Goal: Information Seeking & Learning: Learn about a topic

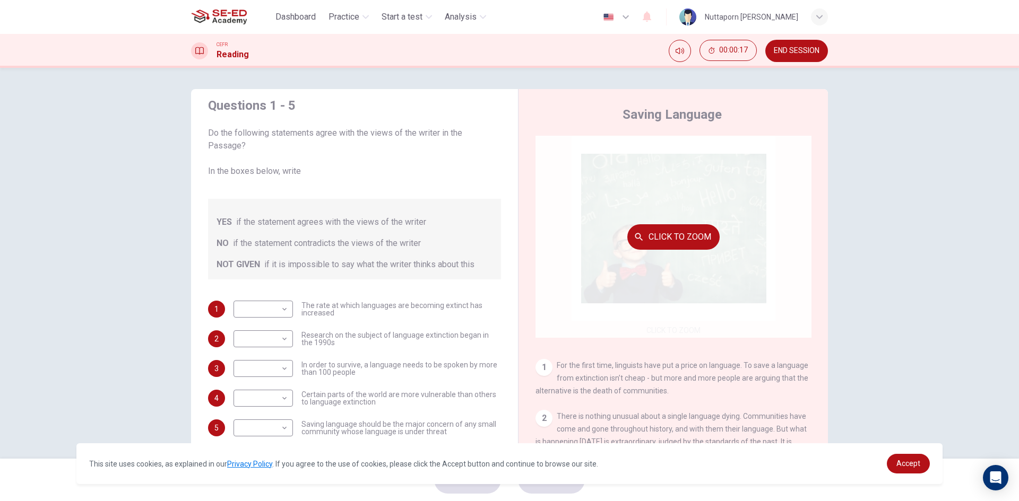
click at [650, 248] on button "Click to Zoom" at bounding box center [673, 236] width 92 height 25
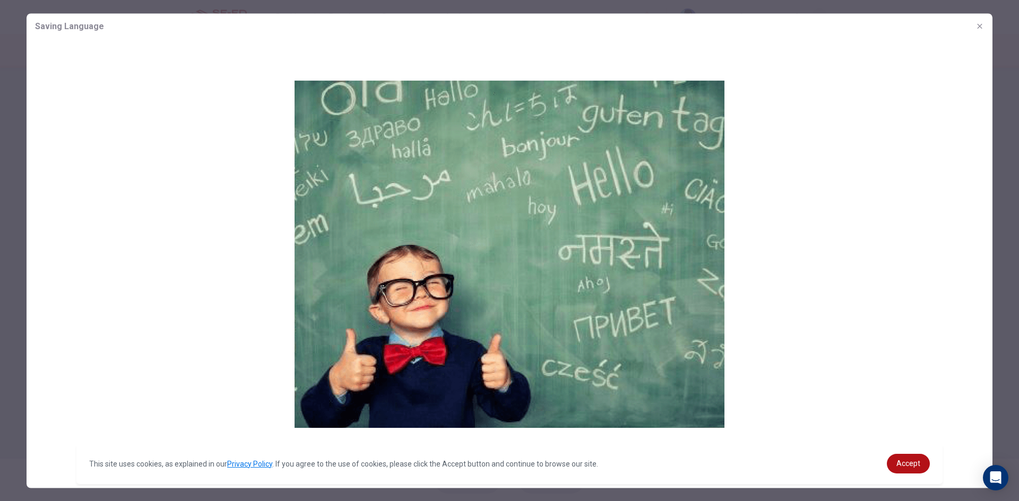
drag, startPoint x: 628, startPoint y: 254, endPoint x: 582, endPoint y: 262, distance: 47.4
click at [624, 261] on img at bounding box center [510, 254] width 966 height 430
click at [55, 8] on div at bounding box center [509, 250] width 1019 height 501
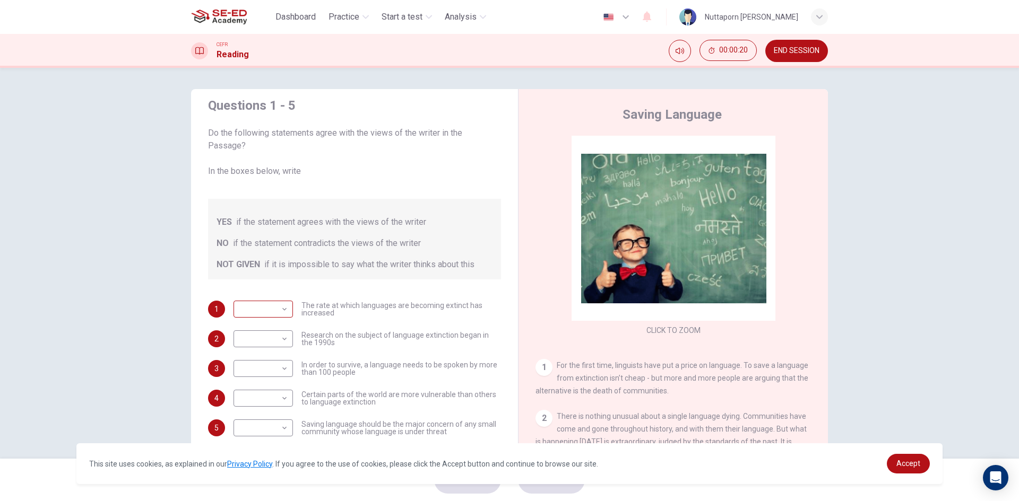
click at [274, 305] on body "This site uses cookies, as explained in our Privacy Policy . If you agree to th…" at bounding box center [509, 250] width 1019 height 501
click at [277, 307] on div at bounding box center [509, 250] width 1019 height 501
drag, startPoint x: 807, startPoint y: 48, endPoint x: 610, endPoint y: 69, distance: 197.4
click at [807, 48] on span "END SESSION" at bounding box center [797, 51] width 46 height 8
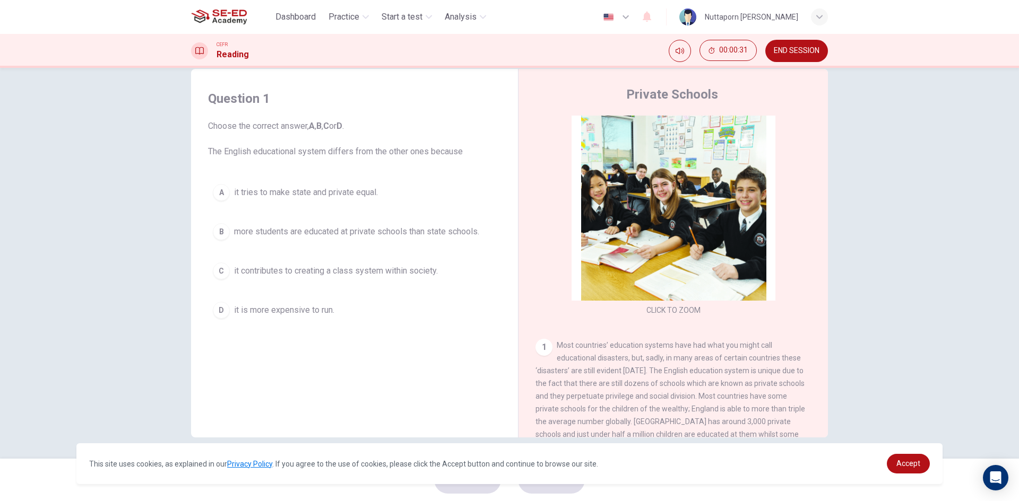
click at [632, 12] on icon "button" at bounding box center [625, 17] width 13 height 13
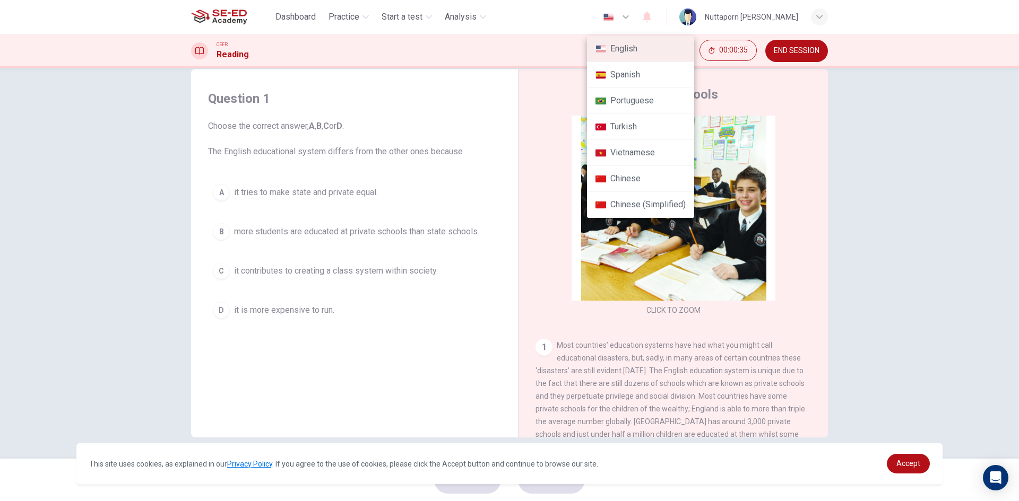
click at [650, 16] on div at bounding box center [509, 250] width 1019 height 501
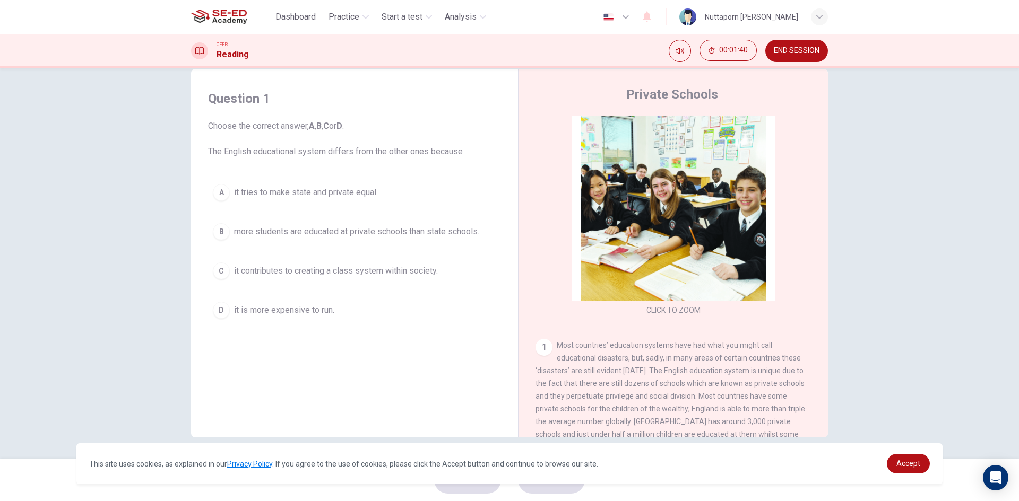
click at [226, 233] on div "B" at bounding box center [221, 231] width 17 height 17
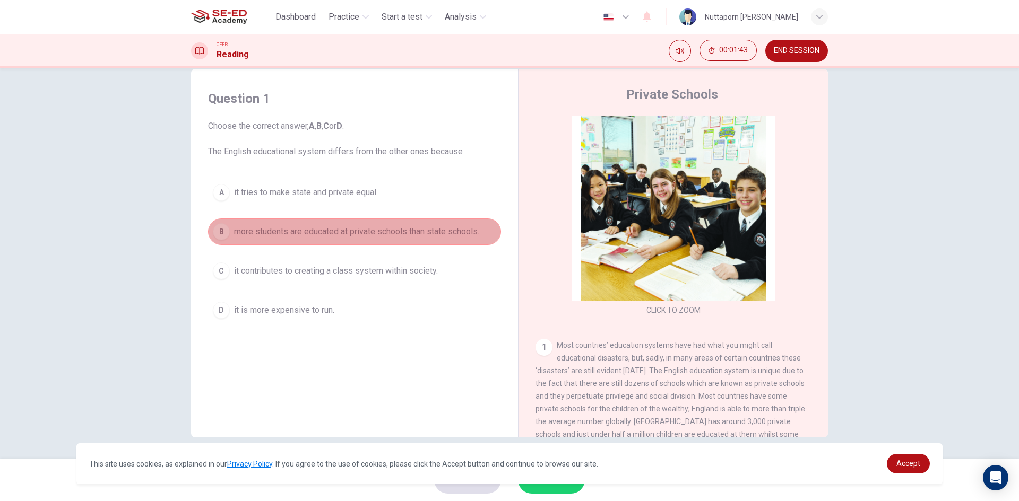
click at [214, 226] on div "B" at bounding box center [221, 231] width 17 height 17
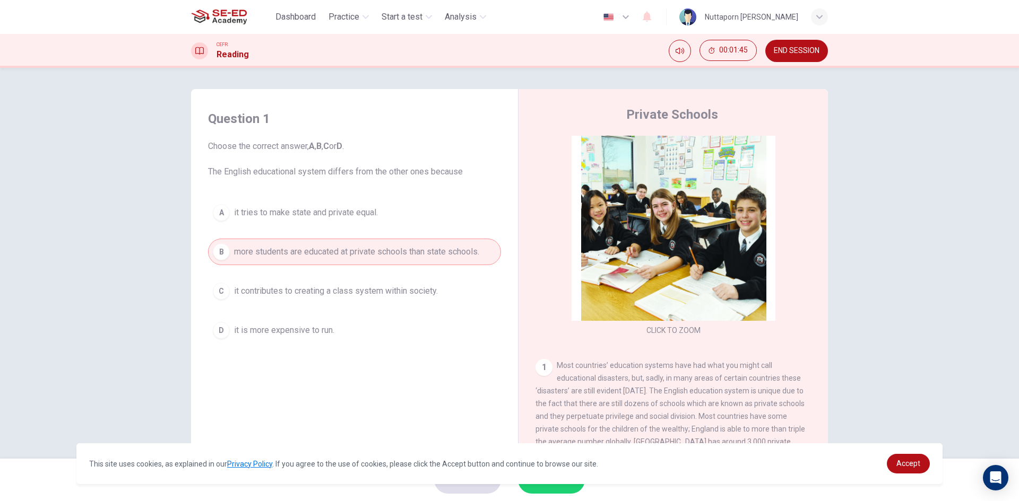
click at [212, 206] on button "A it tries to make state and private equal." at bounding box center [354, 213] width 293 height 27
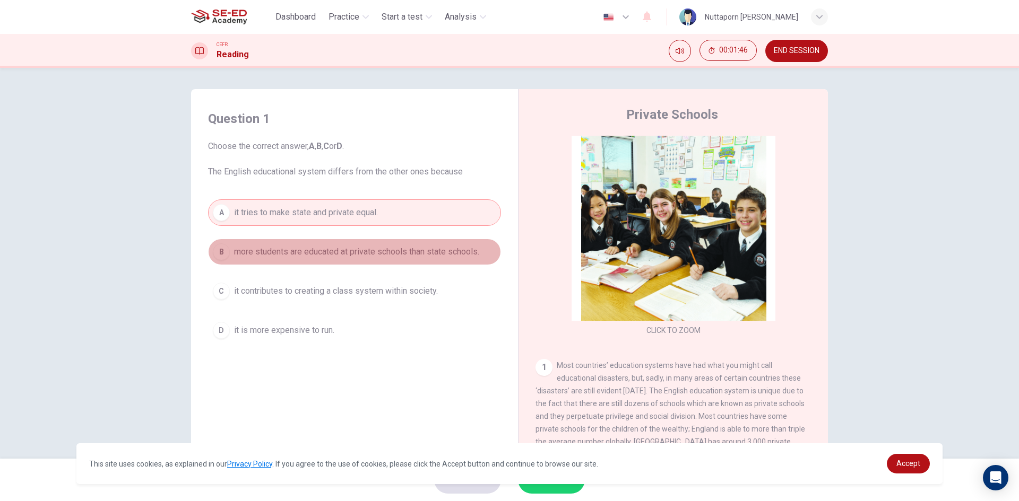
click at [224, 257] on div "B" at bounding box center [221, 252] width 17 height 17
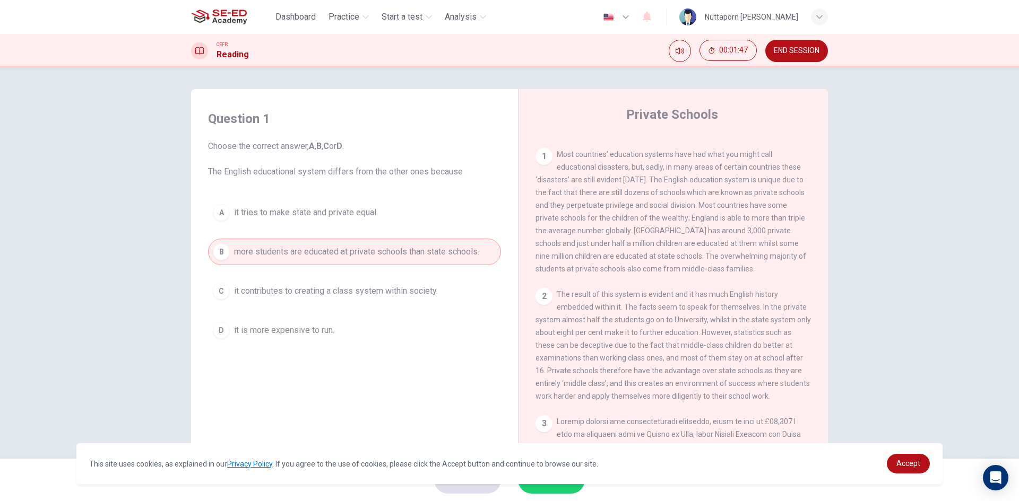
scroll to position [212, 0]
click at [535, 151] on div "1" at bounding box center [543, 155] width 17 height 17
click at [538, 151] on div "1" at bounding box center [543, 155] width 17 height 17
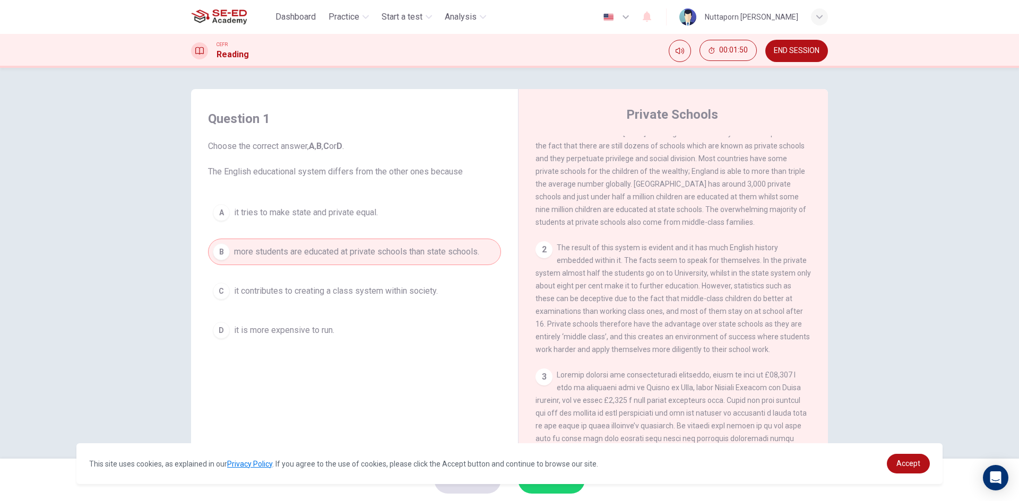
scroll to position [318, 0]
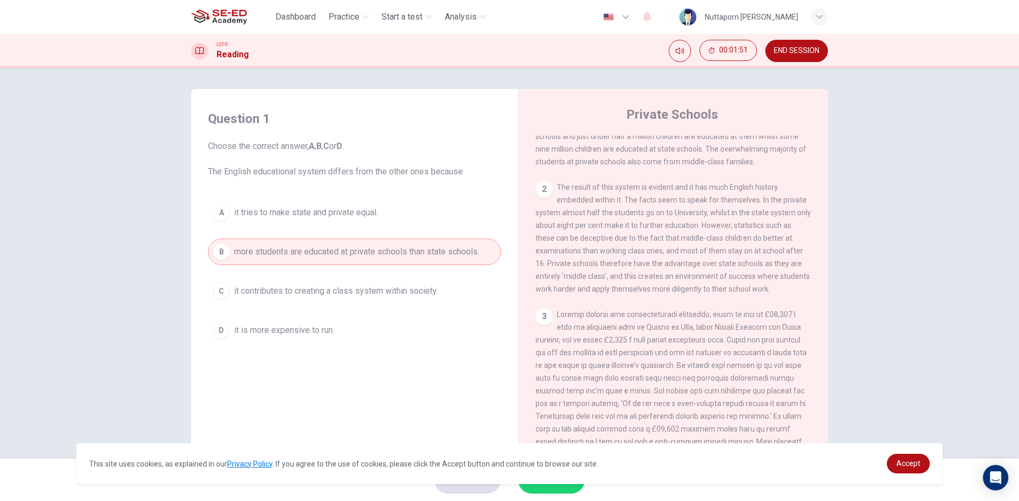
click at [538, 192] on div "2" at bounding box center [543, 189] width 17 height 17
click at [573, 193] on span "The result of this system is evident and it has much English history embedded w…" at bounding box center [672, 238] width 275 height 110
click at [904, 465] on span "Accept" at bounding box center [908, 464] width 24 height 8
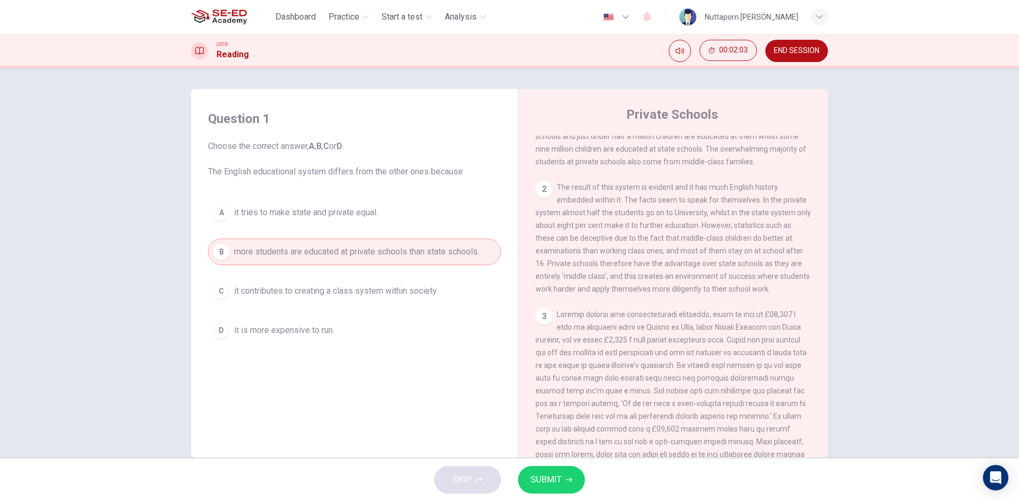
click at [544, 479] on span "SUBMIT" at bounding box center [546, 480] width 31 height 15
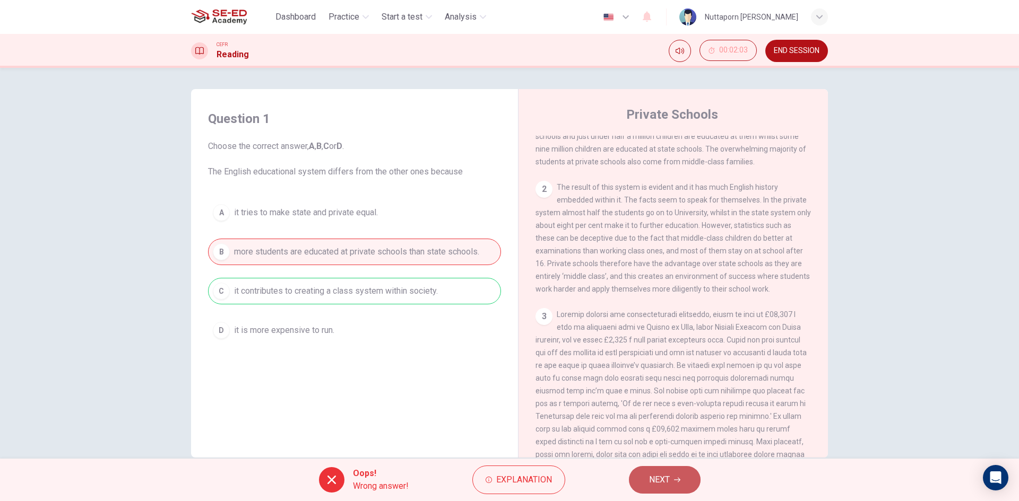
click at [694, 475] on button "NEXT" at bounding box center [665, 480] width 72 height 28
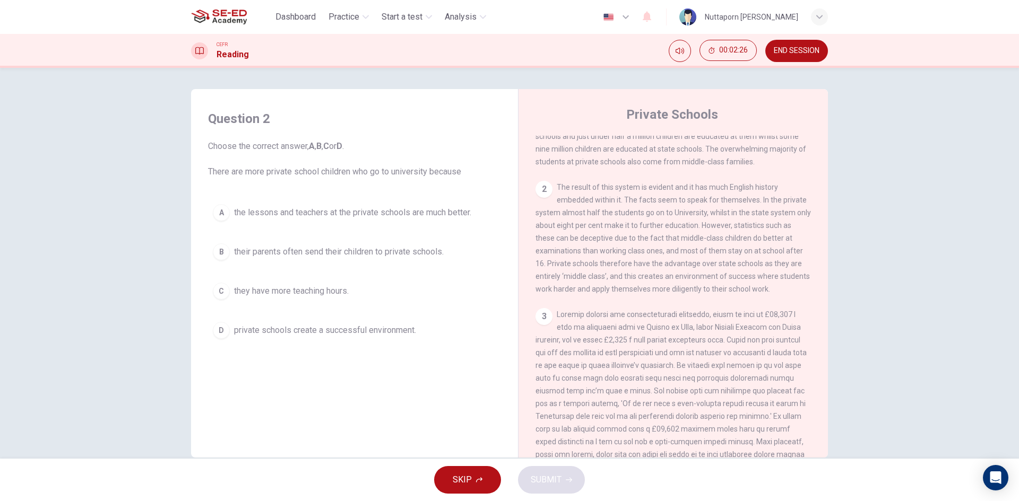
click at [217, 217] on div "A" at bounding box center [221, 212] width 17 height 17
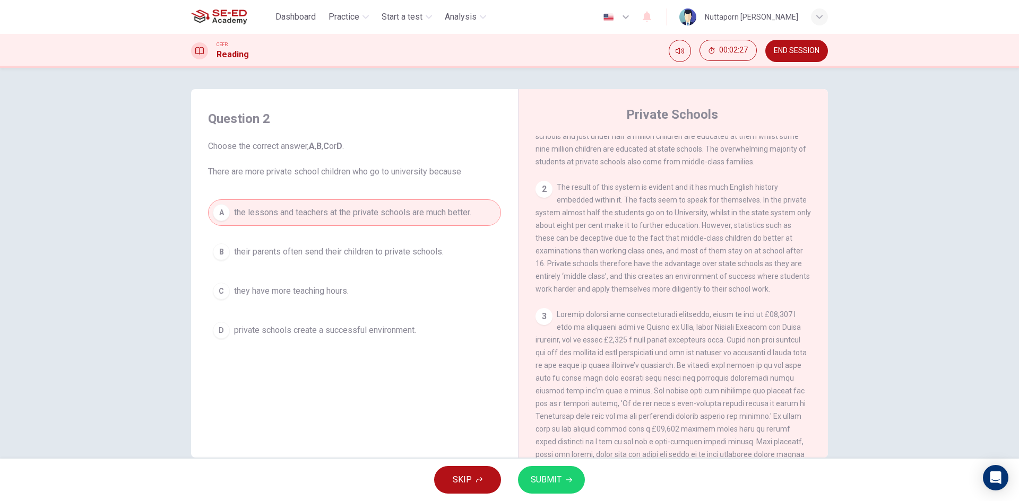
click at [560, 486] on span "SUBMIT" at bounding box center [546, 480] width 31 height 15
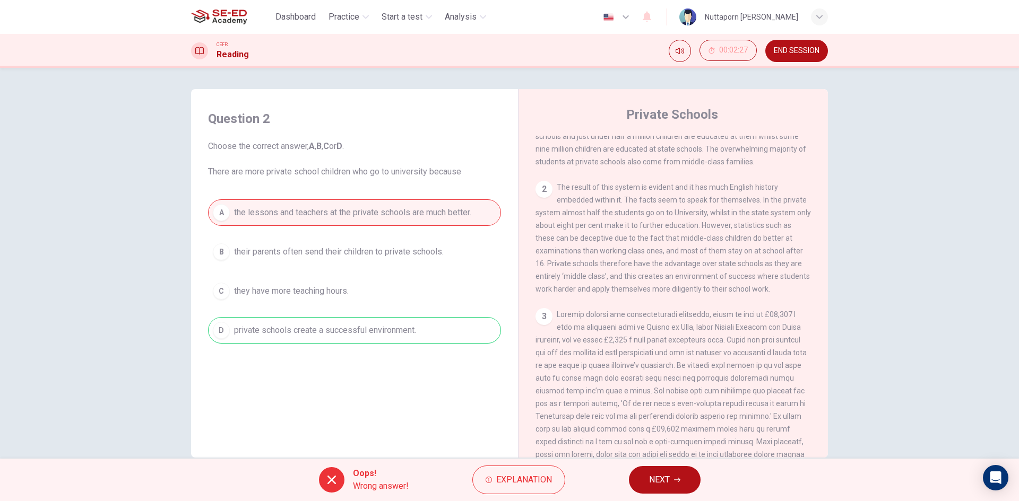
click at [656, 481] on span "NEXT" at bounding box center [659, 480] width 21 height 15
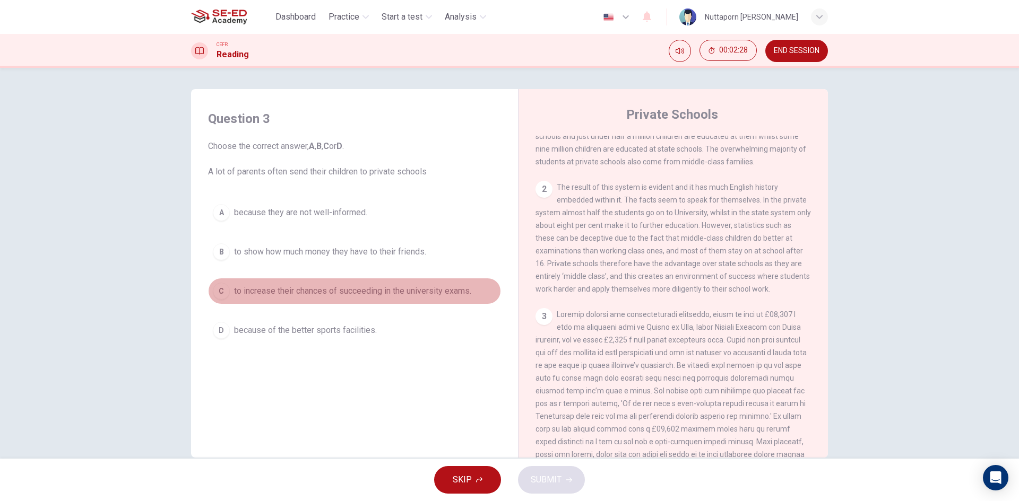
click at [292, 298] on button "C to increase their chances of succeeding in the university exams." at bounding box center [354, 291] width 293 height 27
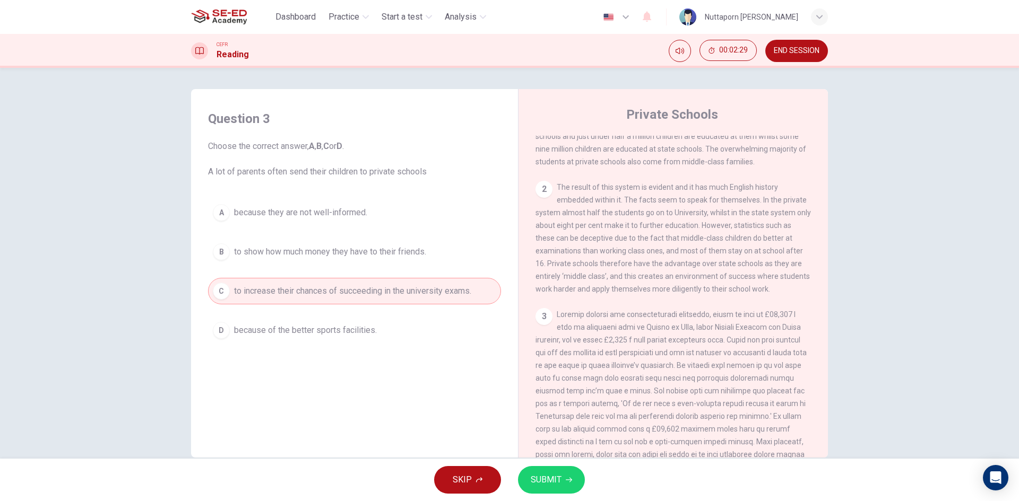
click at [564, 479] on button "SUBMIT" at bounding box center [551, 480] width 67 height 28
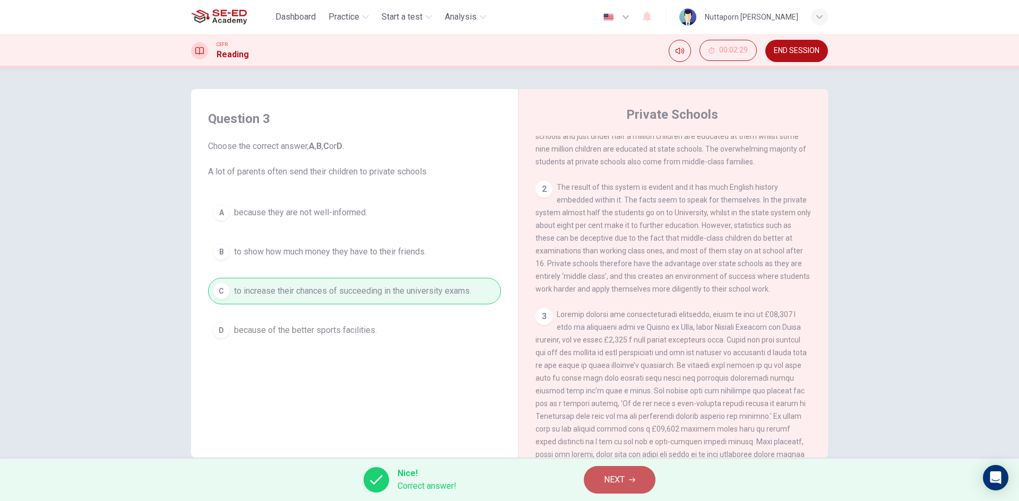
click at [632, 482] on icon "button" at bounding box center [632, 480] width 6 height 6
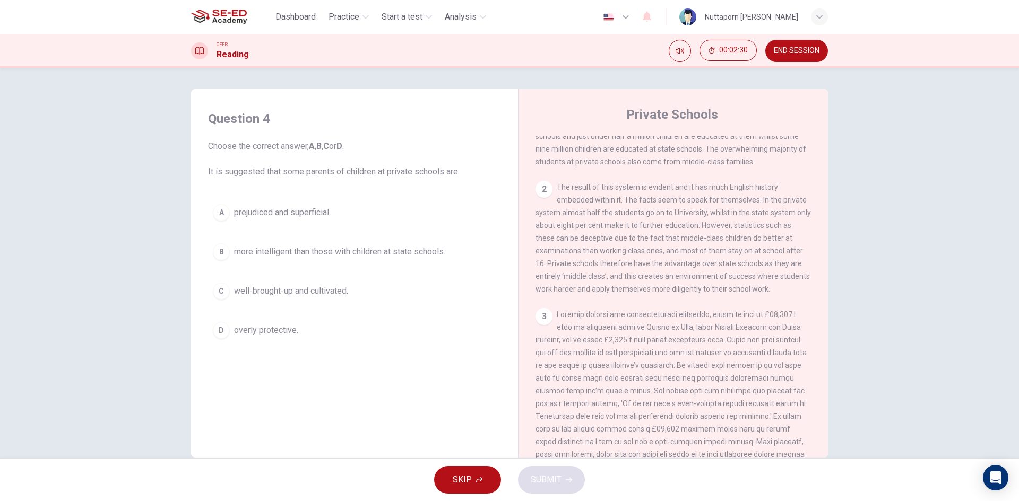
click at [292, 250] on span "more intelligent than those with children at state schools." at bounding box center [339, 252] width 211 height 13
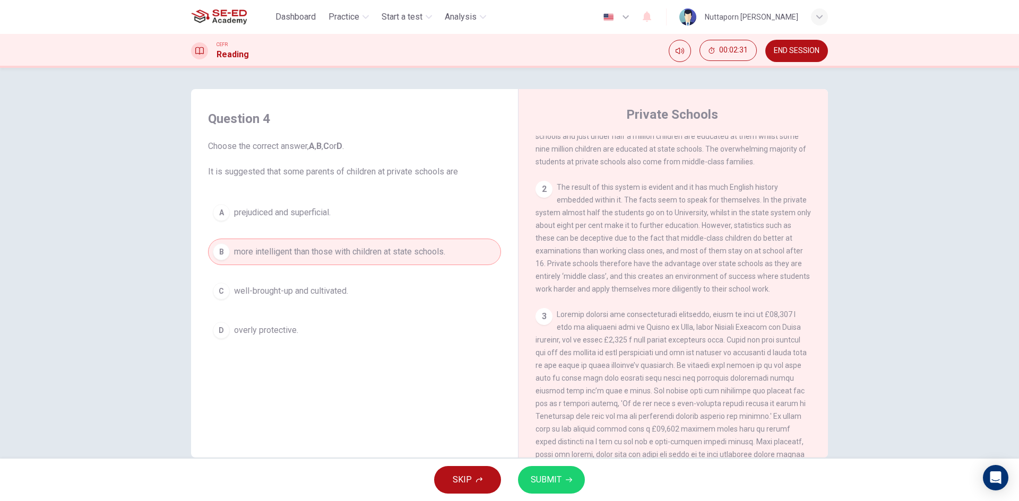
click at [531, 478] on span "SUBMIT" at bounding box center [546, 480] width 31 height 15
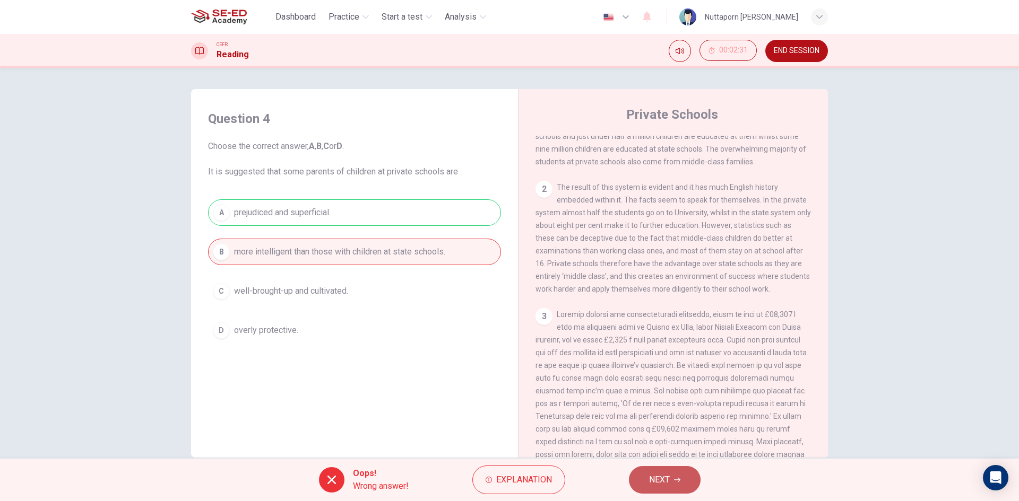
click at [644, 486] on button "NEXT" at bounding box center [665, 480] width 72 height 28
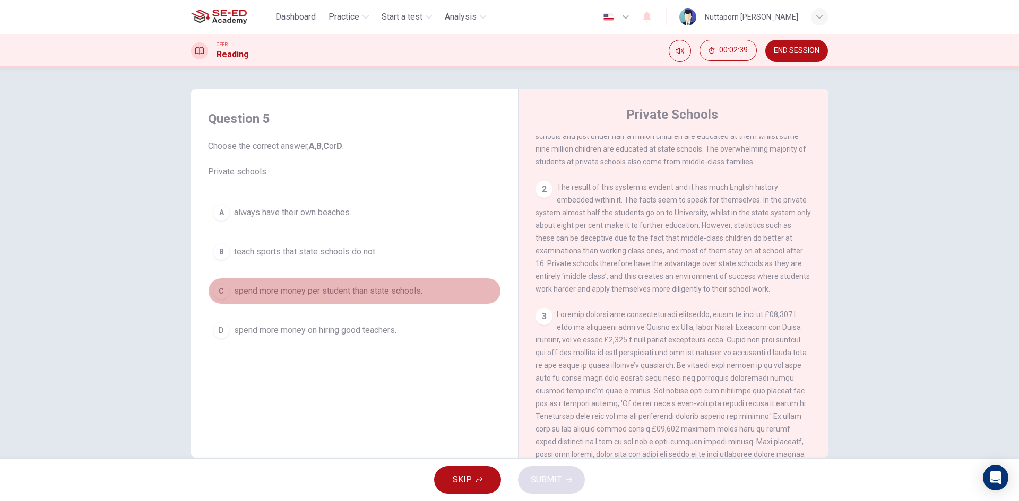
click at [430, 292] on button "C spend more money per student than state schools." at bounding box center [354, 291] width 293 height 27
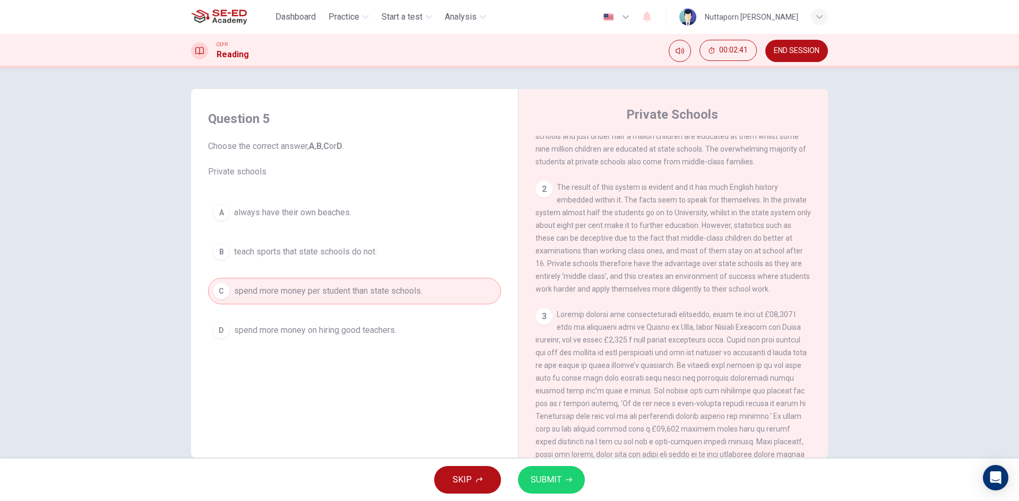
click at [563, 464] on div "SKIP SUBMIT" at bounding box center [509, 480] width 1019 height 42
click at [557, 491] on button "SUBMIT" at bounding box center [551, 480] width 67 height 28
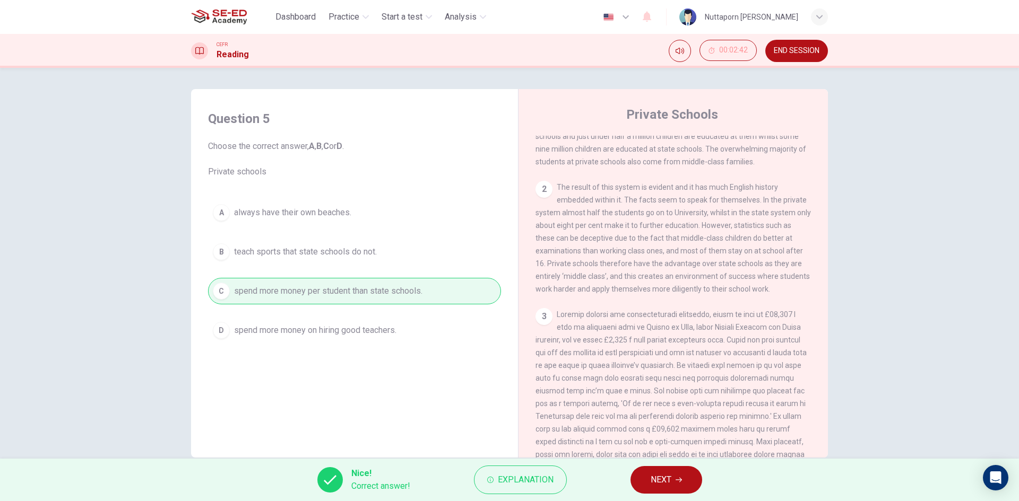
drag, startPoint x: 650, startPoint y: 479, endPoint x: 650, endPoint y: 469, distance: 10.1
click at [651, 474] on span "NEXT" at bounding box center [661, 480] width 21 height 15
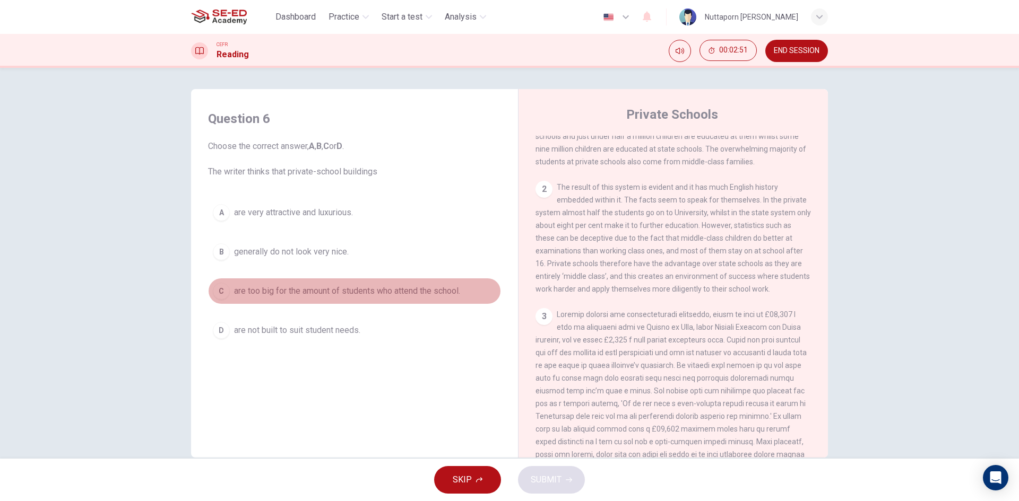
click at [331, 291] on span "are too big for the amount of students who attend the school." at bounding box center [347, 291] width 226 height 13
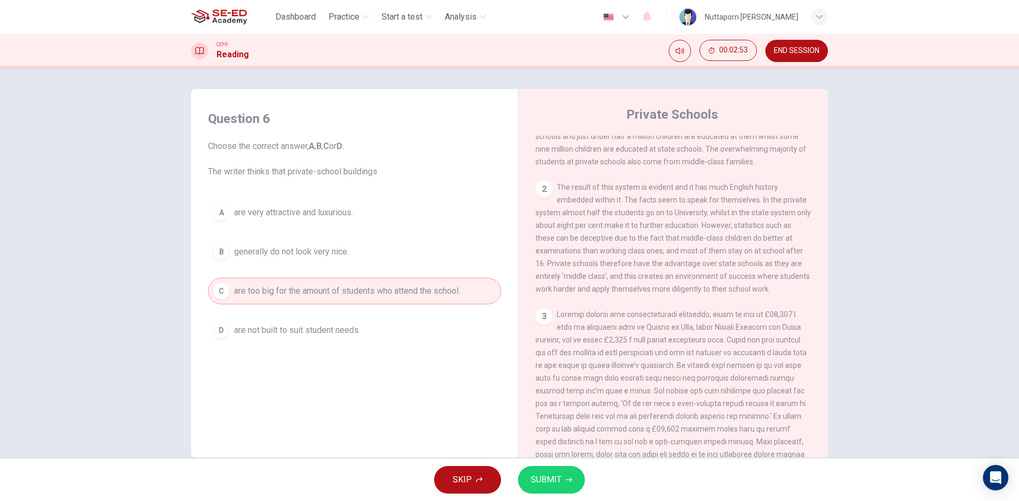
click at [445, 330] on button "D are not built to suit student needs." at bounding box center [354, 330] width 293 height 27
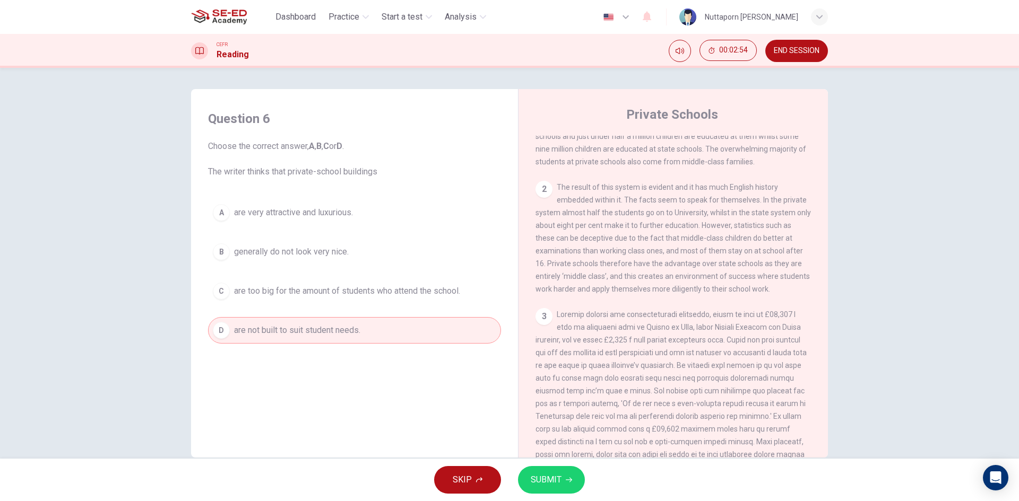
click at [577, 483] on button "SUBMIT" at bounding box center [551, 480] width 67 height 28
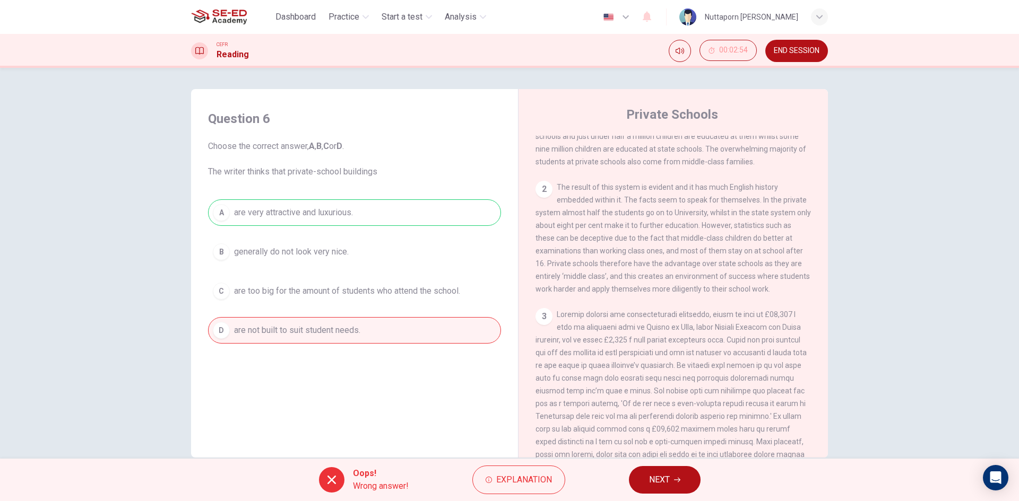
click at [647, 477] on button "NEXT" at bounding box center [665, 480] width 72 height 28
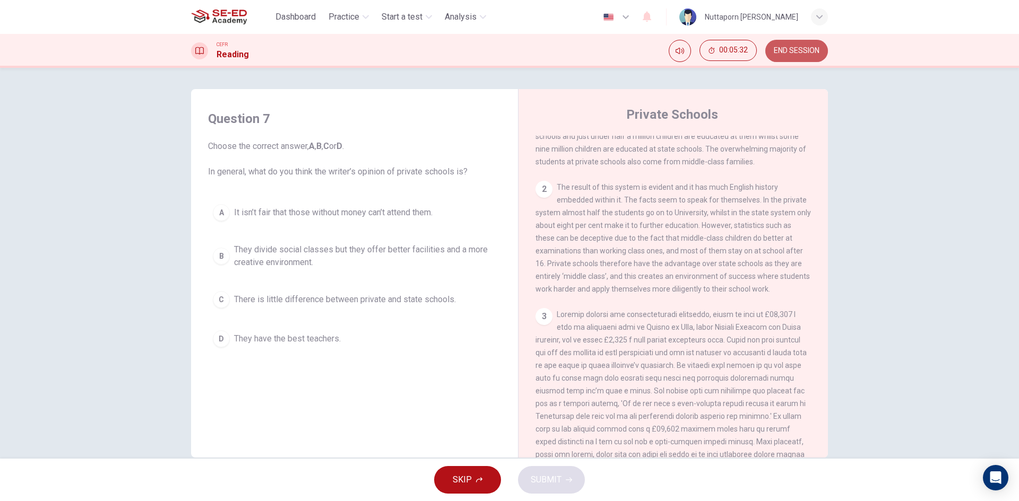
click at [808, 46] on button "END SESSION" at bounding box center [796, 51] width 63 height 22
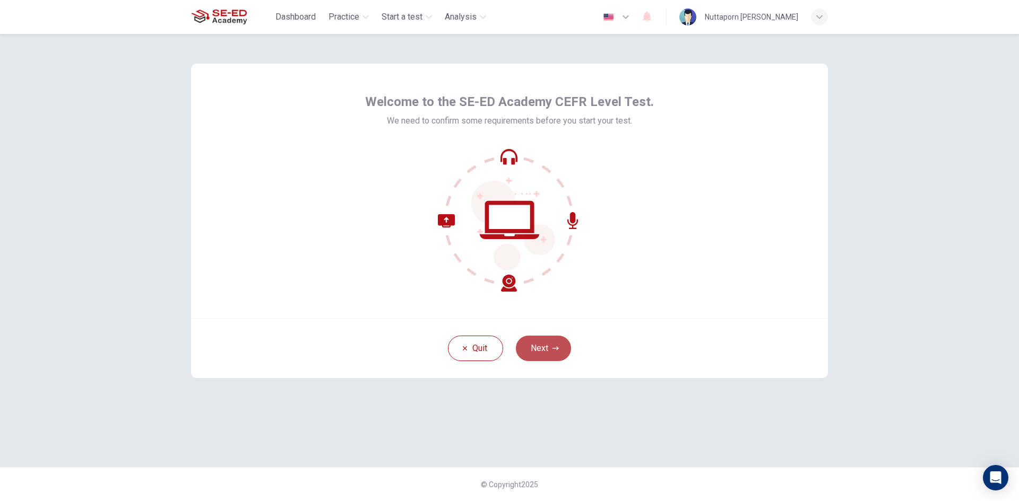
click at [549, 347] on button "Next" at bounding box center [543, 348] width 55 height 25
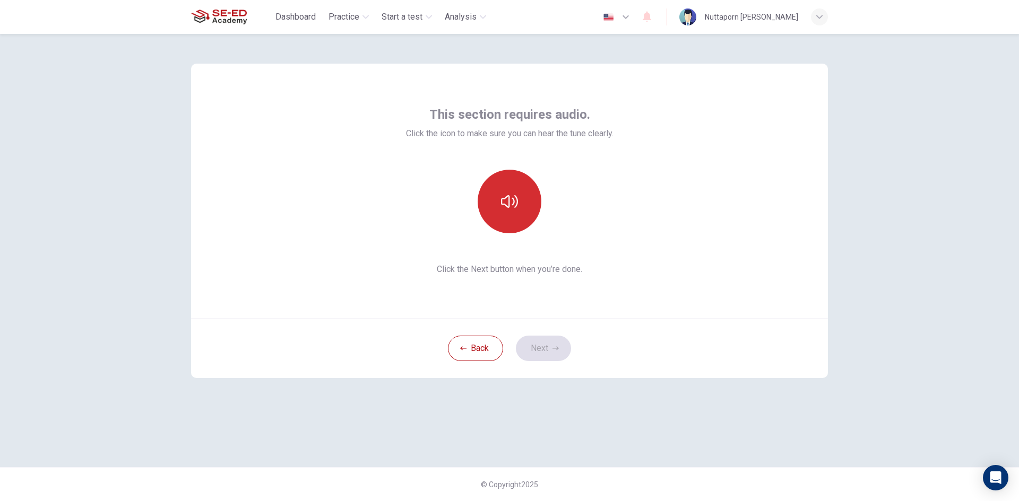
click at [505, 204] on icon "button" at bounding box center [509, 201] width 17 height 17
click at [506, 209] on icon "button" at bounding box center [509, 201] width 17 height 17
click at [550, 350] on button "Next" at bounding box center [543, 348] width 55 height 25
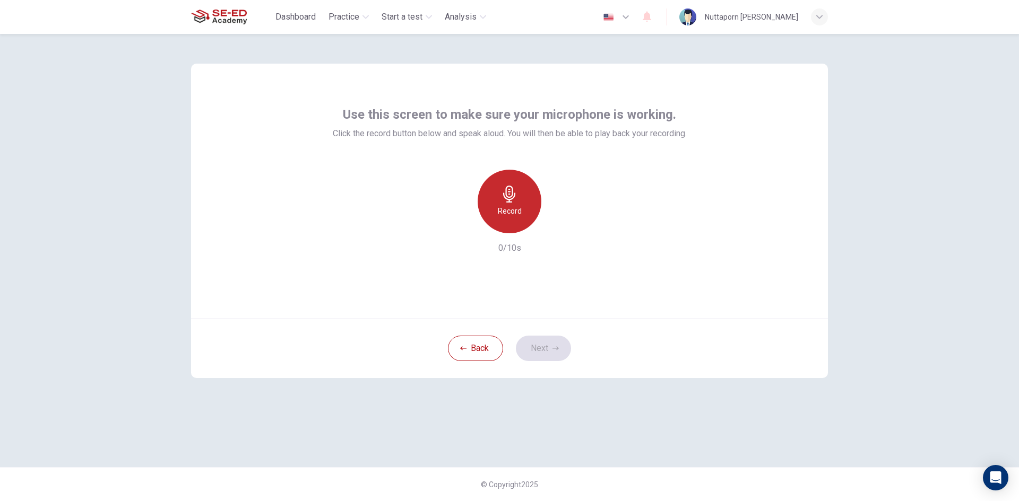
drag, startPoint x: 490, startPoint y: 176, endPoint x: 505, endPoint y: 211, distance: 38.0
click at [490, 176] on div "Record" at bounding box center [510, 202] width 64 height 64
click at [514, 196] on icon "button" at bounding box center [509, 194] width 17 height 17
click at [559, 223] on icon "button" at bounding box center [558, 225] width 11 height 11
click at [510, 206] on h6 "Record" at bounding box center [510, 211] width 24 height 13
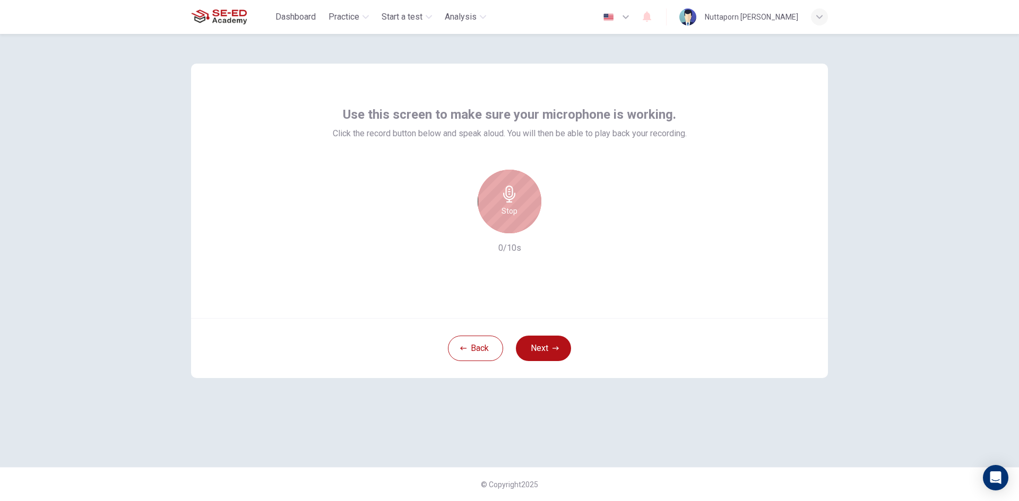
click at [510, 206] on h6 "Stop" at bounding box center [509, 211] width 16 height 13
click at [561, 227] on icon "button" at bounding box center [558, 225] width 11 height 11
click at [496, 209] on div "Record" at bounding box center [510, 202] width 64 height 64
click at [474, 345] on button "Back" at bounding box center [475, 348] width 55 height 25
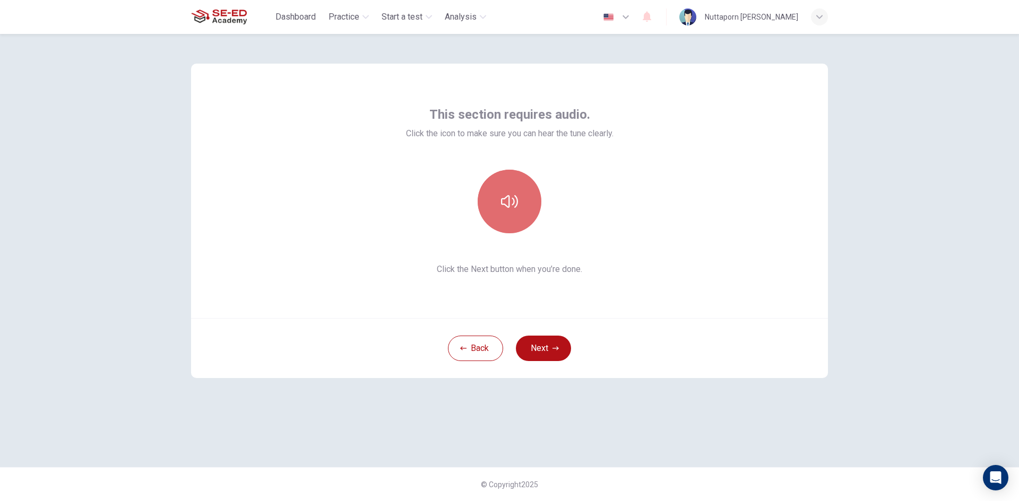
click at [509, 205] on icon "button" at bounding box center [509, 201] width 17 height 13
drag, startPoint x: 539, startPoint y: 339, endPoint x: 539, endPoint y: 350, distance: 11.2
click at [539, 350] on button "Next" at bounding box center [543, 348] width 55 height 25
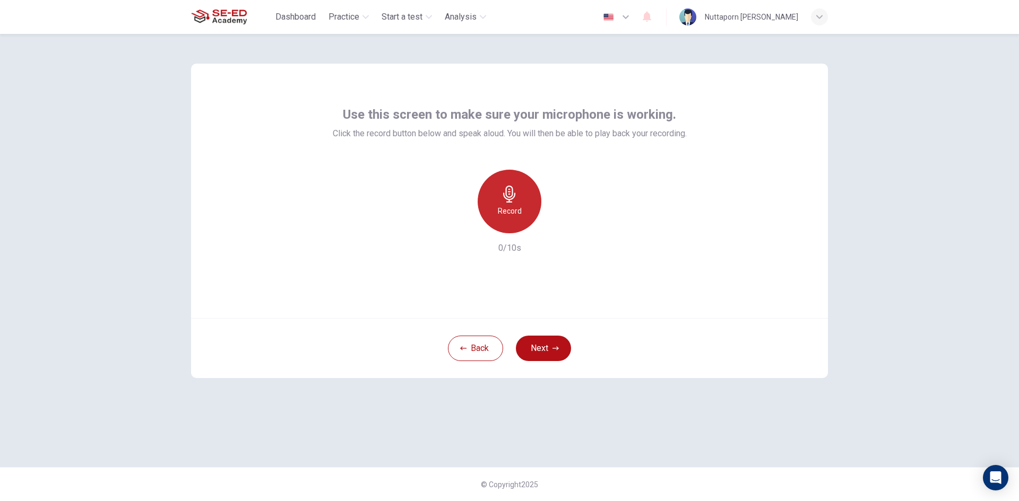
click at [491, 192] on div "Record" at bounding box center [510, 202] width 64 height 64
click at [537, 344] on button "Next" at bounding box center [543, 348] width 55 height 25
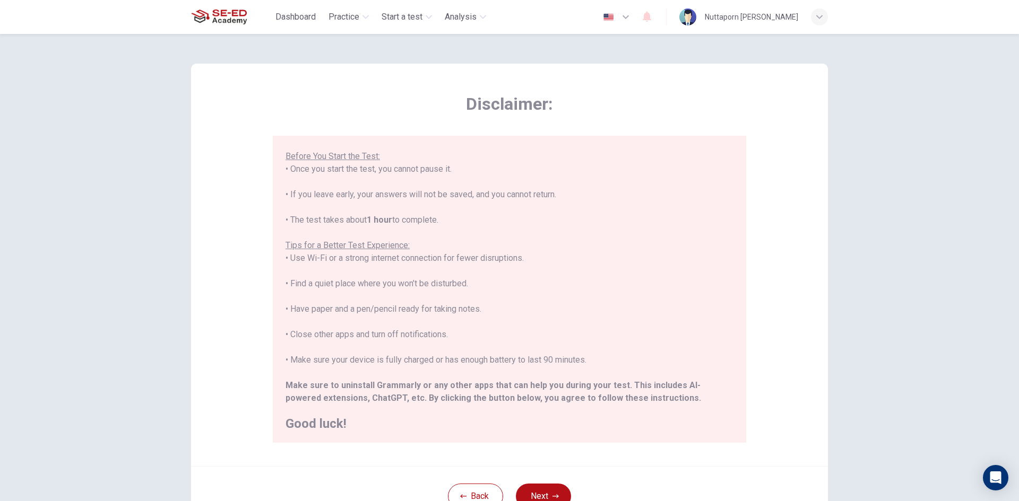
scroll to position [101, 0]
click at [480, 492] on button "Back" at bounding box center [475, 496] width 55 height 25
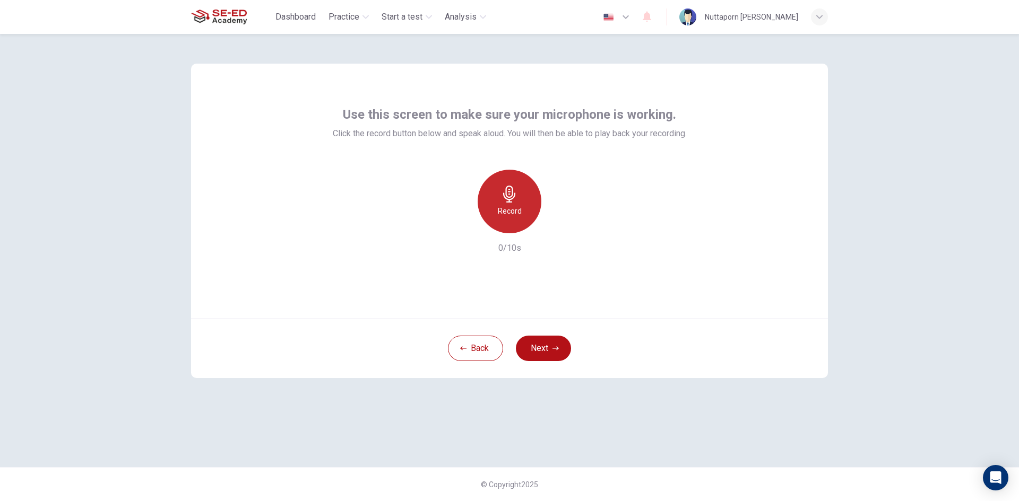
click at [516, 212] on h6 "Record" at bounding box center [510, 211] width 24 height 13
click at [510, 210] on h6 "Stop" at bounding box center [509, 211] width 16 height 13
click at [558, 230] on icon "button" at bounding box center [558, 225] width 11 height 11
click at [549, 344] on button "Next" at bounding box center [543, 348] width 55 height 25
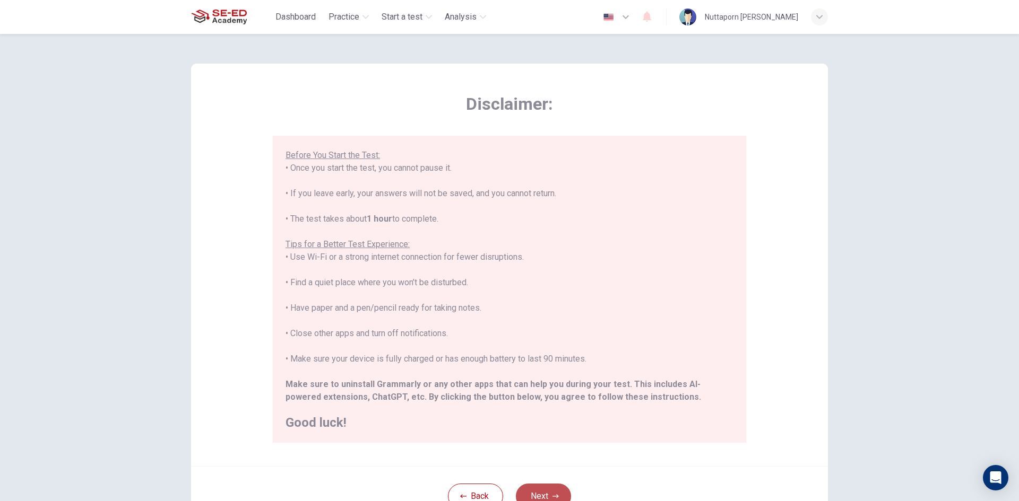
click at [557, 492] on button "Next" at bounding box center [543, 496] width 55 height 25
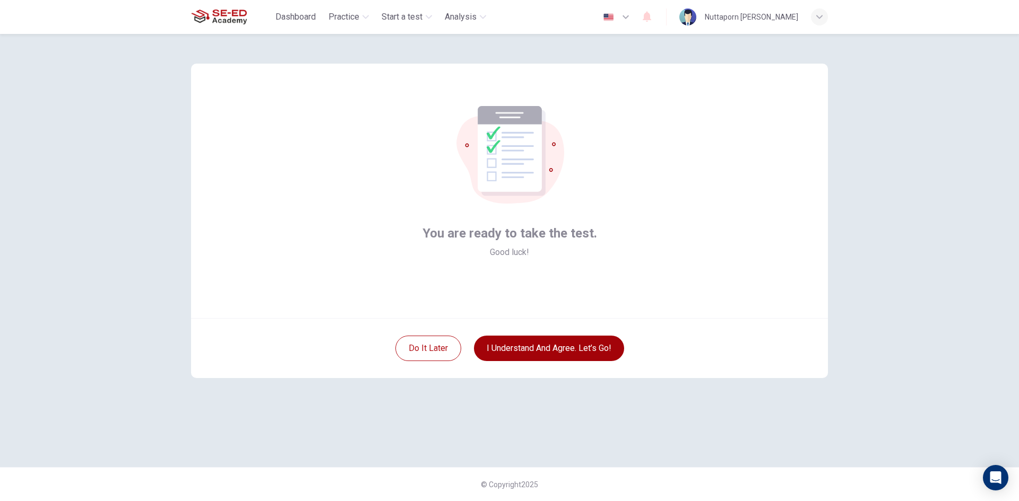
click at [587, 350] on button "I understand and agree. Let’s go!" at bounding box center [549, 348] width 150 height 25
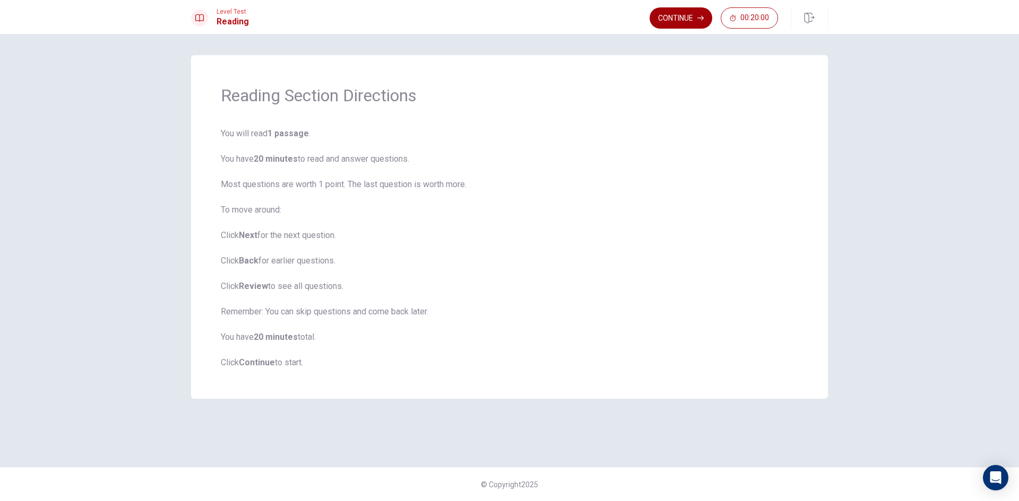
click at [681, 16] on button "Continue" at bounding box center [681, 17] width 63 height 21
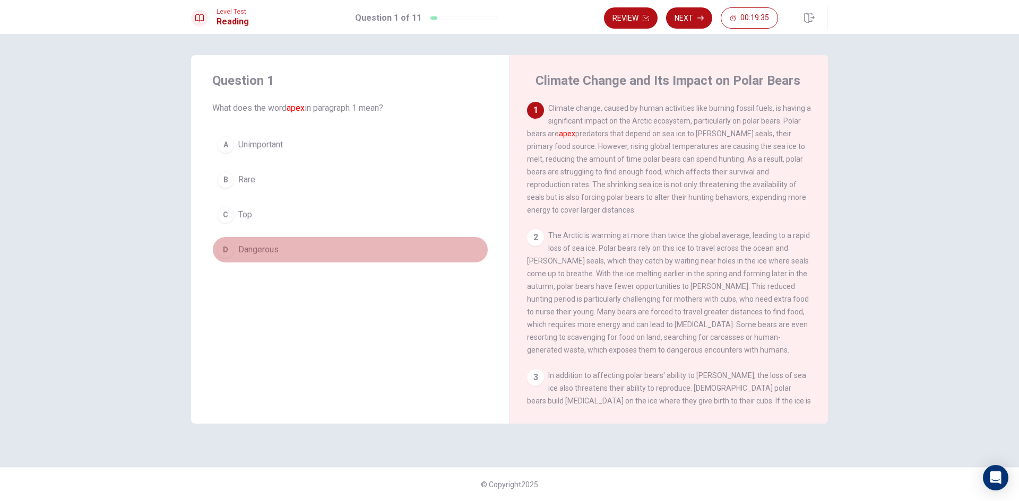
click at [226, 247] on div "D" at bounding box center [225, 249] width 17 height 17
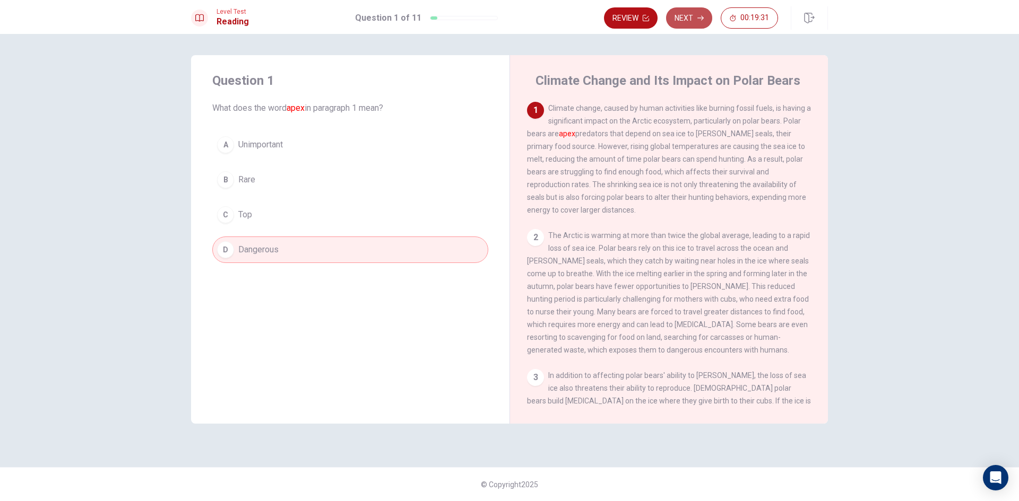
click at [694, 20] on button "Next" at bounding box center [689, 17] width 46 height 21
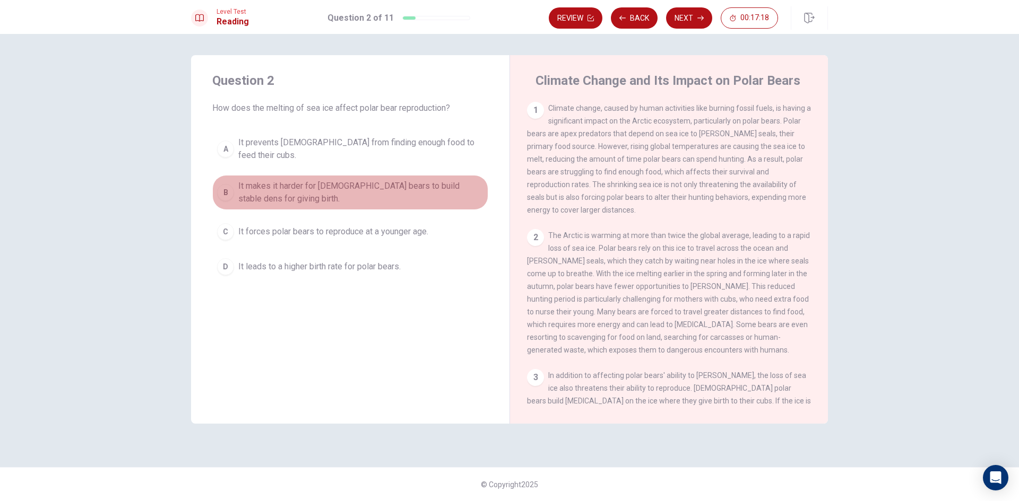
click at [228, 184] on div "B" at bounding box center [225, 192] width 17 height 17
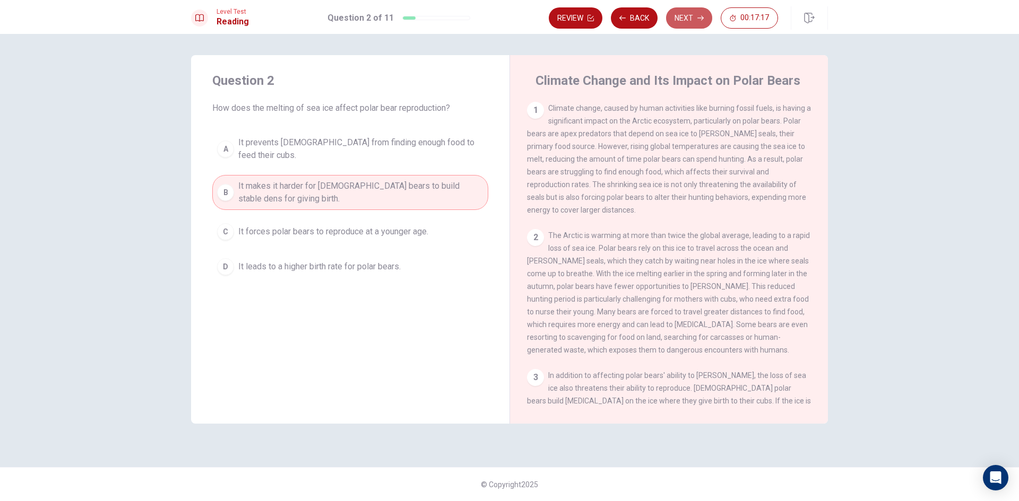
drag, startPoint x: 679, startPoint y: 21, endPoint x: 679, endPoint y: 5, distance: 15.4
click at [680, 7] on div "Review Back Next 00:17:17" at bounding box center [688, 17] width 279 height 23
click at [685, 18] on button "Next" at bounding box center [689, 17] width 46 height 21
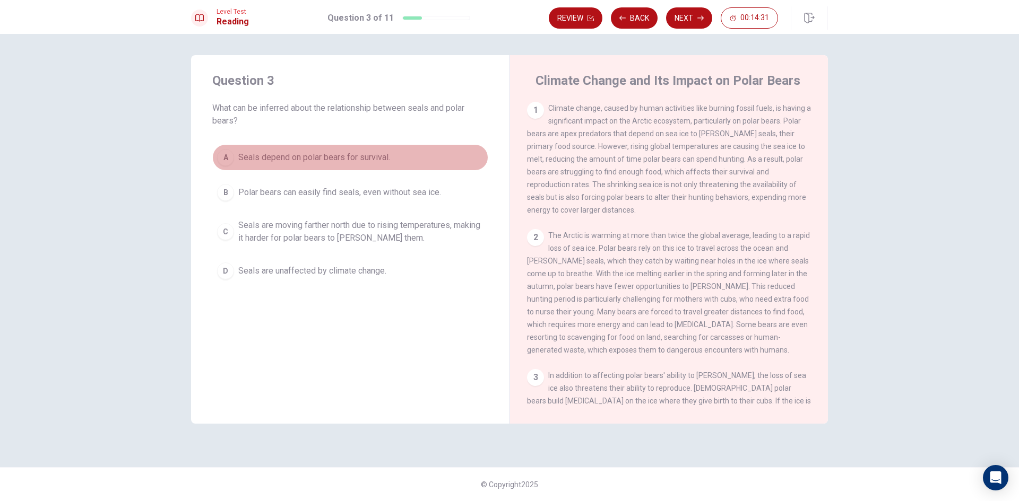
click at [226, 155] on div "A" at bounding box center [225, 157] width 17 height 17
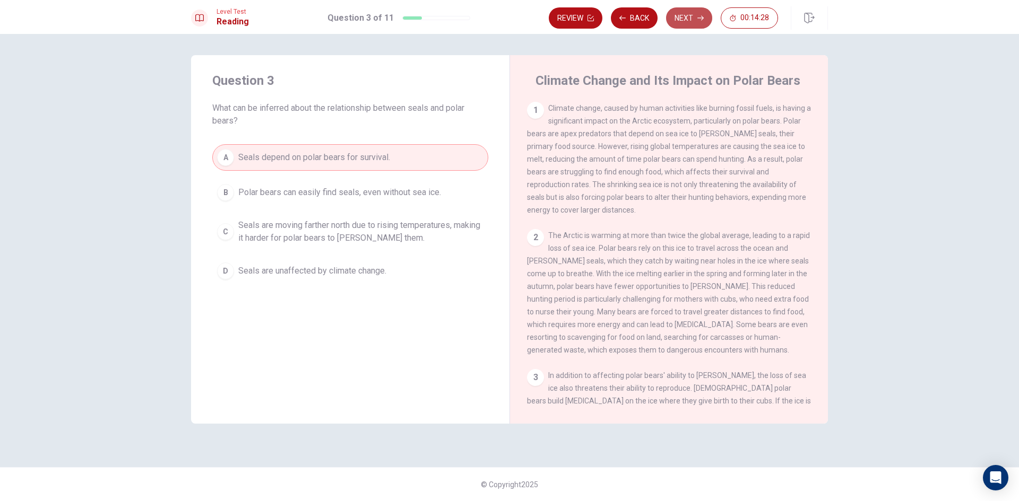
click at [685, 12] on button "Next" at bounding box center [689, 17] width 46 height 21
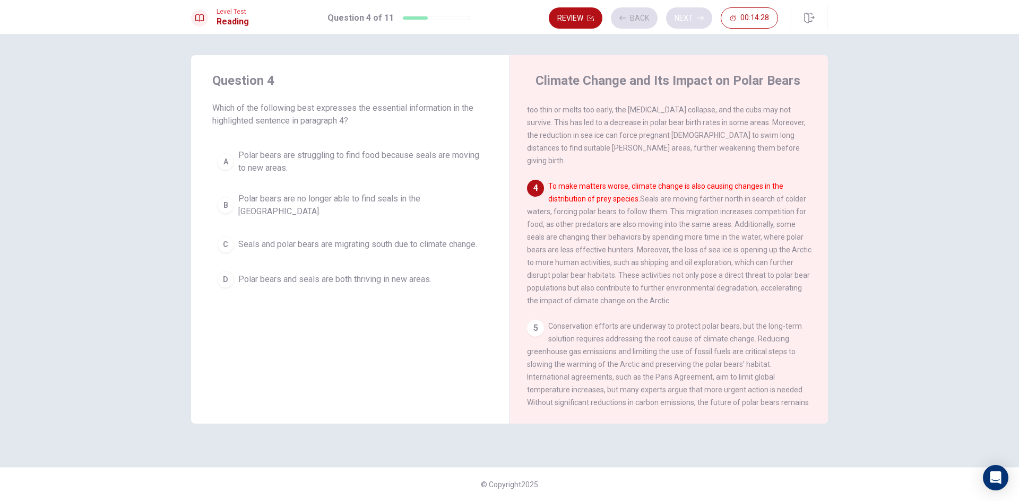
scroll to position [317, 0]
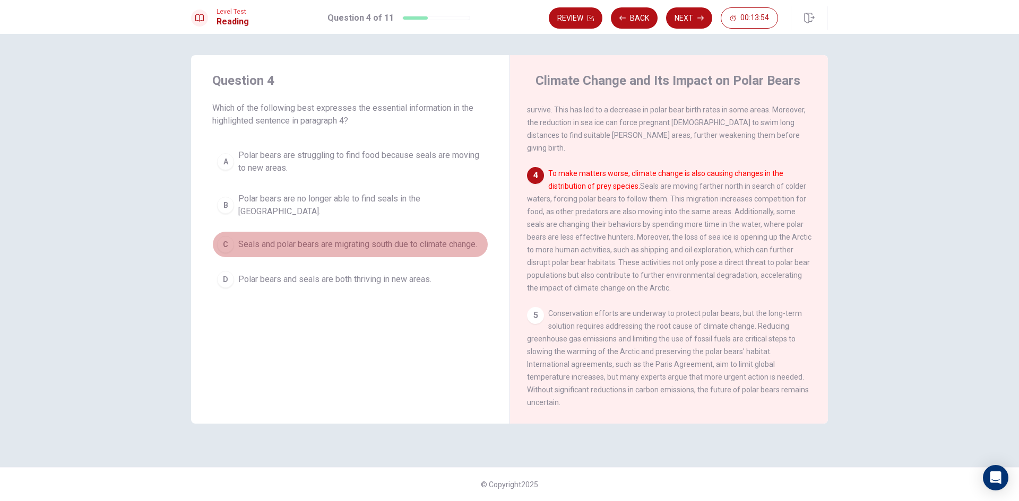
click at [242, 238] on span "Seals and polar bears are migrating south due to climate change." at bounding box center [357, 244] width 239 height 13
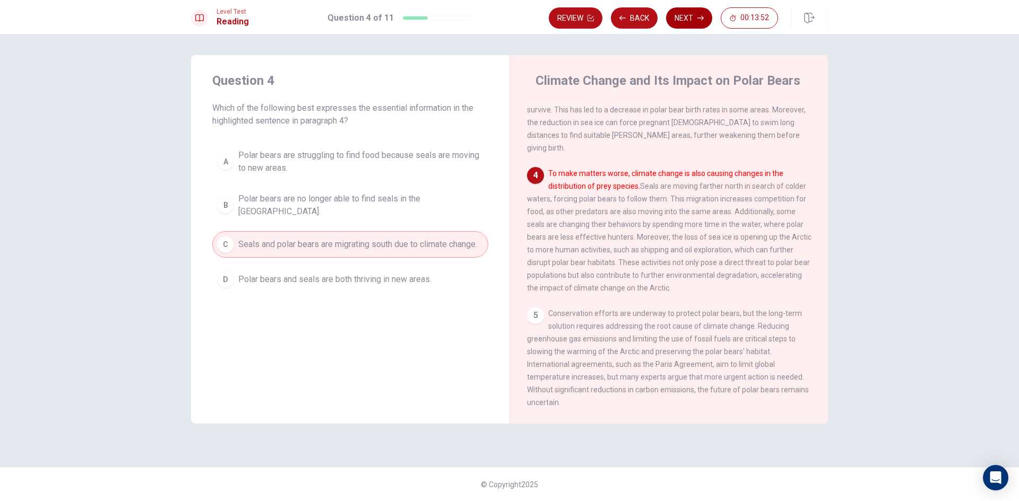
click at [691, 25] on button "Next" at bounding box center [689, 17] width 46 height 21
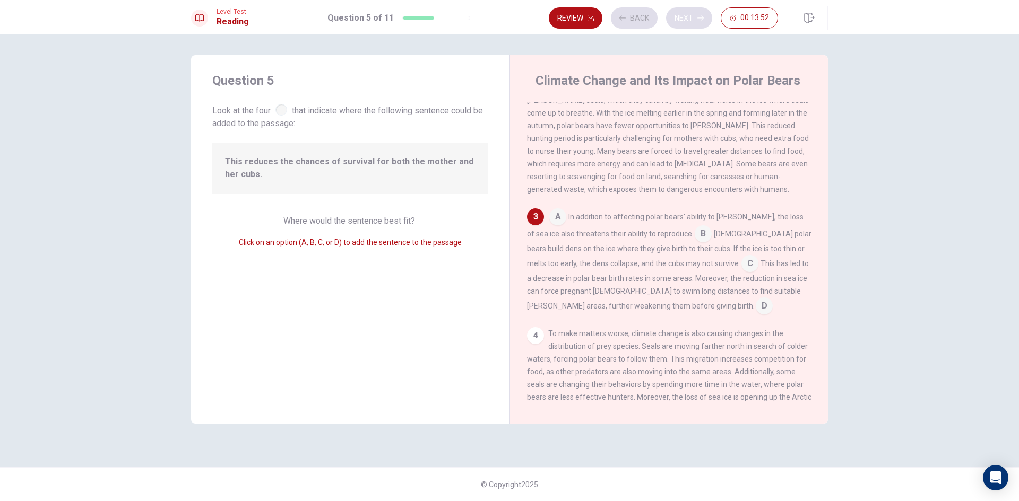
scroll to position [185, 0]
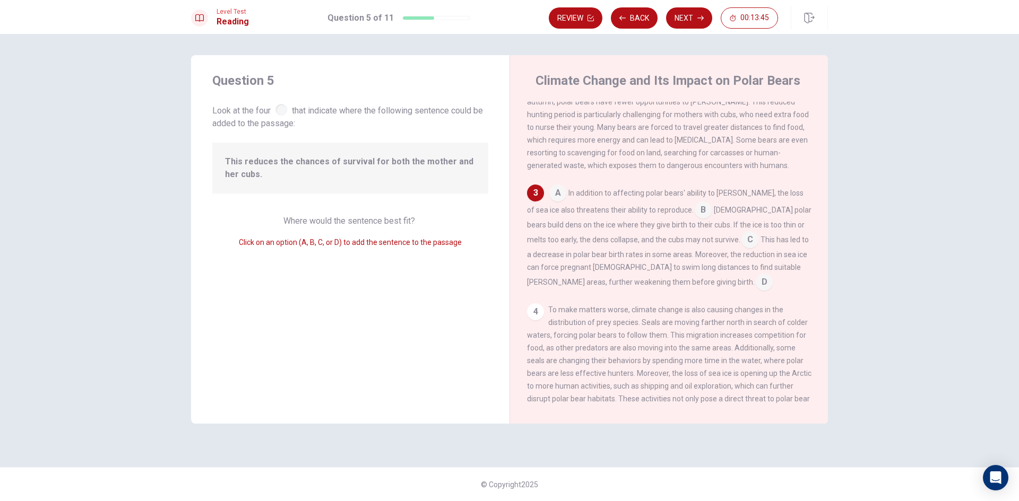
click at [741, 245] on input at bounding box center [749, 240] width 17 height 17
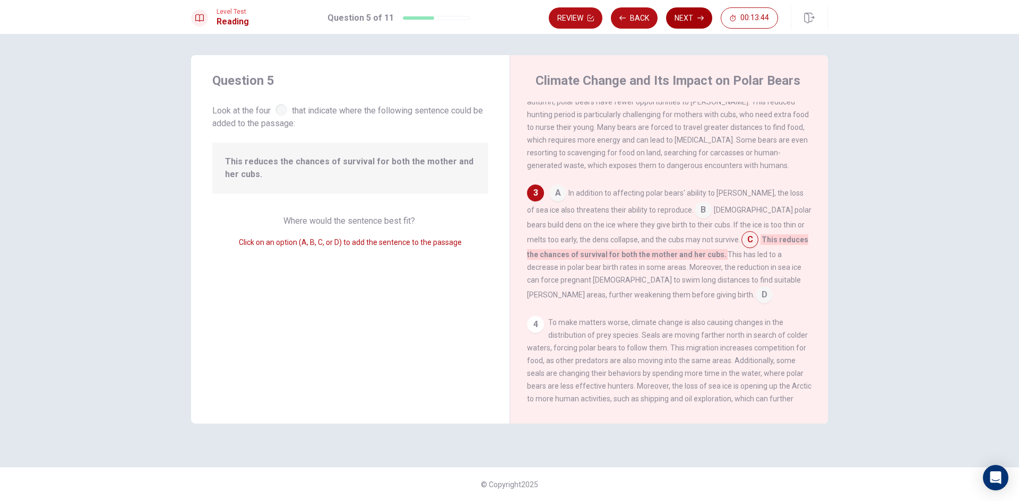
click at [687, 14] on button "Next" at bounding box center [689, 17] width 46 height 21
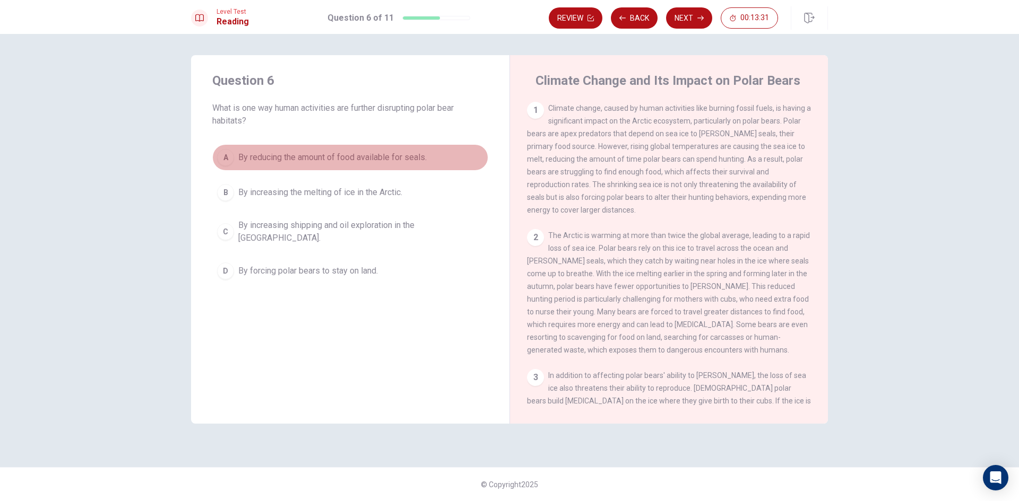
click at [237, 156] on button "A By reducing the amount of food available for seals." at bounding box center [350, 157] width 276 height 27
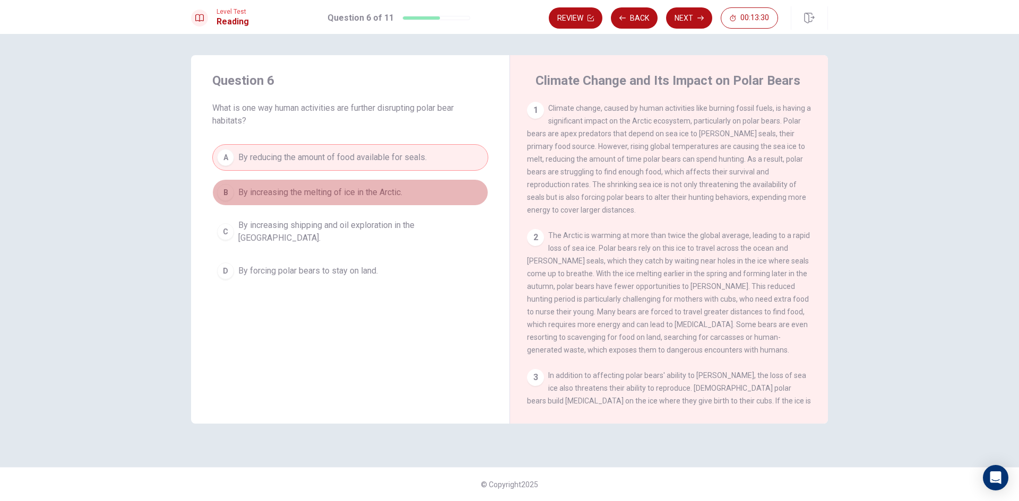
click at [234, 191] on button "B By increasing the melting of ice in the Arctic." at bounding box center [350, 192] width 276 height 27
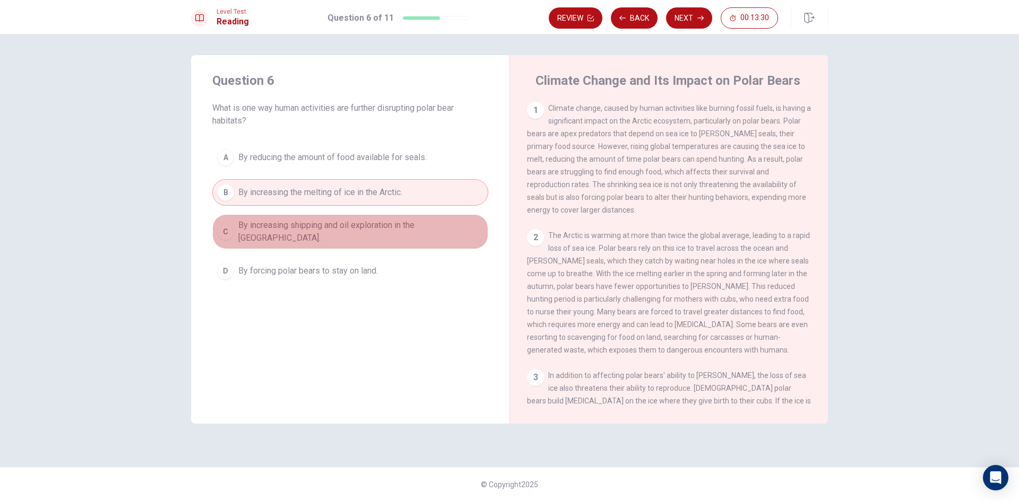
drag, startPoint x: 220, startPoint y: 227, endPoint x: 439, endPoint y: 88, distance: 260.0
click at [224, 227] on div "C" at bounding box center [225, 231] width 17 height 17
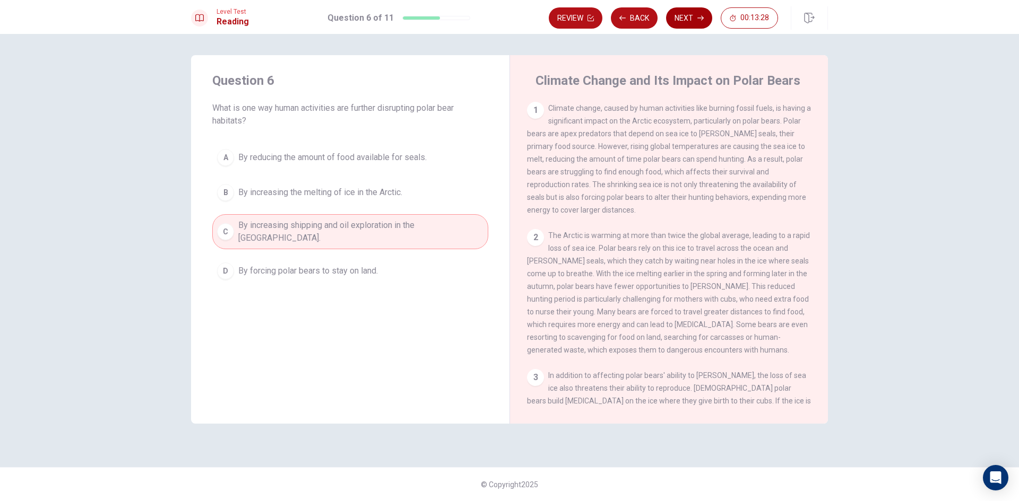
click at [694, 17] on button "Next" at bounding box center [689, 17] width 46 height 21
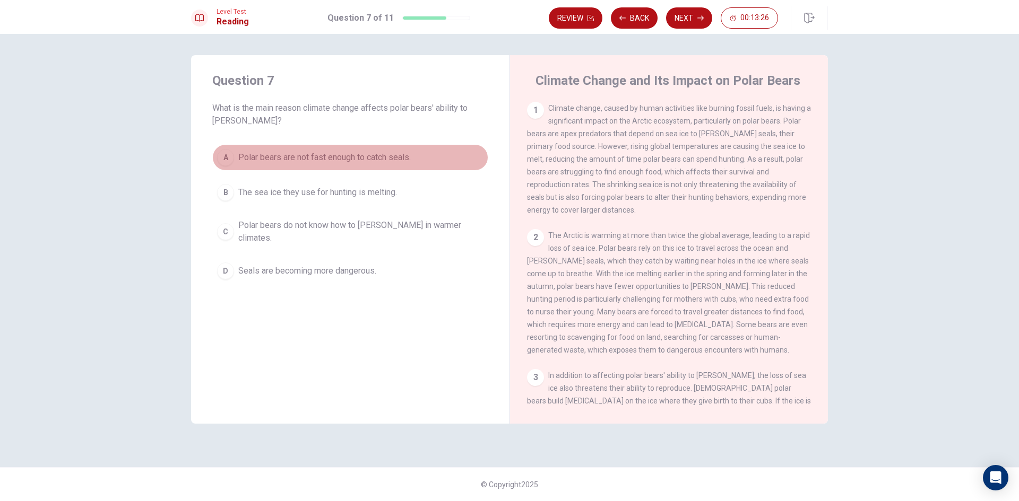
drag, startPoint x: 228, startPoint y: 163, endPoint x: 428, endPoint y: 84, distance: 215.6
click at [228, 163] on div "A" at bounding box center [225, 157] width 17 height 17
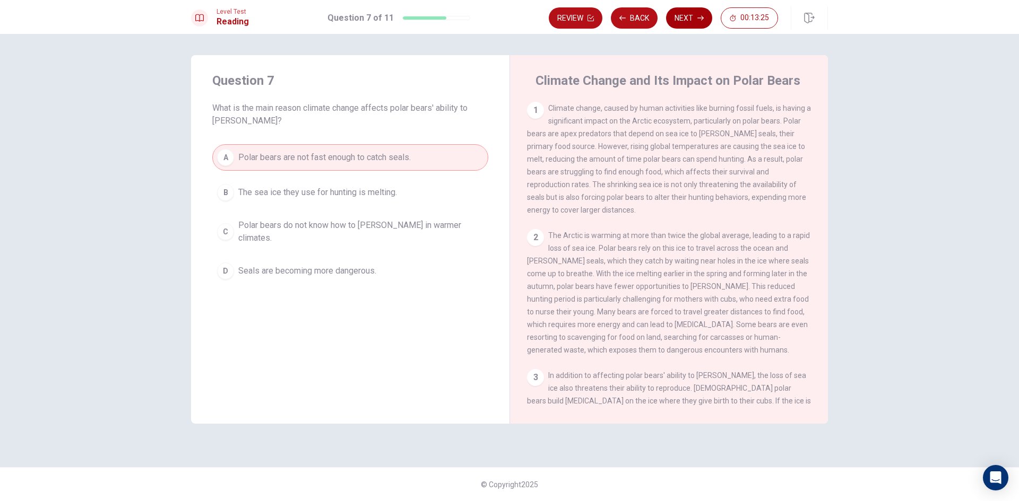
drag, startPoint x: 689, startPoint y: 12, endPoint x: 659, endPoint y: 16, distance: 31.1
click at [689, 13] on button "Next" at bounding box center [689, 17] width 46 height 21
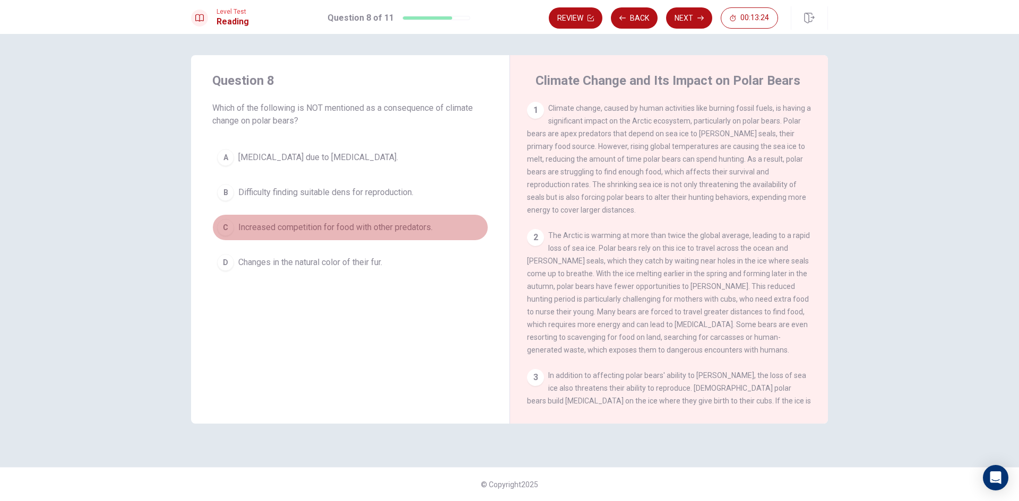
click at [276, 221] on span "Increased competition for food with other predators." at bounding box center [335, 227] width 194 height 13
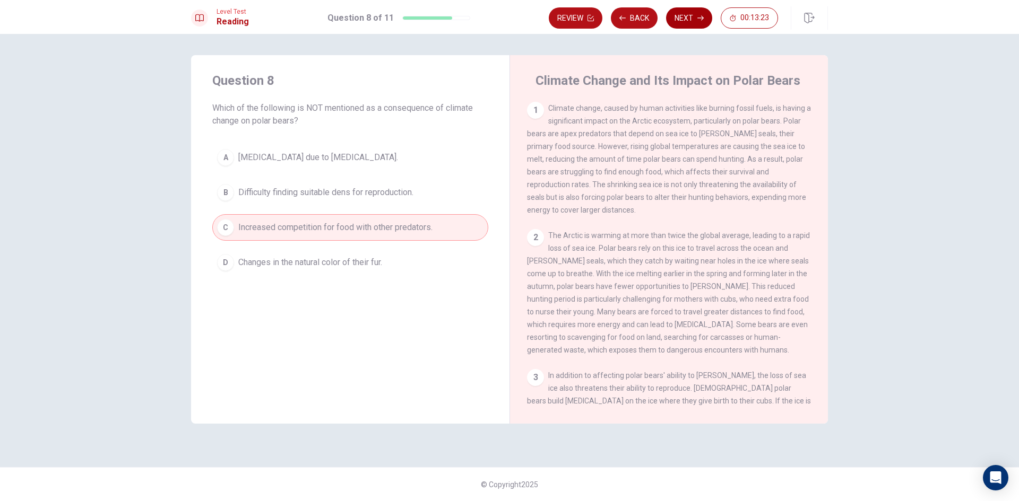
drag, startPoint x: 707, startPoint y: 8, endPoint x: 645, endPoint y: 12, distance: 62.2
click at [705, 8] on button "Next" at bounding box center [689, 17] width 46 height 21
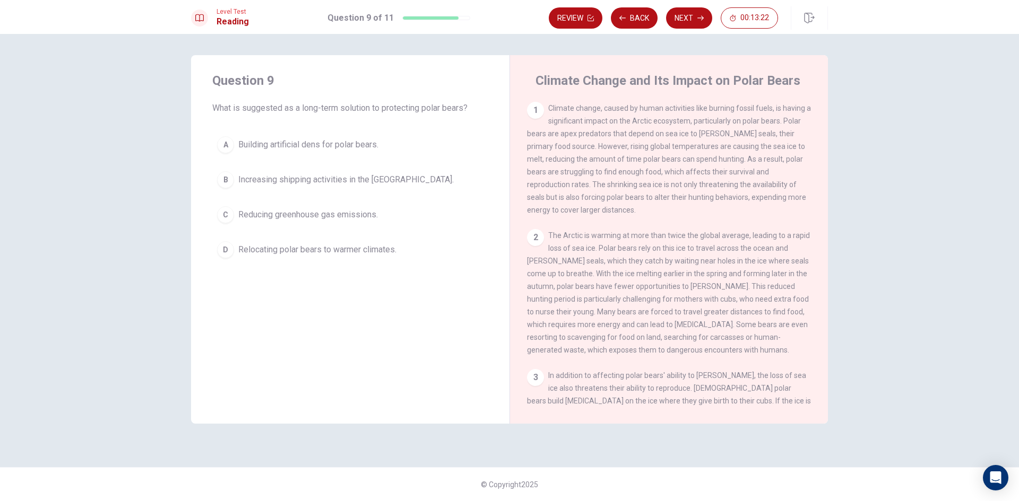
click at [281, 263] on button "D Relocating polar bears to warmer climates." at bounding box center [350, 250] width 276 height 27
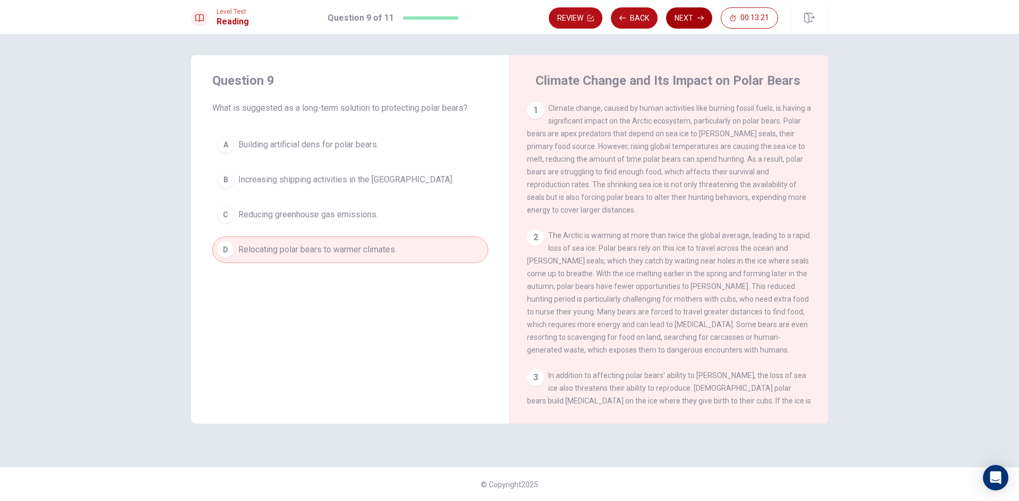
click at [676, 11] on button "Next" at bounding box center [689, 17] width 46 height 21
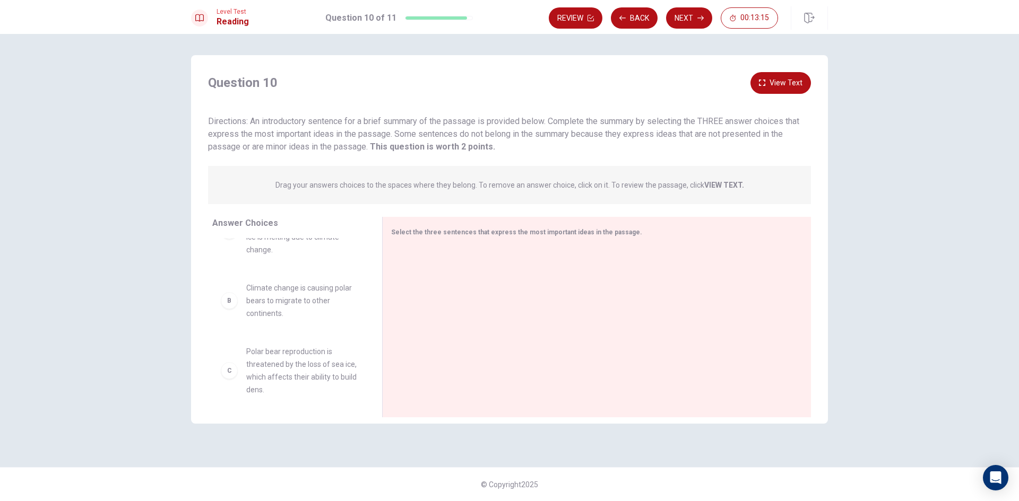
scroll to position [0, 0]
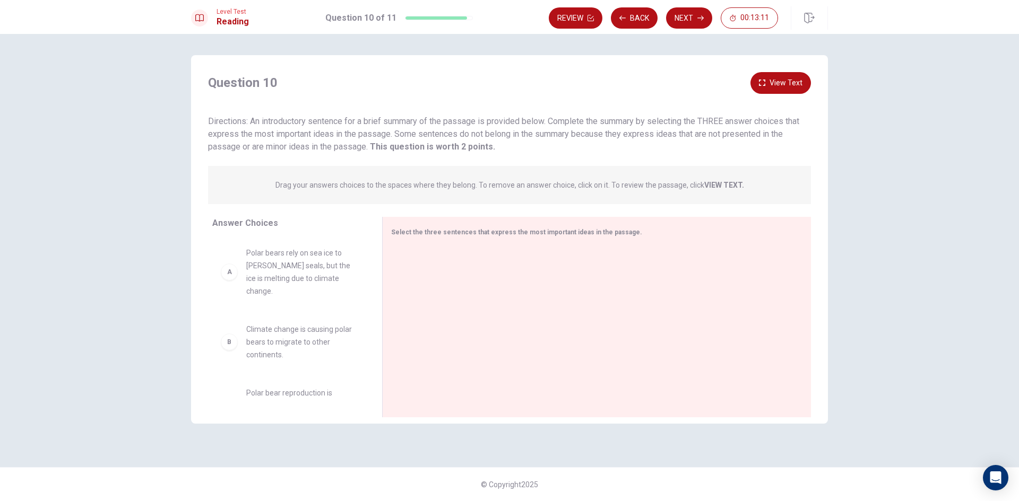
click at [227, 269] on div "A" at bounding box center [229, 272] width 17 height 17
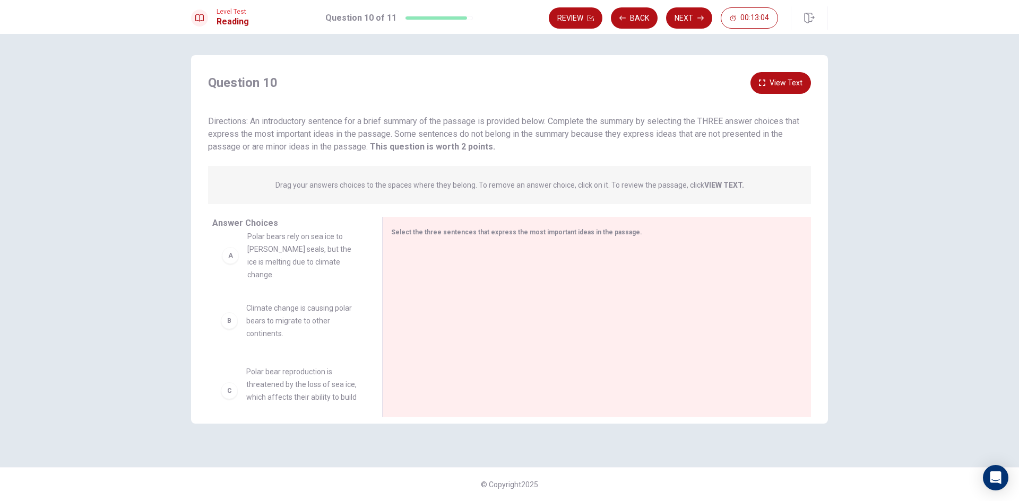
drag, startPoint x: 339, startPoint y: 264, endPoint x: 337, endPoint y: 258, distance: 5.5
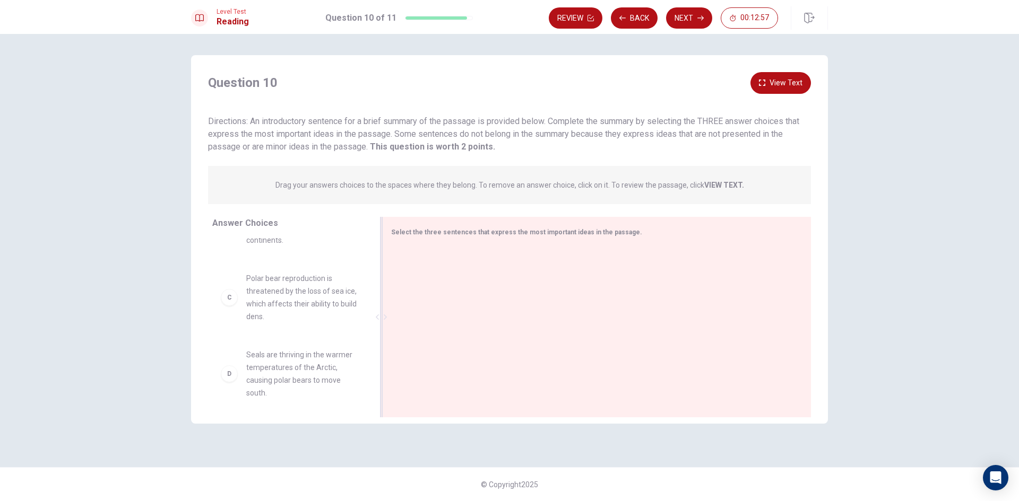
scroll to position [116, 0]
drag, startPoint x: 296, startPoint y: 366, endPoint x: 475, endPoint y: 268, distance: 203.8
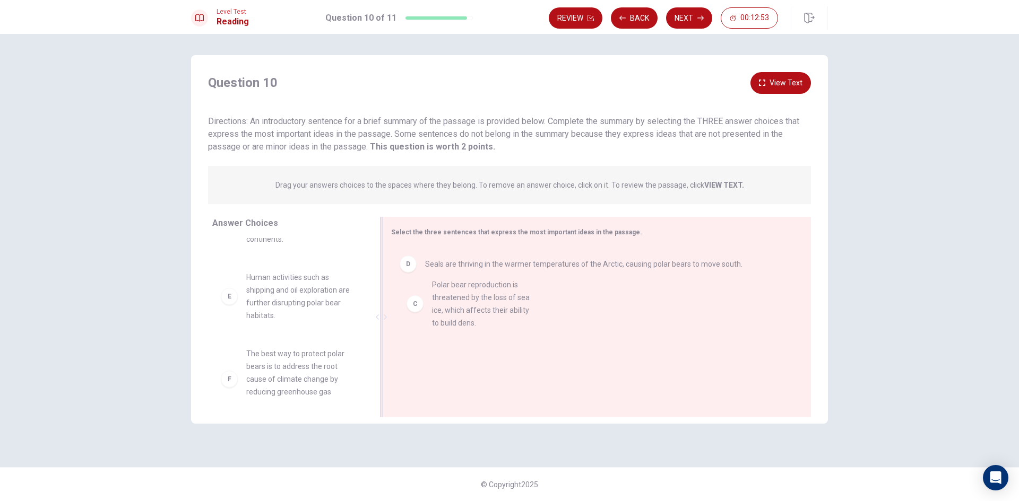
drag, startPoint x: 284, startPoint y: 280, endPoint x: 490, endPoint y: 298, distance: 206.7
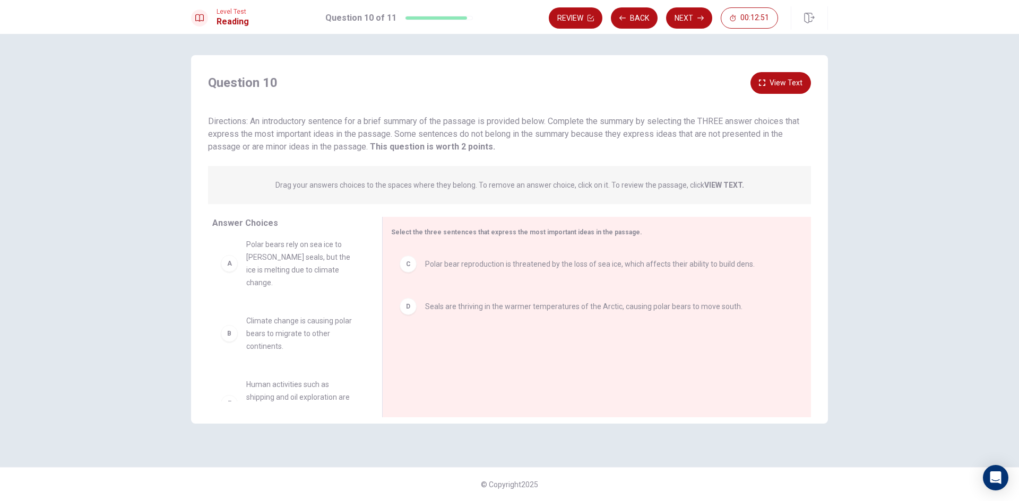
scroll to position [0, 0]
drag, startPoint x: 284, startPoint y: 276, endPoint x: 464, endPoint y: 364, distance: 199.4
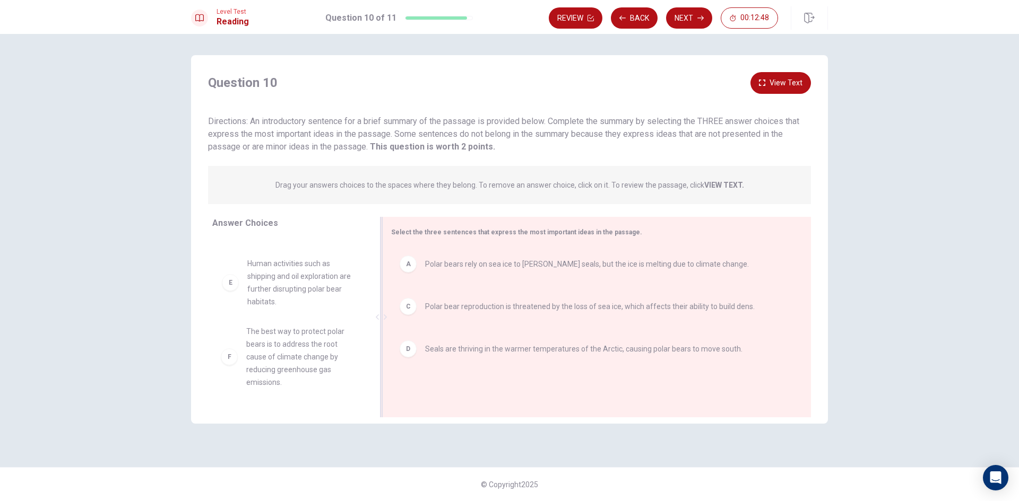
scroll to position [53, 0]
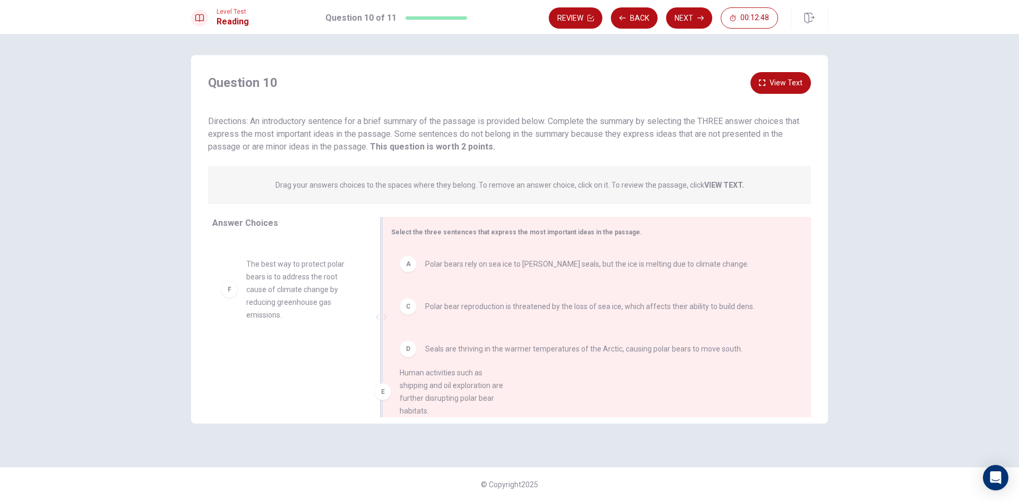
drag, startPoint x: 297, startPoint y: 278, endPoint x: 466, endPoint y: 397, distance: 207.2
drag, startPoint x: 313, startPoint y: 299, endPoint x: 511, endPoint y: 403, distance: 223.8
drag, startPoint x: 267, startPoint y: 281, endPoint x: 447, endPoint y: 365, distance: 198.0
drag, startPoint x: 266, startPoint y: 284, endPoint x: 691, endPoint y: 370, distance: 433.6
drag, startPoint x: 290, startPoint y: 289, endPoint x: 481, endPoint y: 391, distance: 216.5
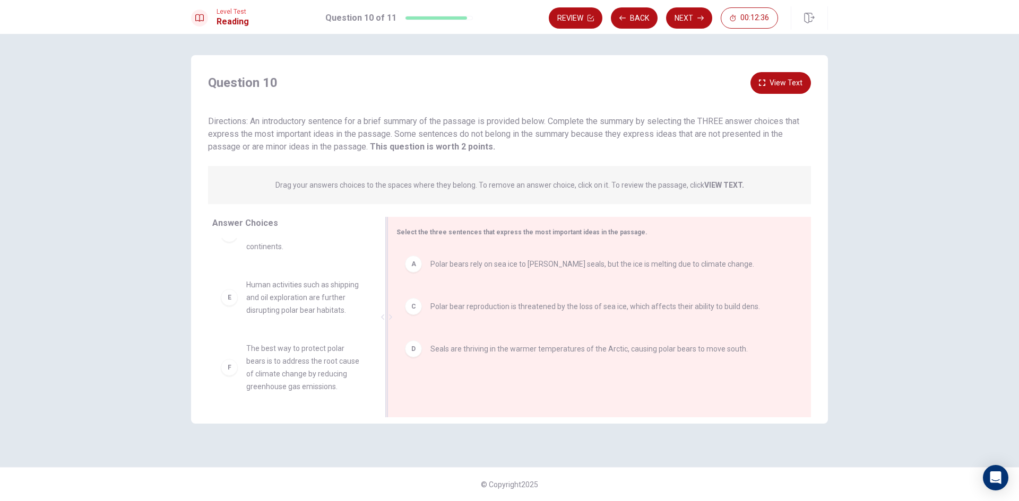
drag, startPoint x: 375, startPoint y: 297, endPoint x: 380, endPoint y: 258, distance: 39.1
click at [380, 258] on div at bounding box center [386, 317] width 13 height 201
drag, startPoint x: 380, startPoint y: 258, endPoint x: 348, endPoint y: 261, distance: 32.5
click at [347, 260] on div "Answer Choices B Climate change is causing polar bears to migrate to other cont…" at bounding box center [509, 320] width 637 height 206
click at [376, 262] on div "Answer Choices B Climate change is causing polar bears to migrate to other cont…" at bounding box center [509, 320] width 637 height 206
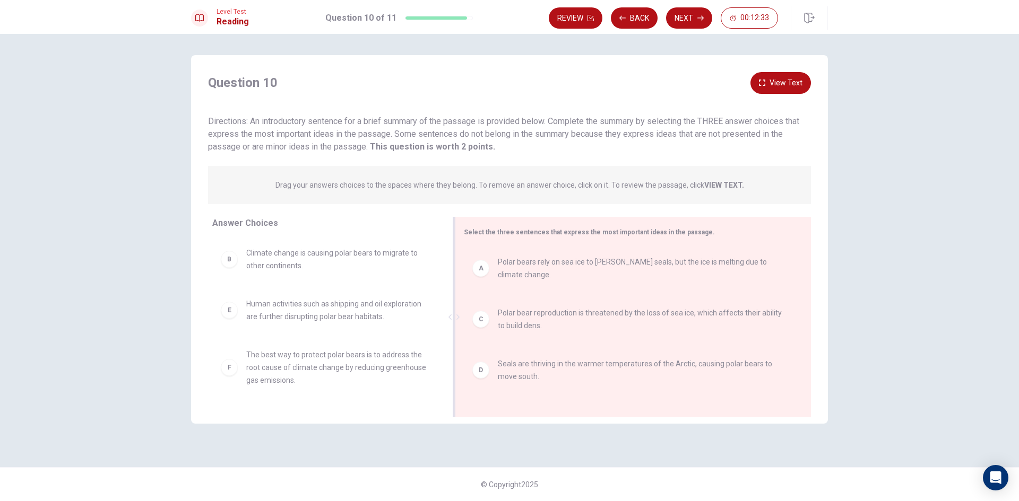
scroll to position [0, 0]
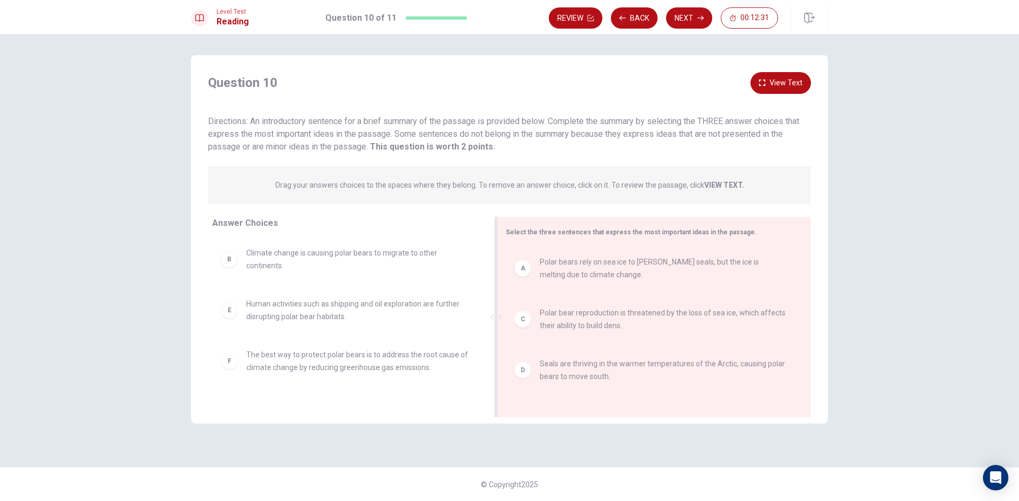
drag, startPoint x: 383, startPoint y: 262, endPoint x: 609, endPoint y: 236, distance: 227.6
click at [610, 236] on div "Select the three sentences that express the most important ideas in the passage…" at bounding box center [654, 317] width 314 height 201
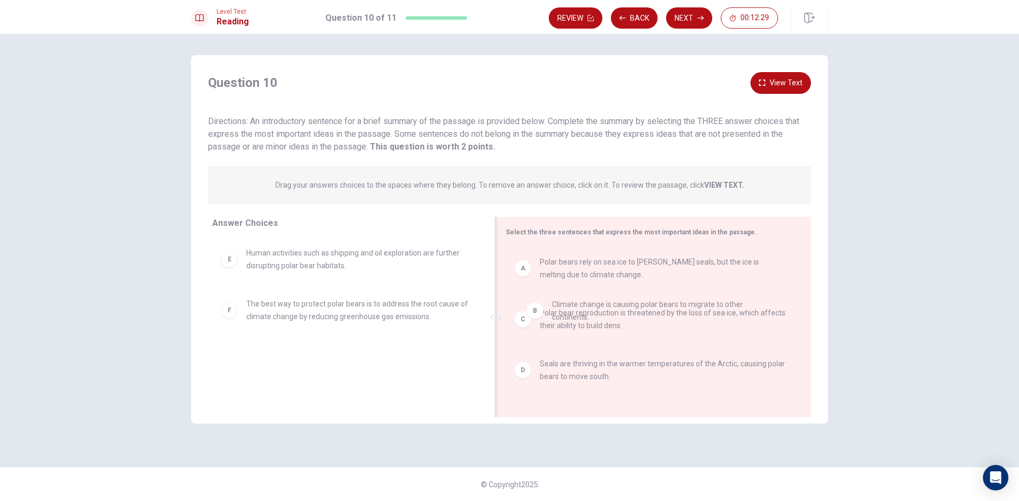
drag, startPoint x: 348, startPoint y: 260, endPoint x: 657, endPoint y: 311, distance: 313.6
drag, startPoint x: 288, startPoint y: 324, endPoint x: 626, endPoint y: 305, distance: 338.6
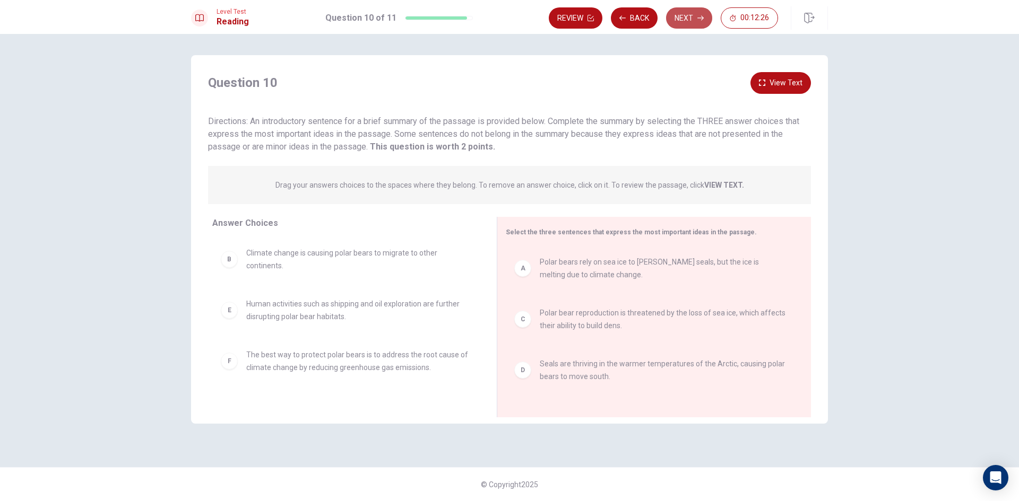
click at [703, 15] on icon "button" at bounding box center [700, 18] width 6 height 6
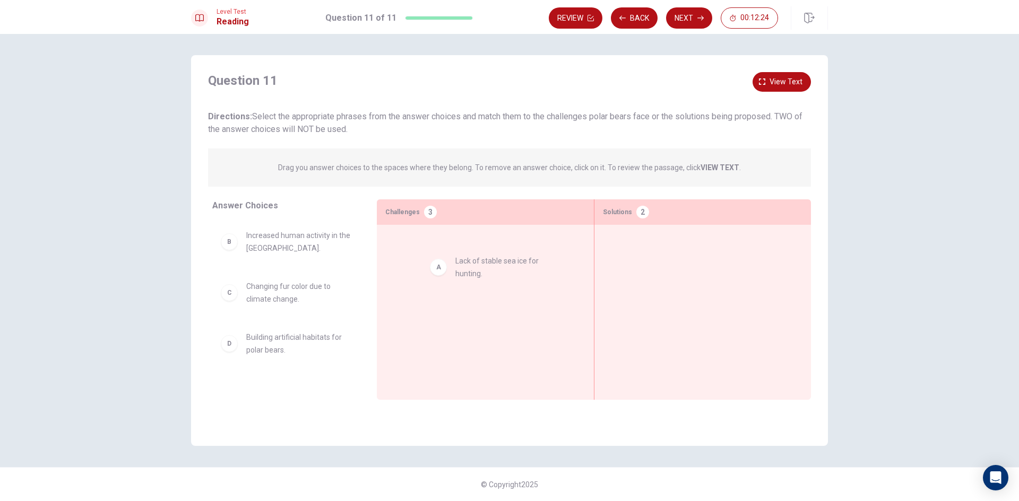
drag, startPoint x: 285, startPoint y: 246, endPoint x: 436, endPoint y: 270, distance: 152.6
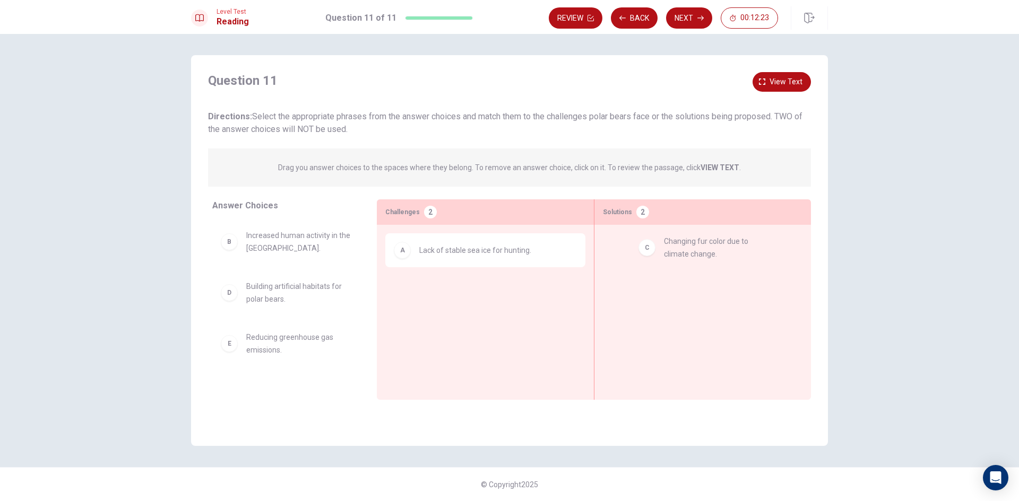
drag, startPoint x: 307, startPoint y: 313, endPoint x: 725, endPoint y: 269, distance: 420.5
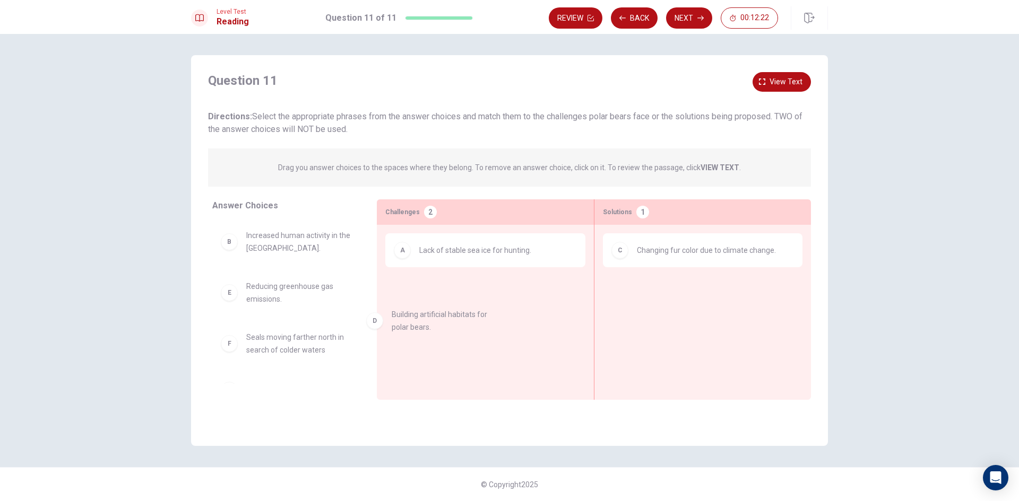
drag, startPoint x: 279, startPoint y: 290, endPoint x: 272, endPoint y: 270, distance: 21.3
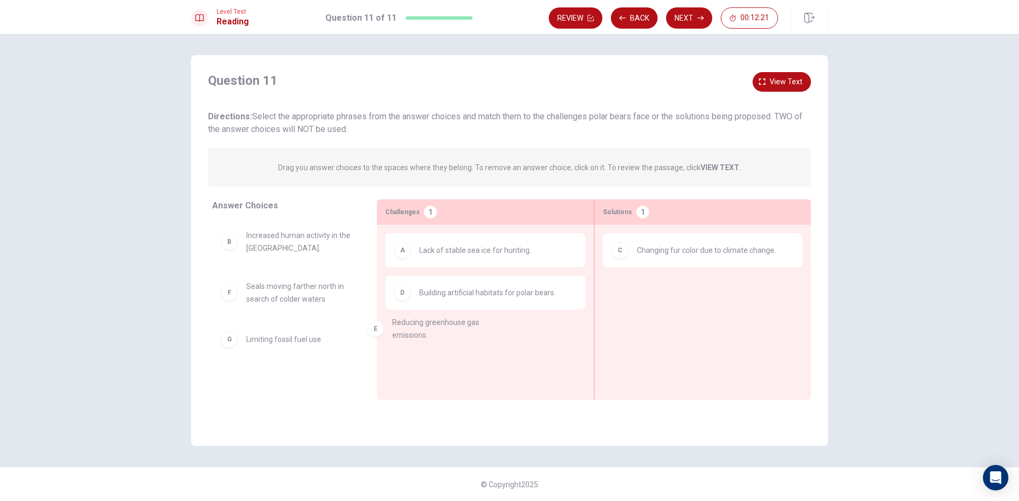
drag, startPoint x: 283, startPoint y: 295, endPoint x: 452, endPoint y: 335, distance: 173.6
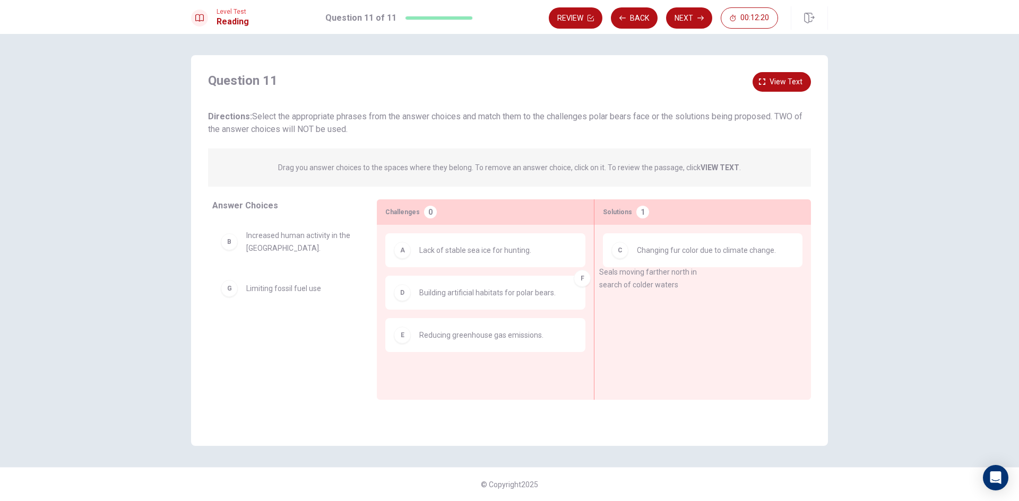
drag, startPoint x: 322, startPoint y: 303, endPoint x: 677, endPoint y: 290, distance: 354.7
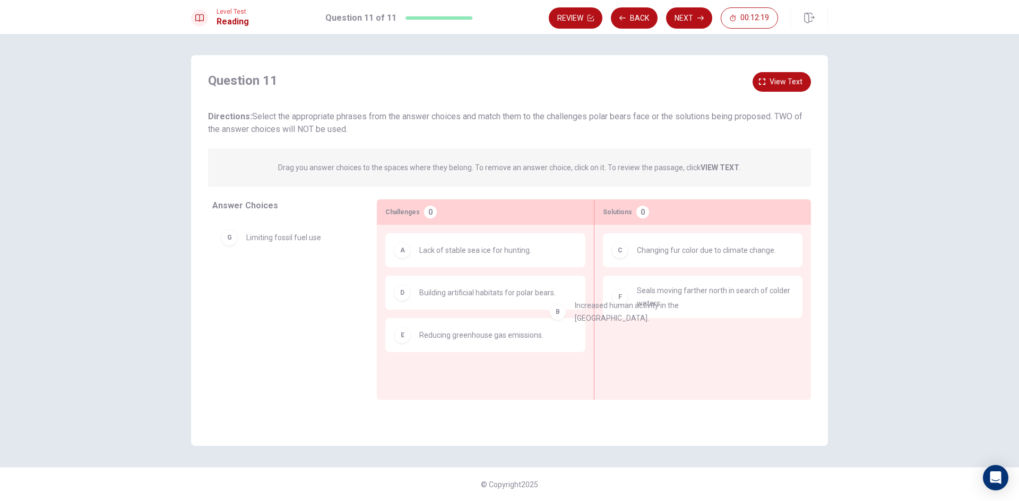
drag, startPoint x: 343, startPoint y: 259, endPoint x: 655, endPoint y: 333, distance: 320.2
drag, startPoint x: 479, startPoint y: 247, endPoint x: 732, endPoint y: 356, distance: 275.2
drag, startPoint x: 280, startPoint y: 239, endPoint x: 510, endPoint y: 382, distance: 271.2
click at [678, 33] on div "Level Test Reading Question 11 of 11 Review Back Next 00:12:14" at bounding box center [509, 17] width 1019 height 34
click at [685, 18] on button "Next" at bounding box center [689, 17] width 46 height 21
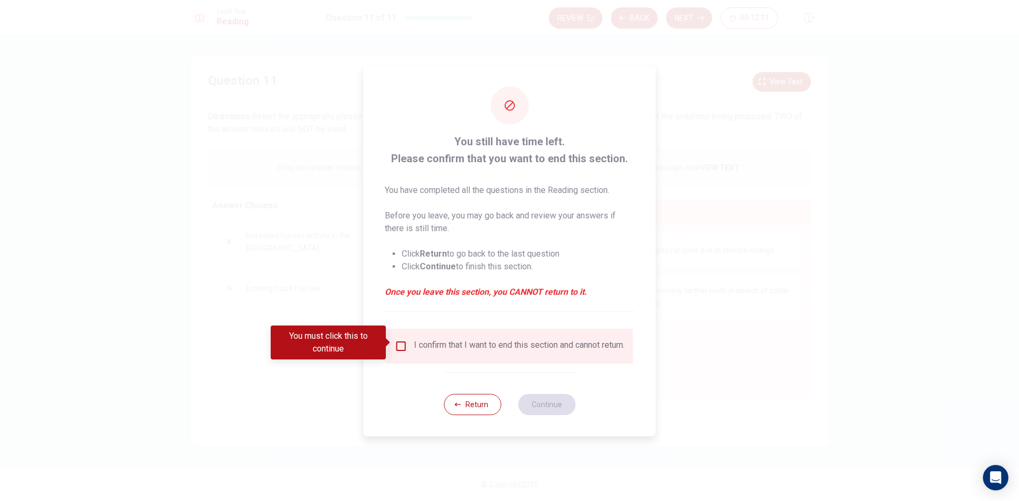
click at [414, 349] on div "I confirm that I want to end this section and cannot return." at bounding box center [519, 346] width 211 height 13
click at [400, 348] on input "You must click this to continue" at bounding box center [401, 346] width 13 height 13
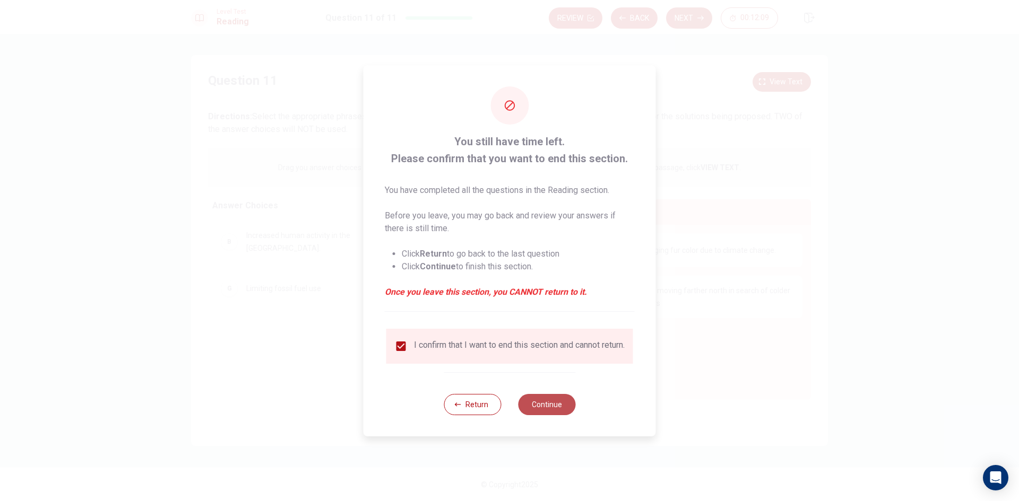
click at [554, 408] on button "Continue" at bounding box center [546, 404] width 57 height 21
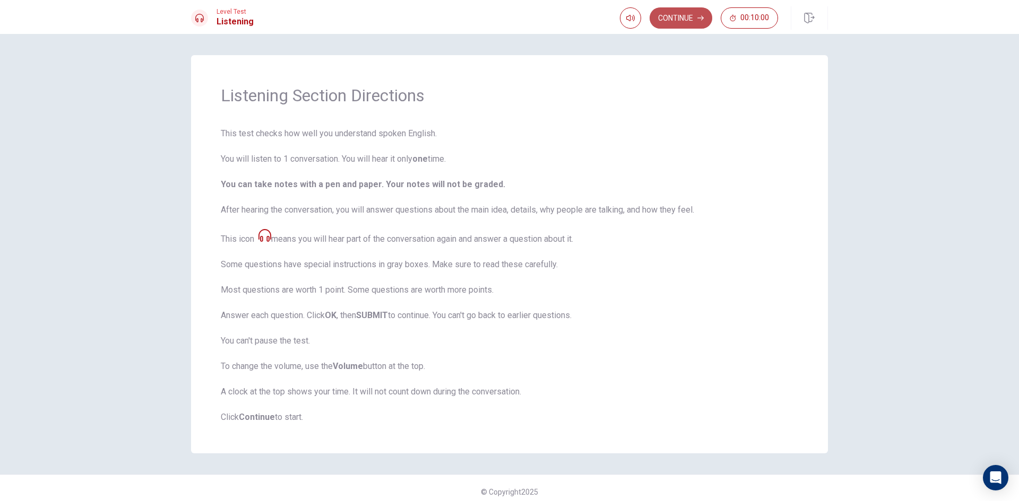
click at [684, 15] on button "Continue" at bounding box center [681, 17] width 63 height 21
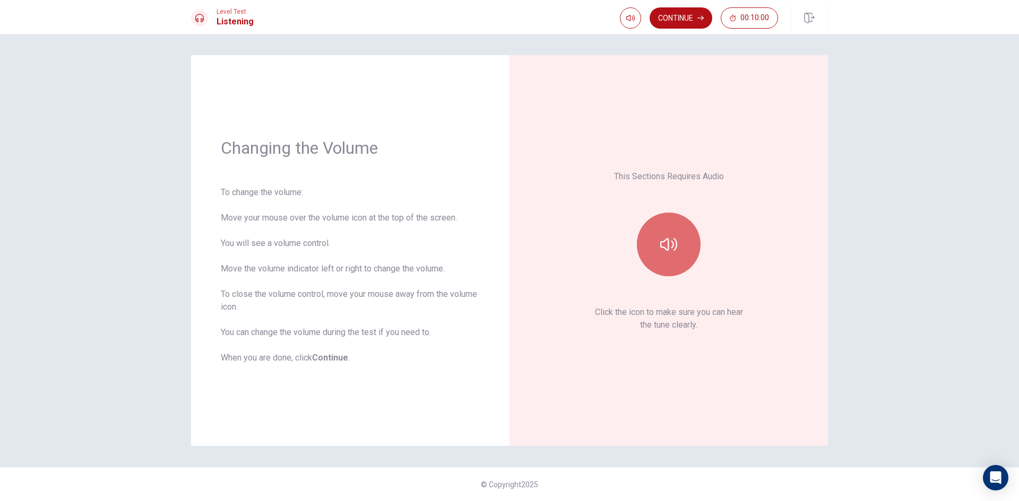
click at [659, 228] on button "button" at bounding box center [669, 245] width 64 height 64
click at [666, 246] on icon "button" at bounding box center [668, 244] width 17 height 17
click at [678, 15] on button "Continue" at bounding box center [681, 17] width 63 height 21
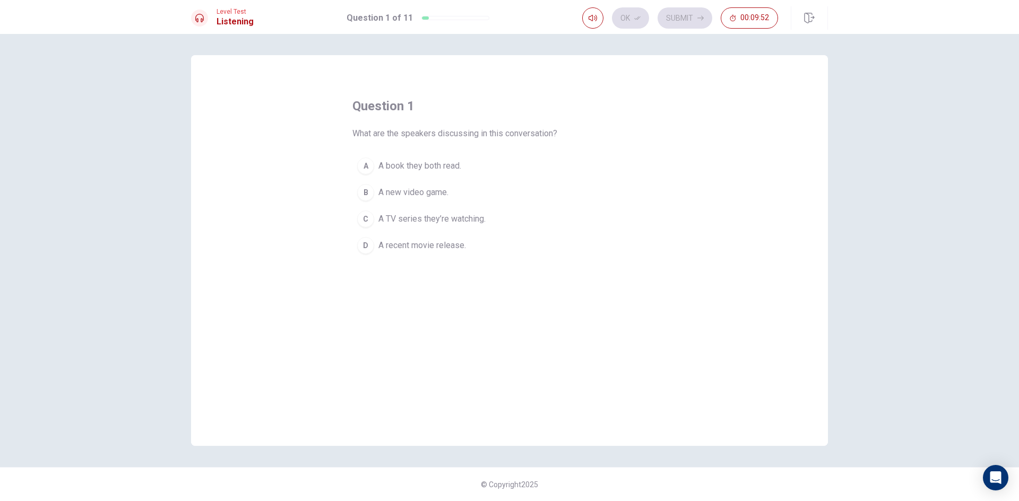
click at [359, 244] on div "D" at bounding box center [365, 245] width 17 height 17
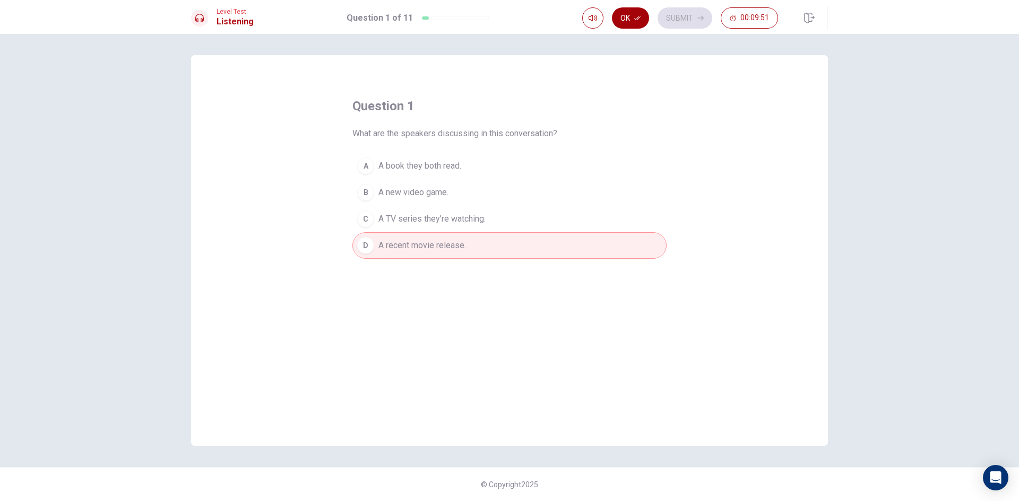
click at [635, 21] on icon "button" at bounding box center [637, 18] width 6 height 6
click at [689, 22] on button "Submit" at bounding box center [685, 17] width 55 height 21
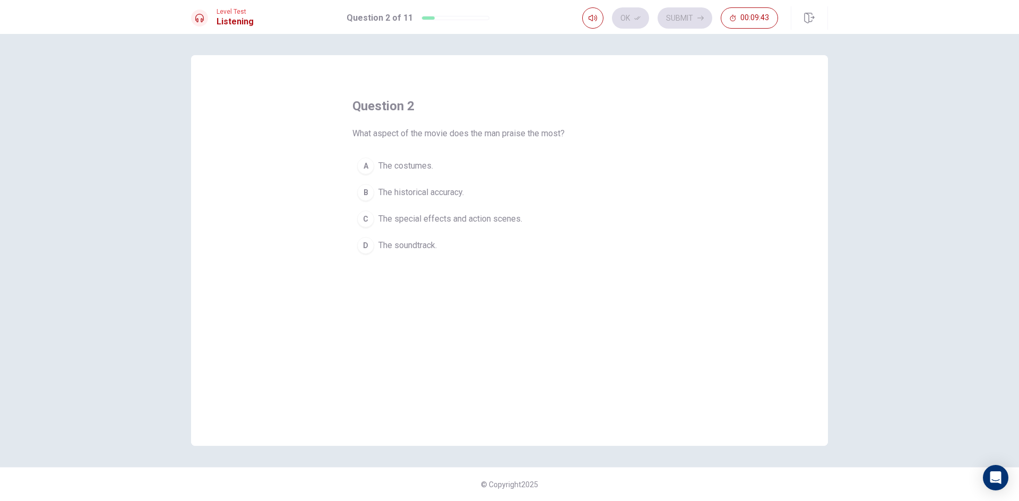
click at [387, 227] on button "C The special effects and action scenes." at bounding box center [509, 219] width 314 height 27
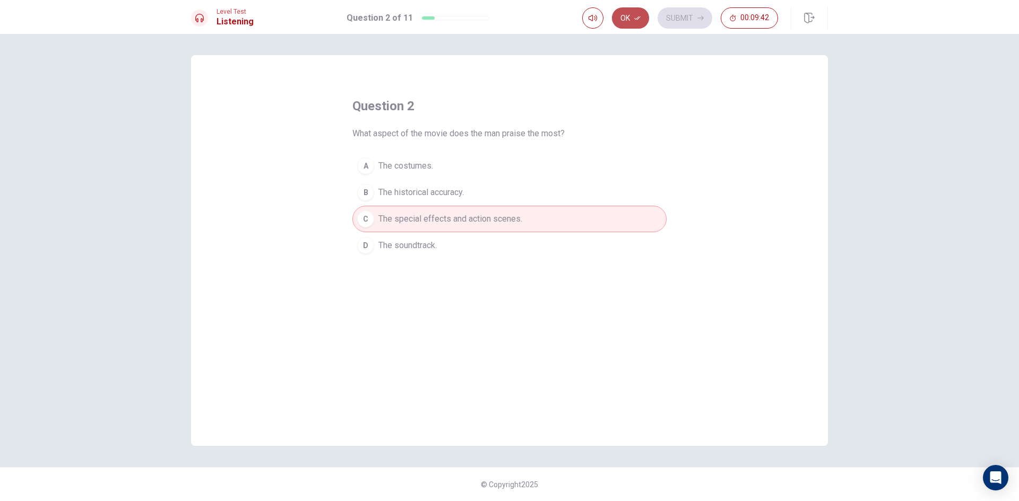
click at [634, 18] on button "Ok" at bounding box center [630, 17] width 37 height 21
click at [683, 21] on button "Submit" at bounding box center [685, 17] width 55 height 21
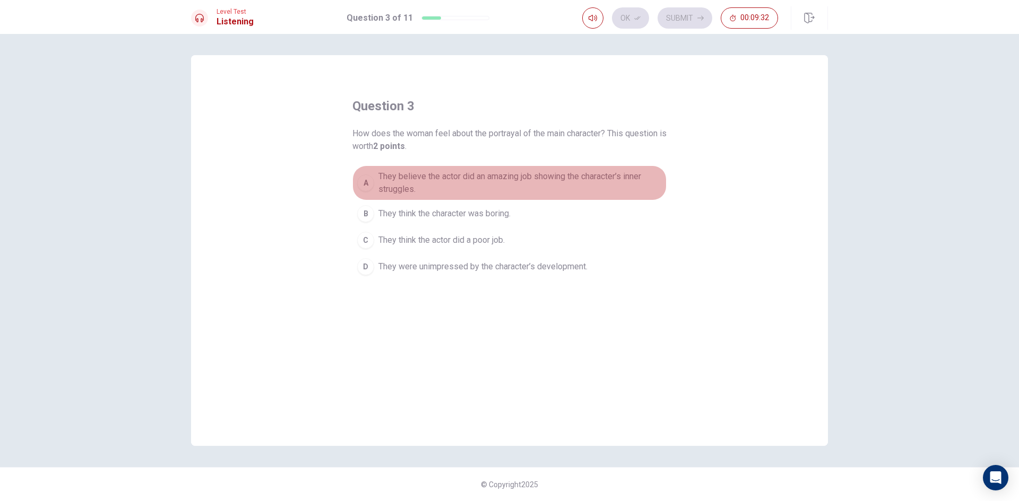
click at [394, 184] on span "They believe the actor did an amazing job showing the character’s inner struggl…" at bounding box center [519, 182] width 283 height 25
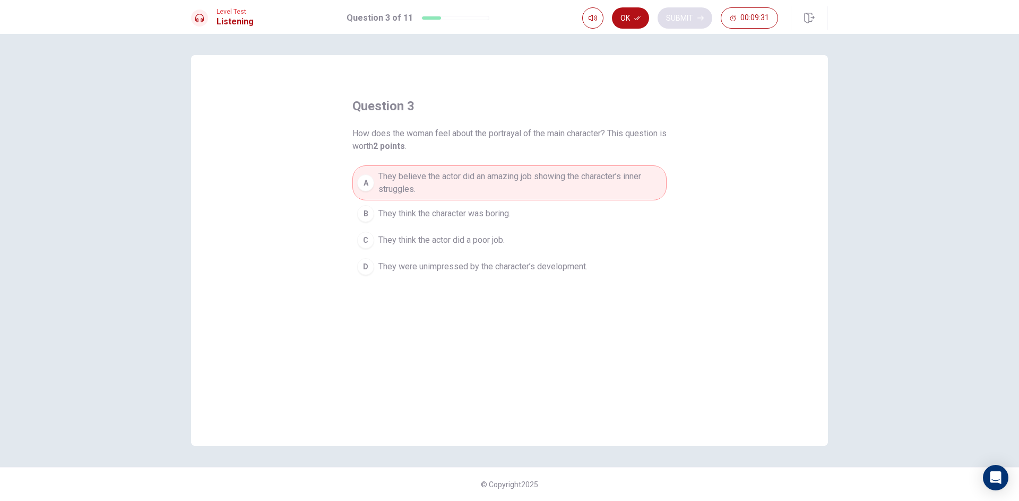
drag, startPoint x: 623, startPoint y: 10, endPoint x: 668, endPoint y: 12, distance: 45.2
click at [622, 10] on button "Ok" at bounding box center [630, 17] width 37 height 21
click at [714, 13] on div "Ok Submit 00:09:30" at bounding box center [680, 17] width 196 height 21
click at [697, 23] on button "Submit" at bounding box center [685, 17] width 55 height 21
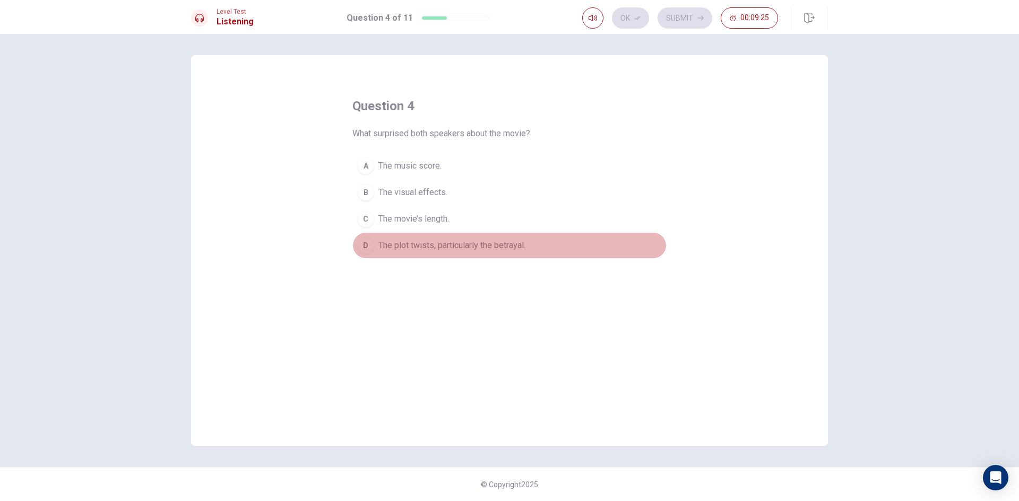
click at [441, 248] on span "The plot twists, particularly the betrayal." at bounding box center [451, 245] width 147 height 13
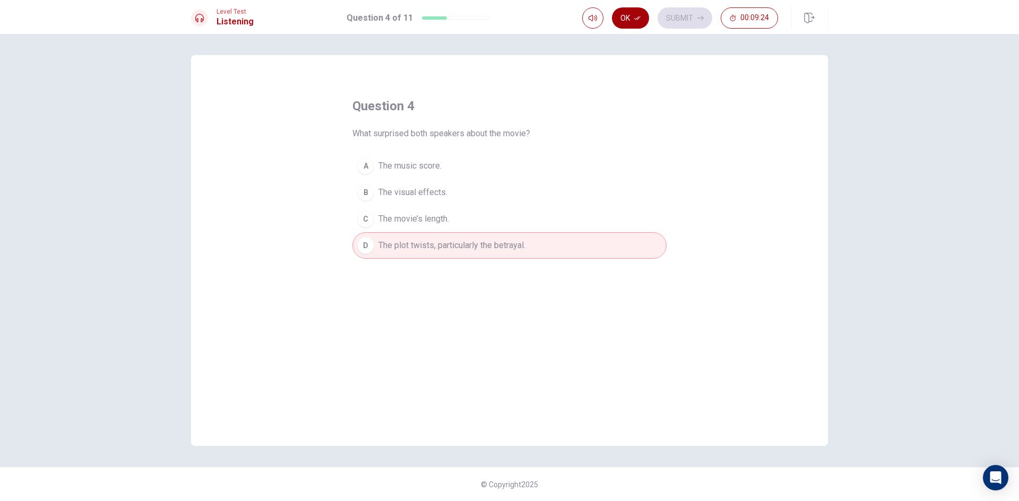
click at [641, 19] on icon "button" at bounding box center [637, 18] width 6 height 6
click at [684, 14] on button "Submit" at bounding box center [685, 17] width 55 height 21
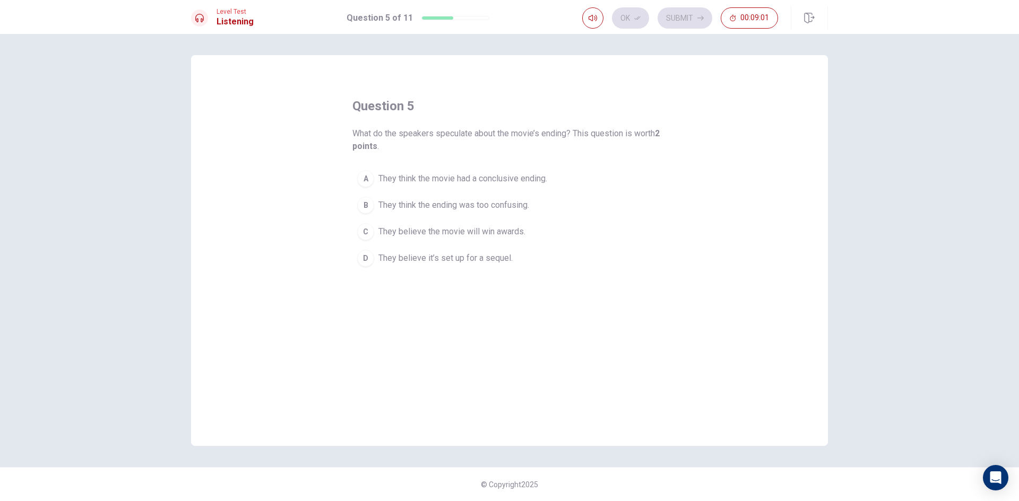
click at [516, 206] on span "They think the ending was too confusing." at bounding box center [453, 205] width 151 height 13
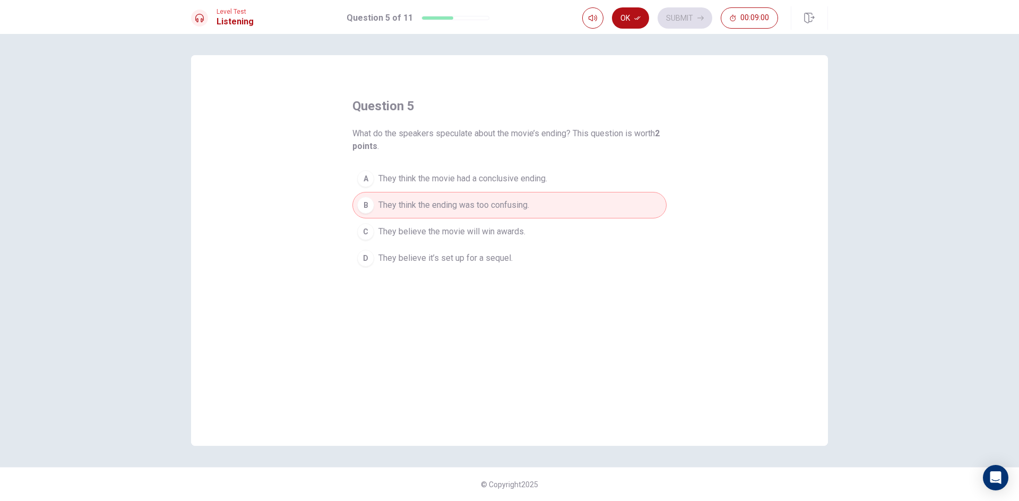
click at [521, 181] on span "They think the movie had a conclusive ending." at bounding box center [462, 178] width 169 height 13
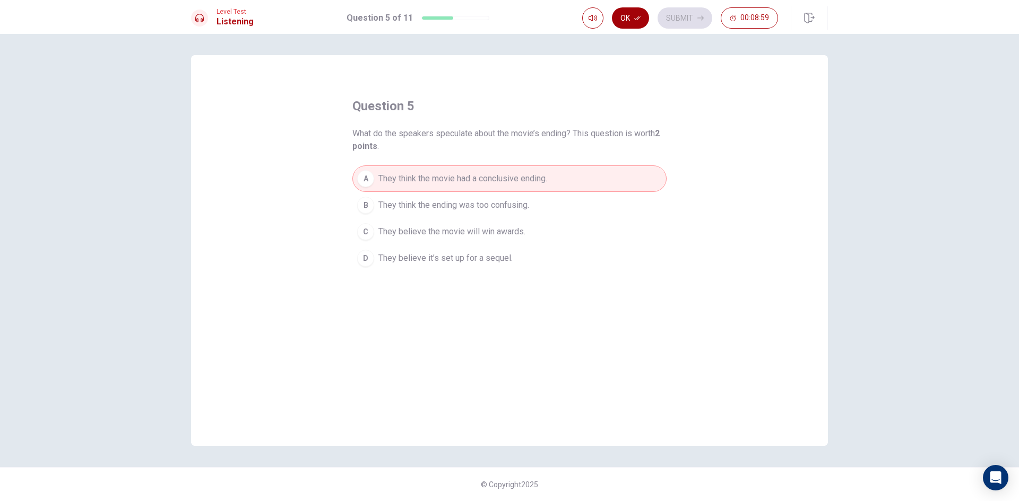
click at [638, 9] on button "Ok" at bounding box center [630, 17] width 37 height 21
click at [691, 10] on button "Submit" at bounding box center [685, 17] width 55 height 21
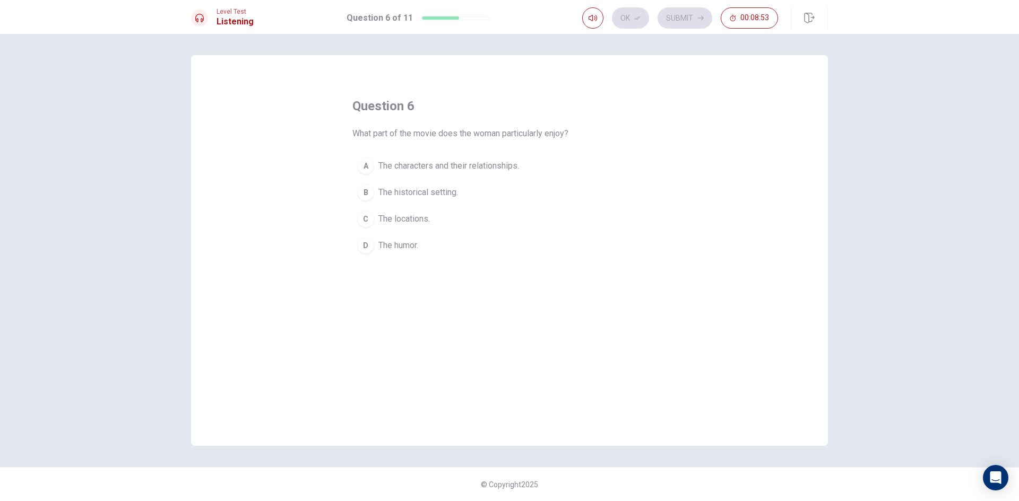
click at [494, 163] on span "The characters and their relationships." at bounding box center [448, 166] width 141 height 13
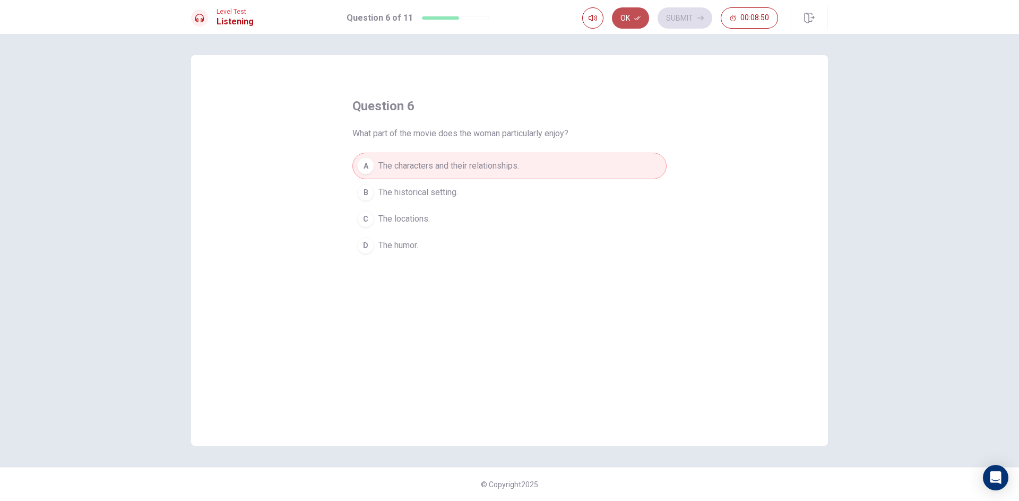
click at [633, 12] on button "Ok" at bounding box center [630, 17] width 37 height 21
click at [664, 12] on button "Submit" at bounding box center [685, 17] width 55 height 21
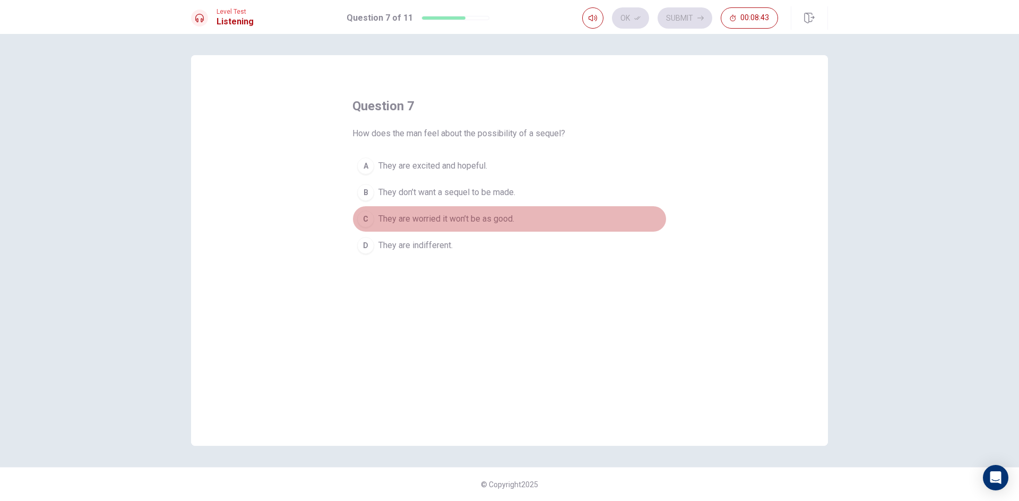
click at [531, 228] on button "C They are worried it won’t be as good." at bounding box center [509, 219] width 314 height 27
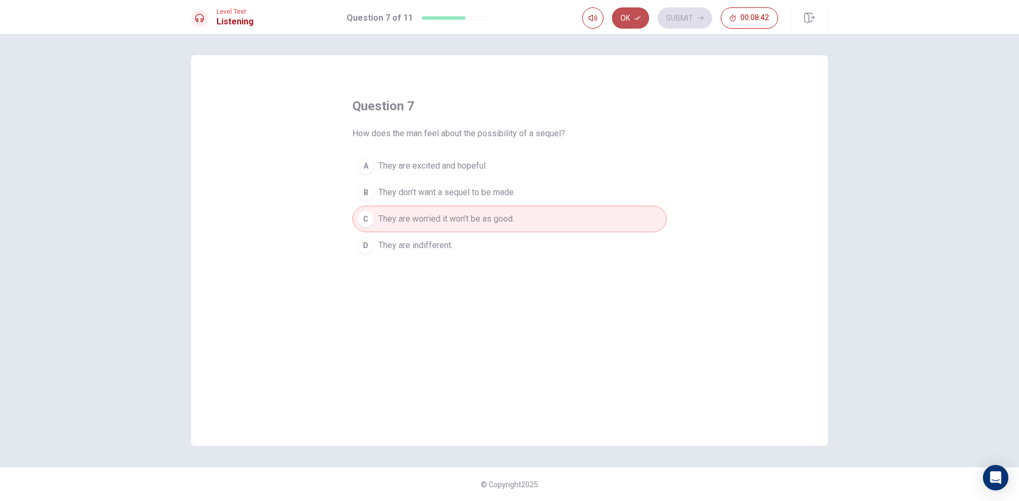
click at [637, 21] on button "Ok" at bounding box center [630, 17] width 37 height 21
click at [693, 16] on button "Submit" at bounding box center [685, 17] width 55 height 21
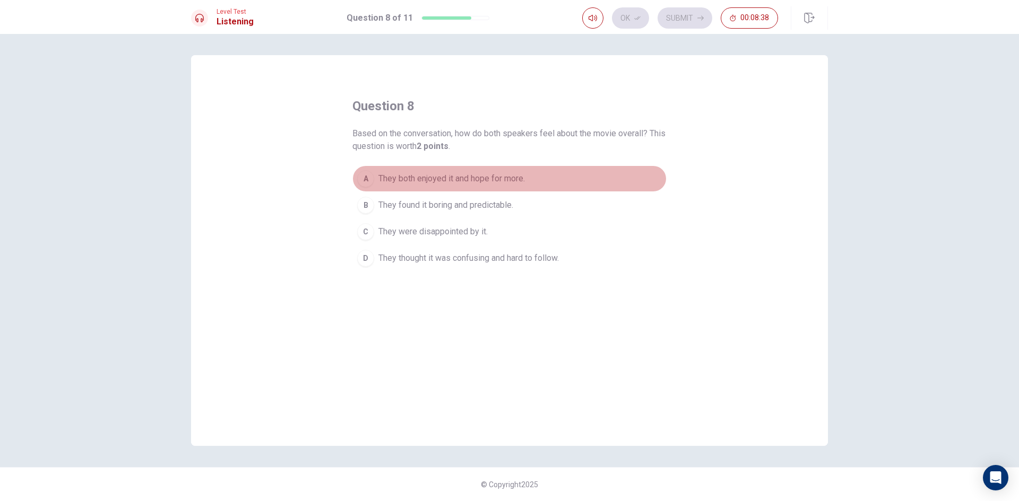
click at [563, 174] on button "A They both enjoyed it and hope for more." at bounding box center [509, 179] width 314 height 27
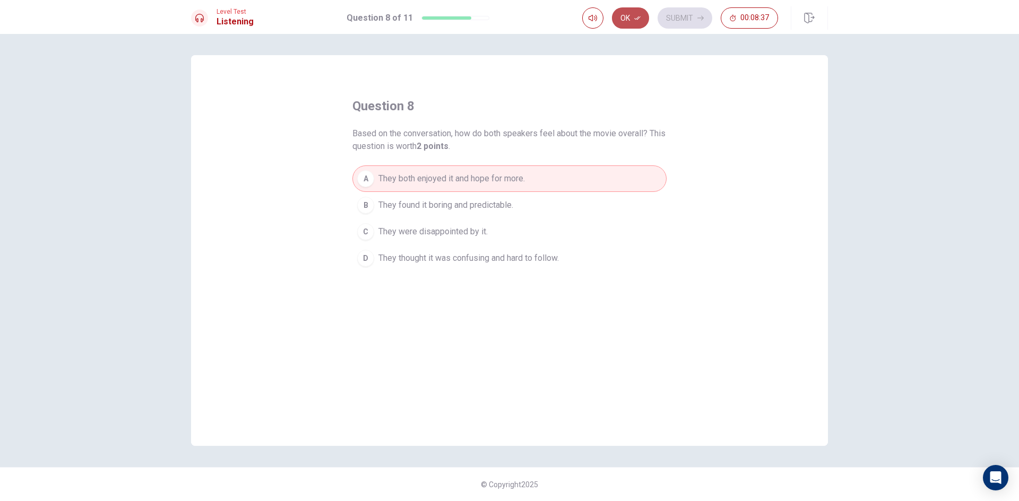
click at [637, 21] on icon "button" at bounding box center [637, 18] width 6 height 6
click at [719, 13] on div "Ok Submit 00:08:37" at bounding box center [680, 17] width 196 height 21
click at [700, 16] on icon "button" at bounding box center [700, 18] width 6 height 6
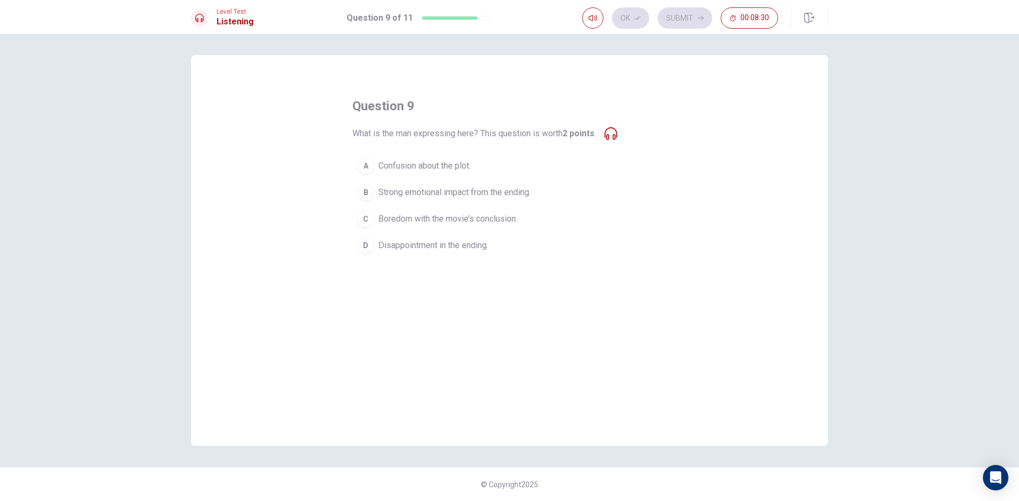
click at [482, 191] on span "Strong emotional impact from the ending." at bounding box center [454, 192] width 152 height 13
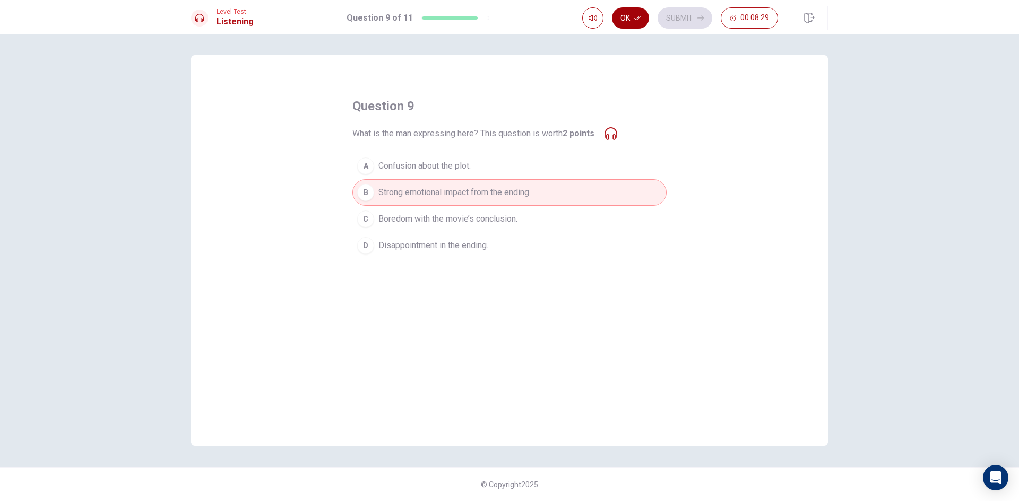
click at [641, 25] on button "Ok" at bounding box center [630, 17] width 37 height 21
click at [693, 11] on button "Submit" at bounding box center [685, 17] width 55 height 21
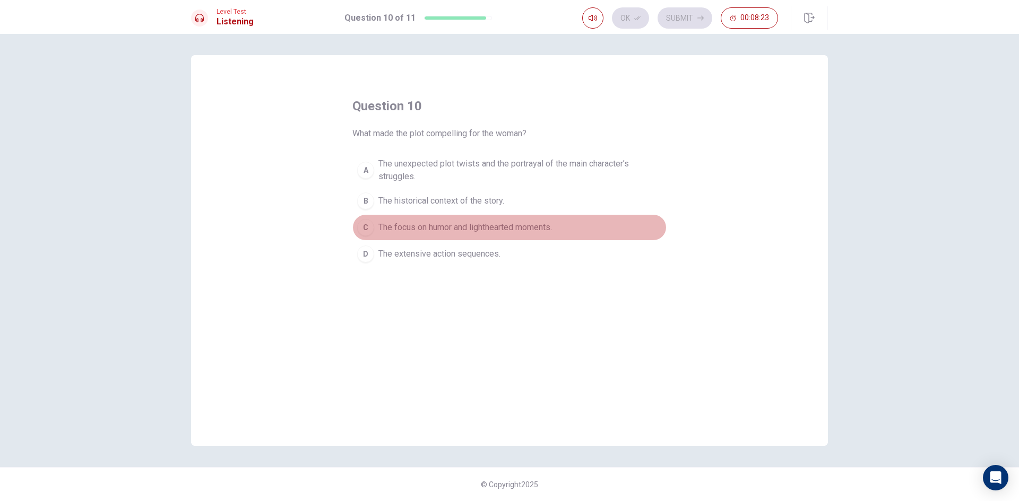
click at [518, 232] on span "The focus on humor and lighthearted moments." at bounding box center [465, 227] width 174 height 13
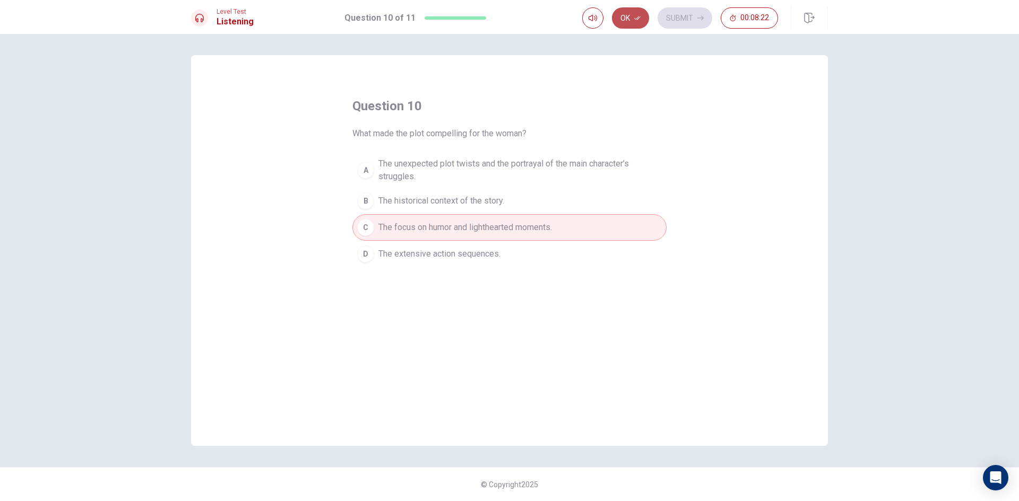
click at [638, 25] on button "Ok" at bounding box center [630, 17] width 37 height 21
click at [684, 18] on button "Submit" at bounding box center [685, 17] width 55 height 21
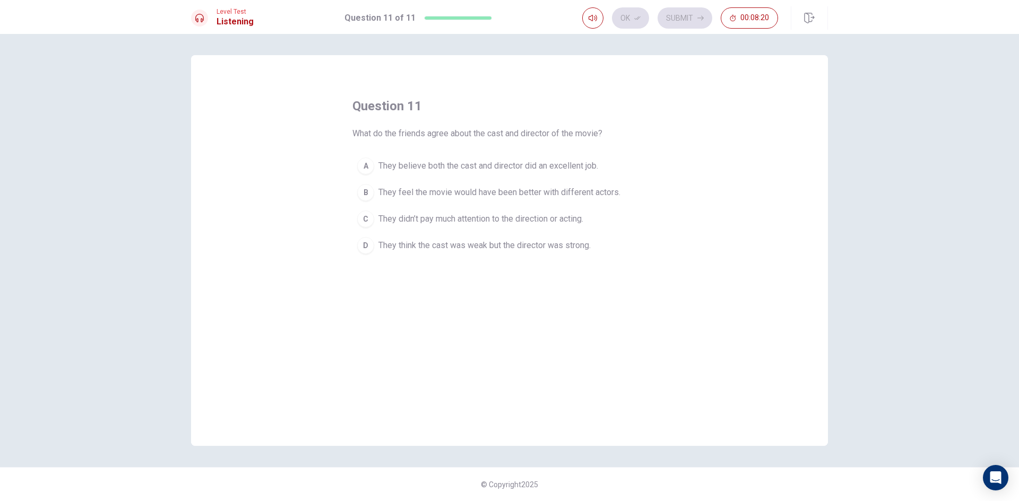
click at [571, 167] on span "They believe both the cast and director did an excellent job." at bounding box center [488, 166] width 220 height 13
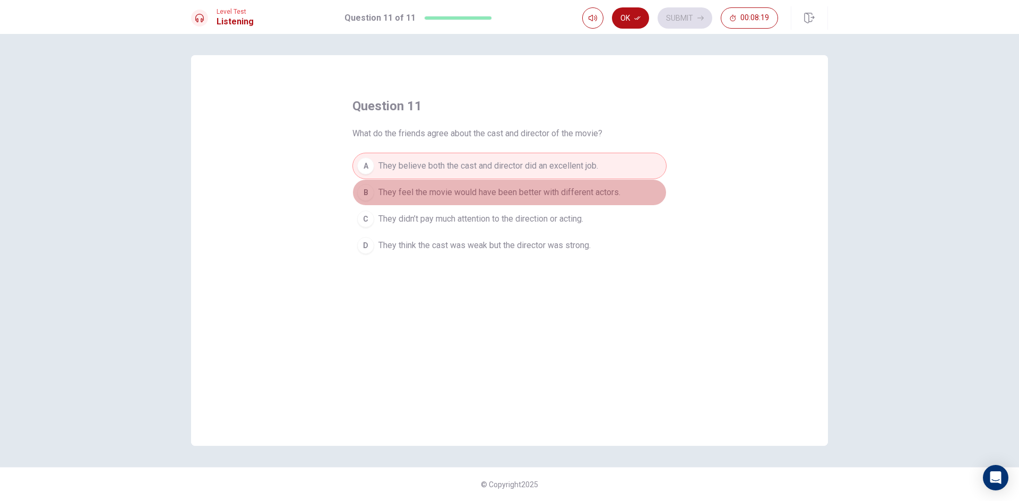
click at [574, 194] on span "They feel the movie would have been better with different actors." at bounding box center [499, 192] width 242 height 13
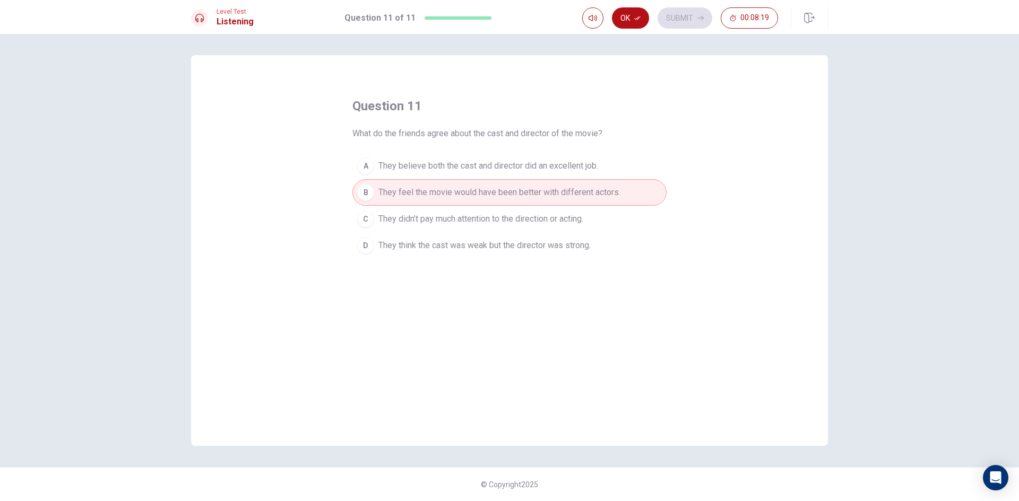
click at [591, 163] on span "They believe both the cast and director did an excellent job." at bounding box center [488, 166] width 220 height 13
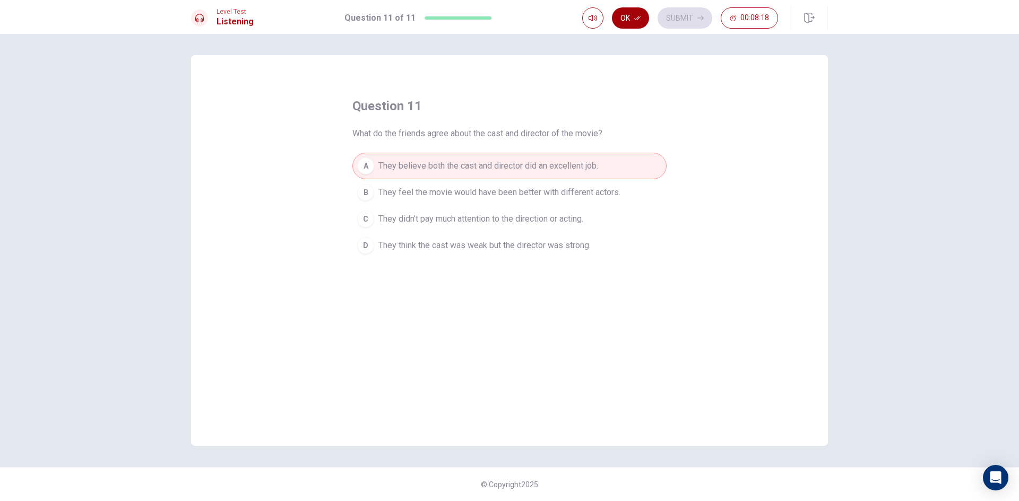
click at [636, 18] on icon "button" at bounding box center [637, 18] width 6 height 6
drag, startPoint x: 671, startPoint y: 13, endPoint x: 665, endPoint y: 30, distance: 18.1
click at [673, 18] on button "Submit" at bounding box center [685, 17] width 55 height 21
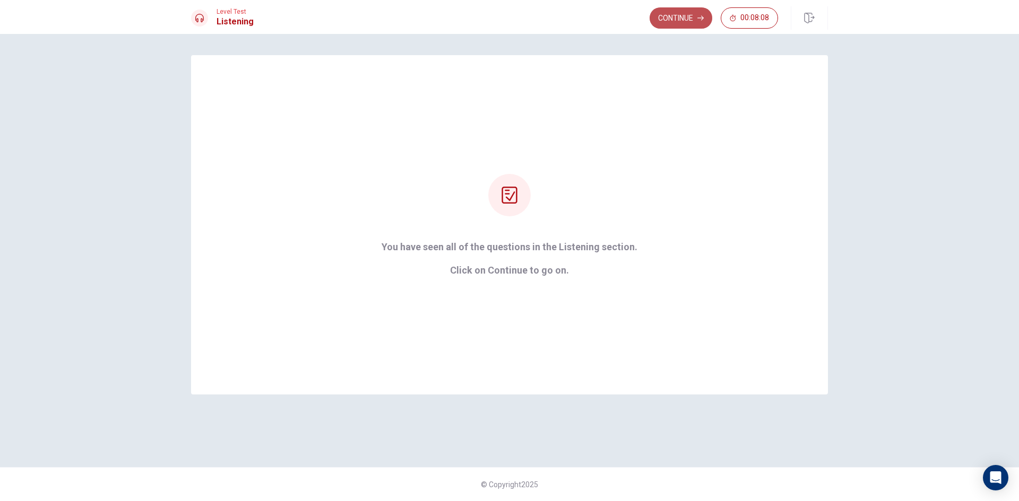
click at [704, 20] on button "Continue" at bounding box center [681, 17] width 63 height 21
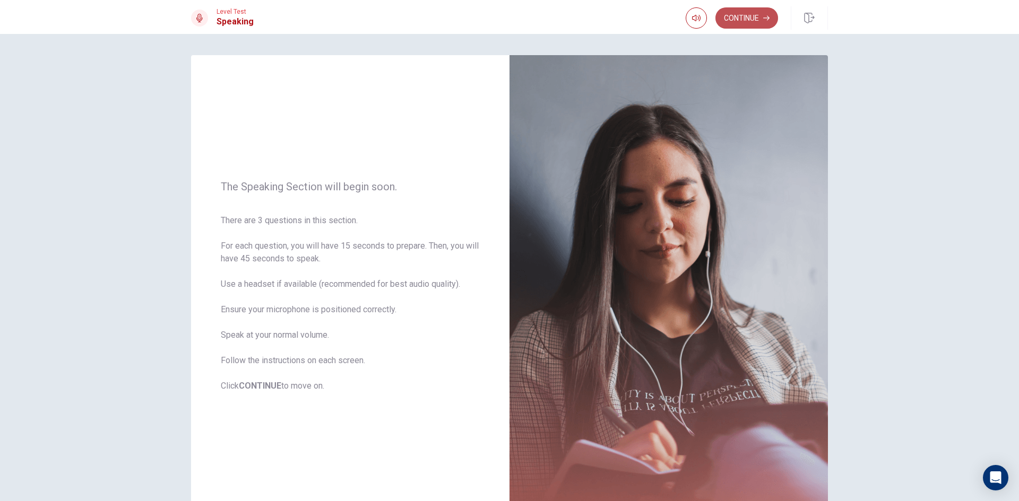
click at [759, 16] on button "Continue" at bounding box center [746, 17] width 63 height 21
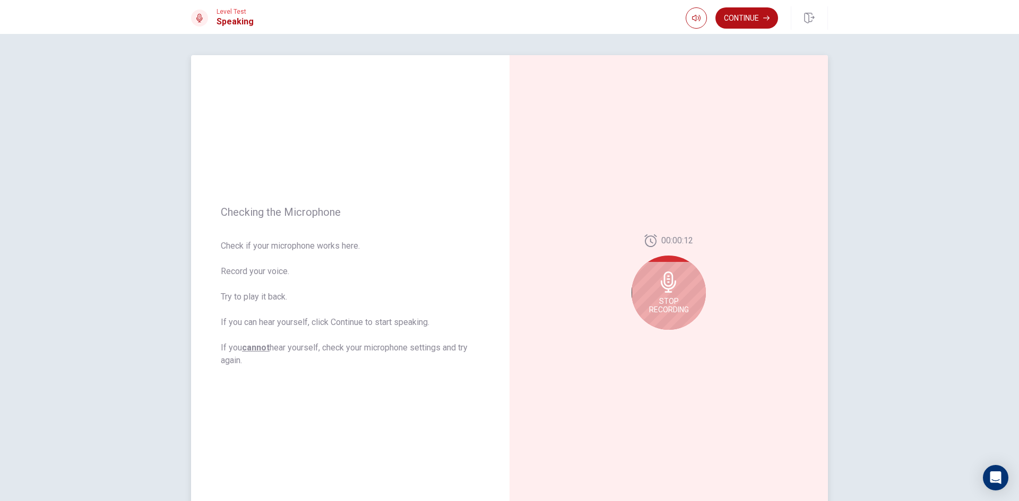
click at [671, 278] on icon at bounding box center [668, 282] width 15 height 21
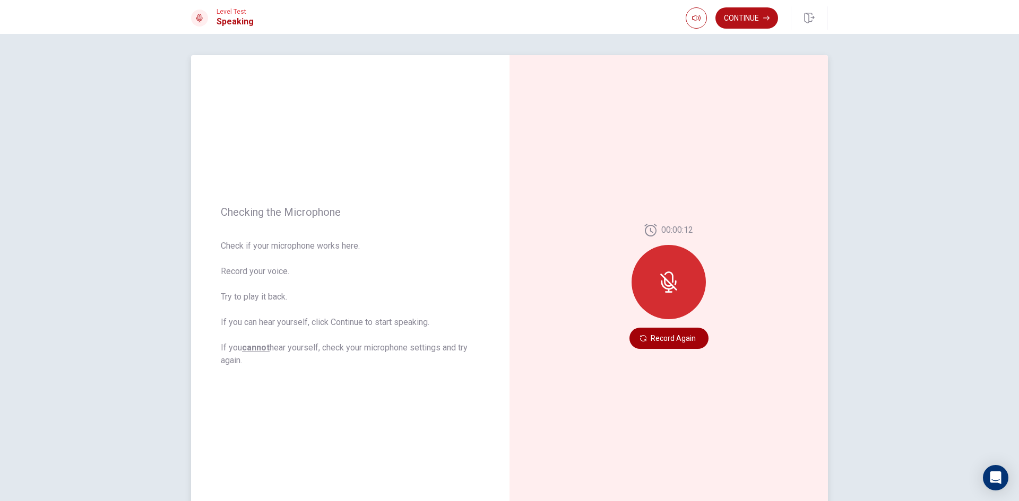
click at [659, 338] on button "Record Again" at bounding box center [668, 338] width 79 height 21
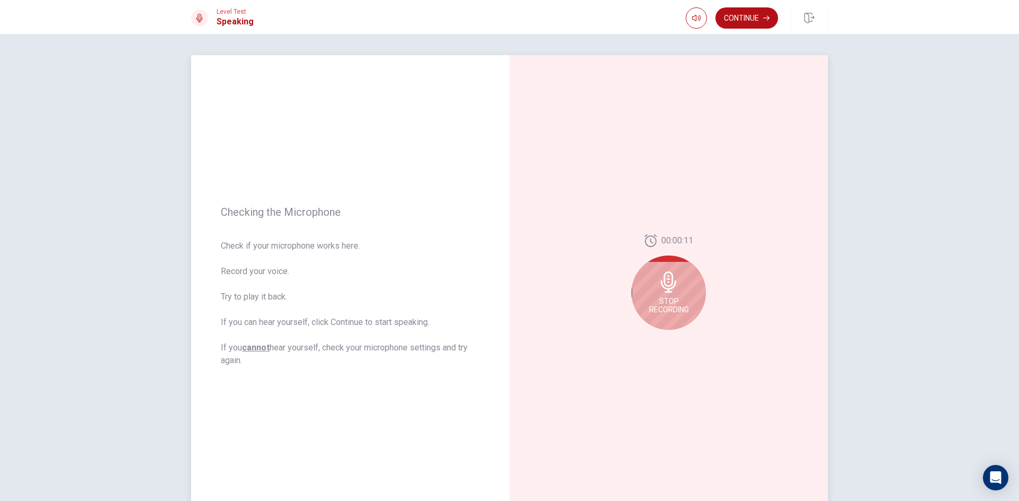
click at [673, 314] on span "Stop Recording" at bounding box center [669, 305] width 40 height 17
click at [678, 339] on icon "Play Audio" at bounding box center [680, 338] width 5 height 6
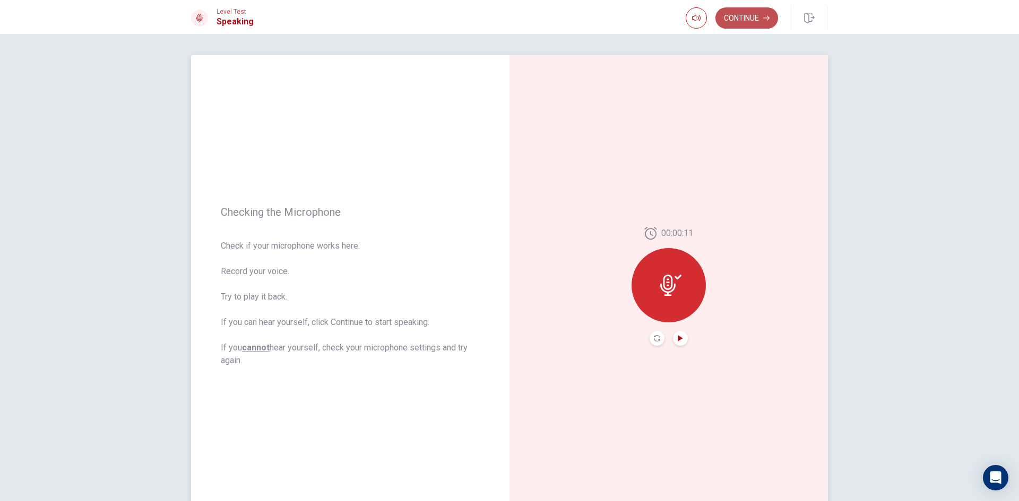
click at [745, 11] on button "Continue" at bounding box center [746, 17] width 63 height 21
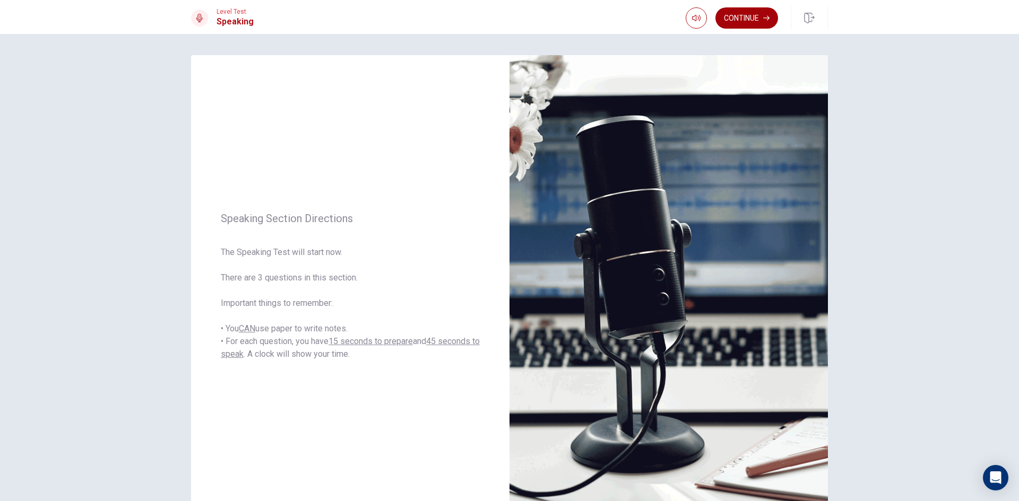
click at [755, 18] on button "Continue" at bounding box center [746, 17] width 63 height 21
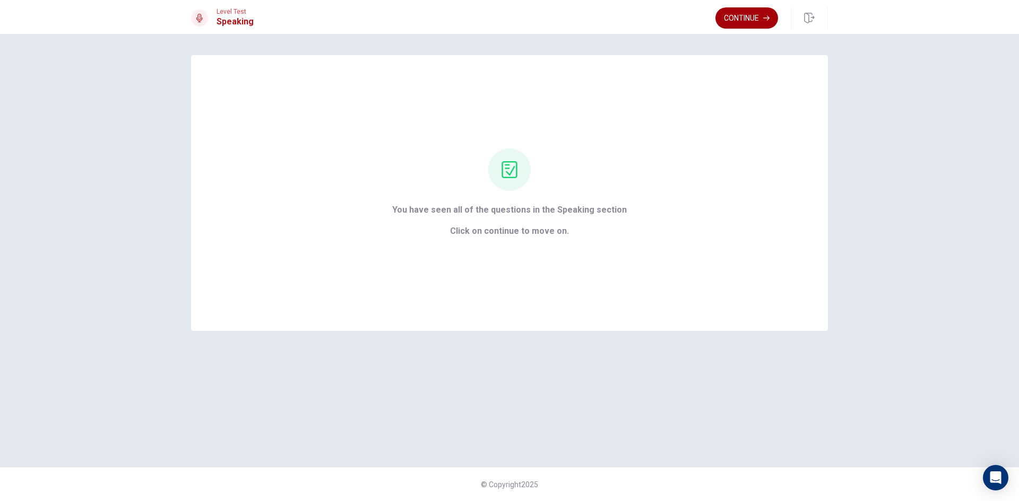
click at [766, 22] on button "Continue" at bounding box center [746, 17] width 63 height 21
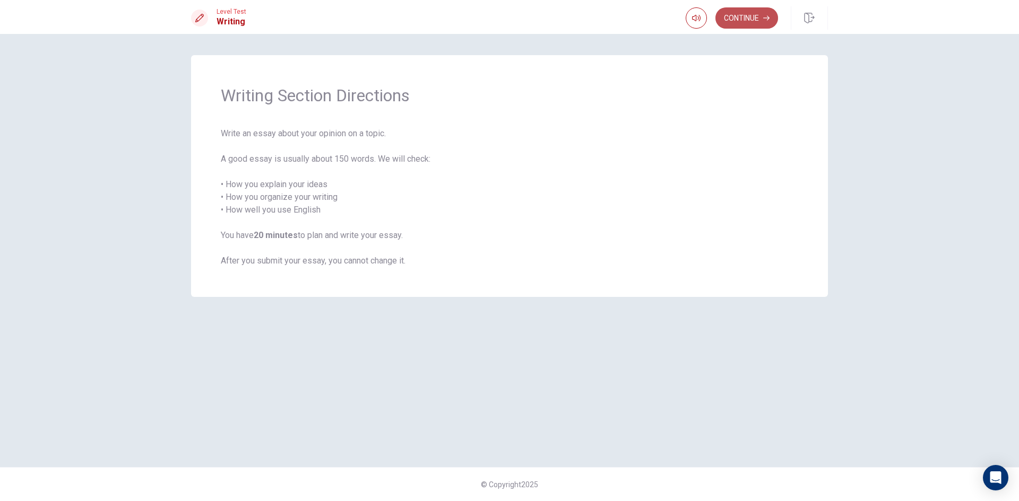
click at [754, 22] on button "Continue" at bounding box center [746, 17] width 63 height 21
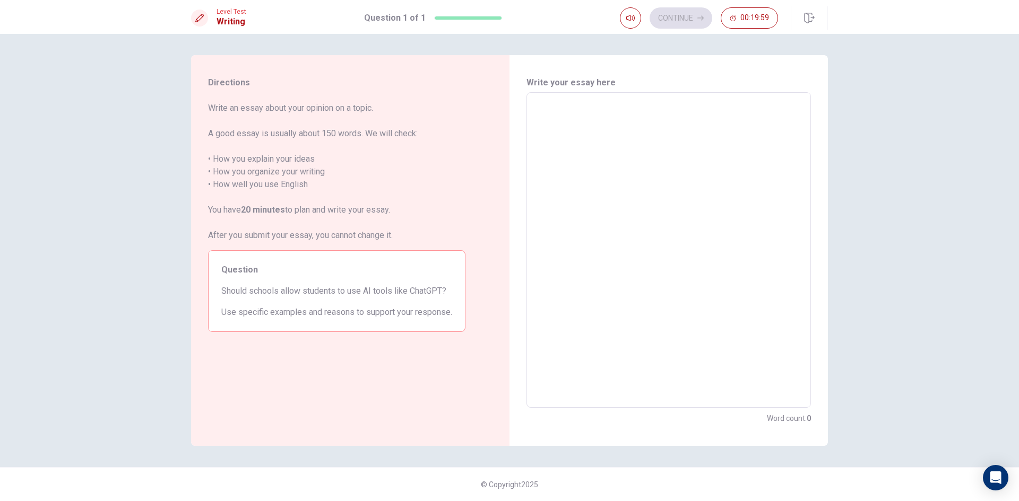
click at [577, 135] on textarea at bounding box center [669, 250] width 270 height 298
type textarea "i"
type textarea "x"
type textarea "i"
type textarea "x"
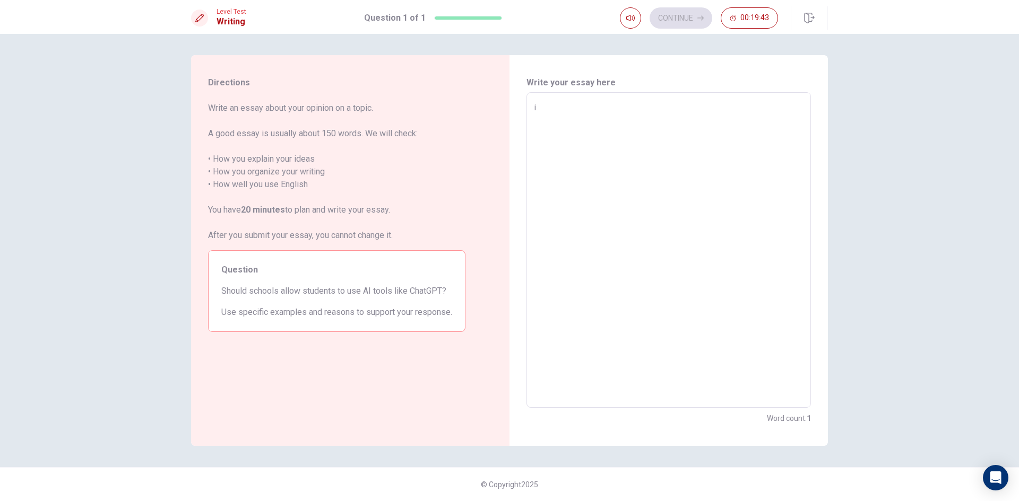
type textarea "i t"
type textarea "x"
type textarea "i th"
type textarea "x"
type textarea "i thi"
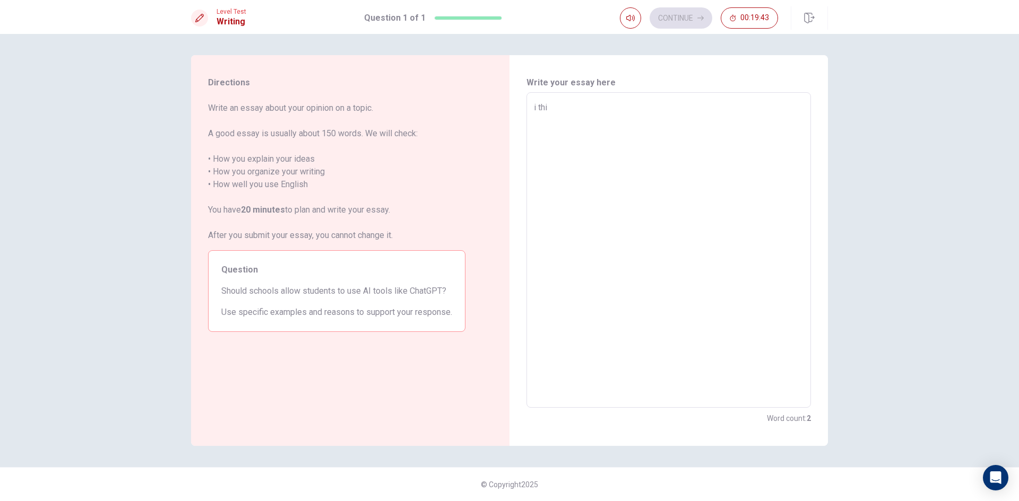
type textarea "x"
type textarea "i thin"
type textarea "x"
type textarea "i think"
type textarea "x"
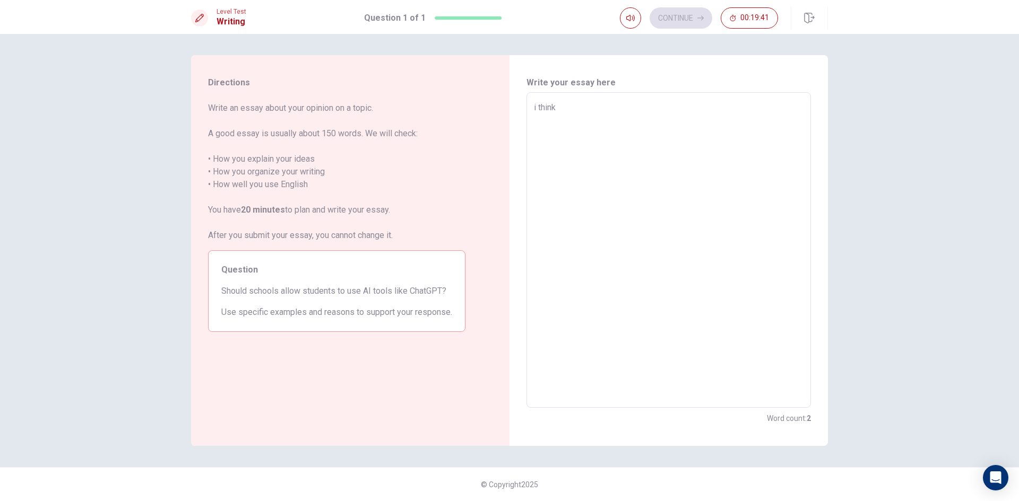
type textarea "i thinkc"
type textarea "x"
type textarea "i thinkca"
type textarea "x"
type textarea "i thinkcan"
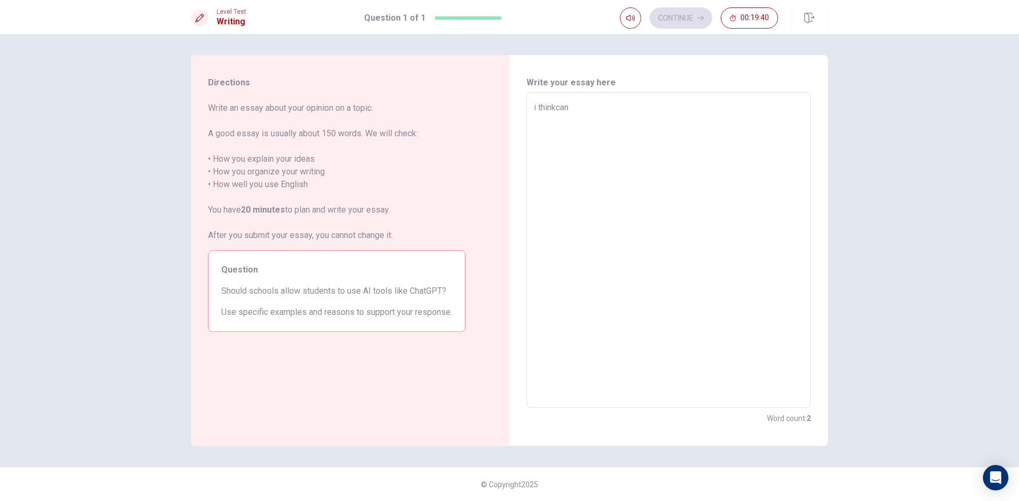
type textarea "x"
type textarea "i thinkcanu"
type textarea "x"
type textarea "i thinkcanus"
type textarea "x"
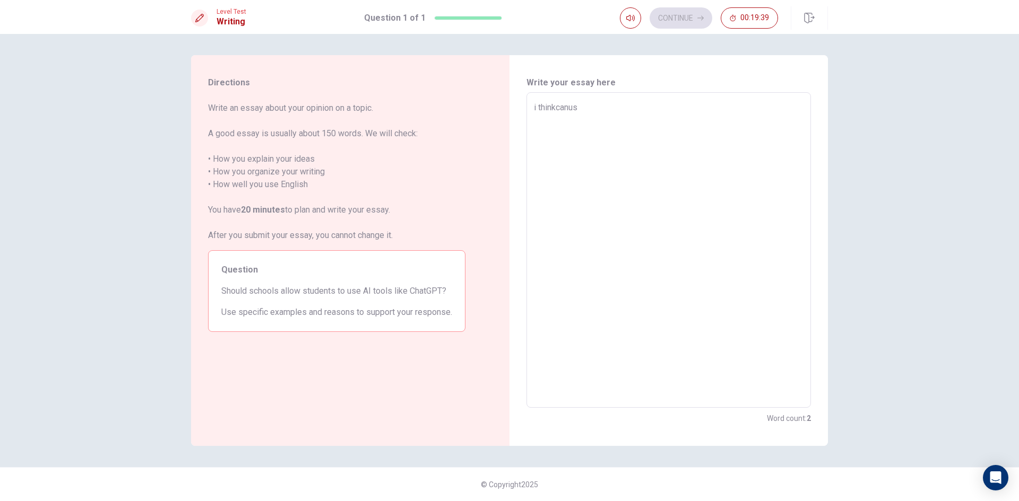
type textarea "i thinkcanuse"
type textarea "x"
type textarea "i thinkcanusec"
type textarea "x"
type textarea "i thinkcanusech"
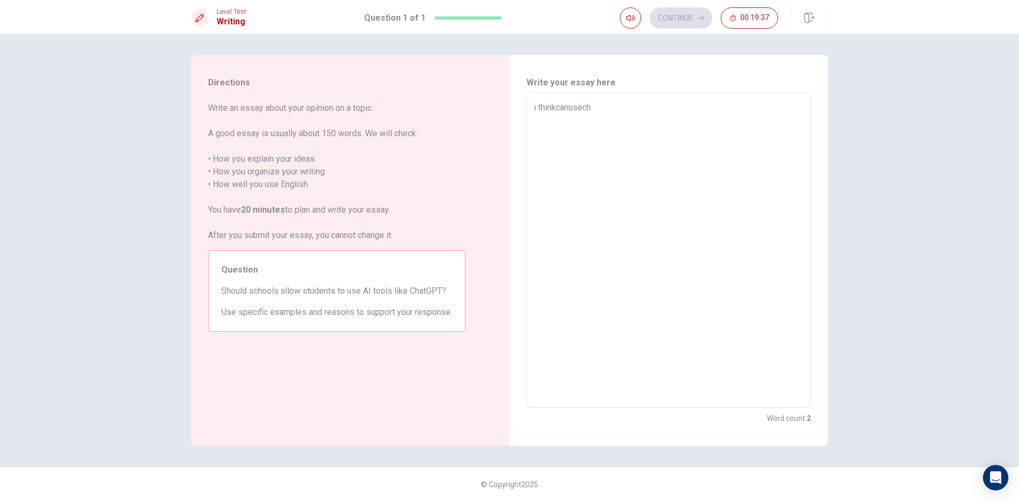
type textarea "x"
type textarea "i thinkcanusecha"
type textarea "x"
type textarea "i thinkcanusechat"
type textarea "x"
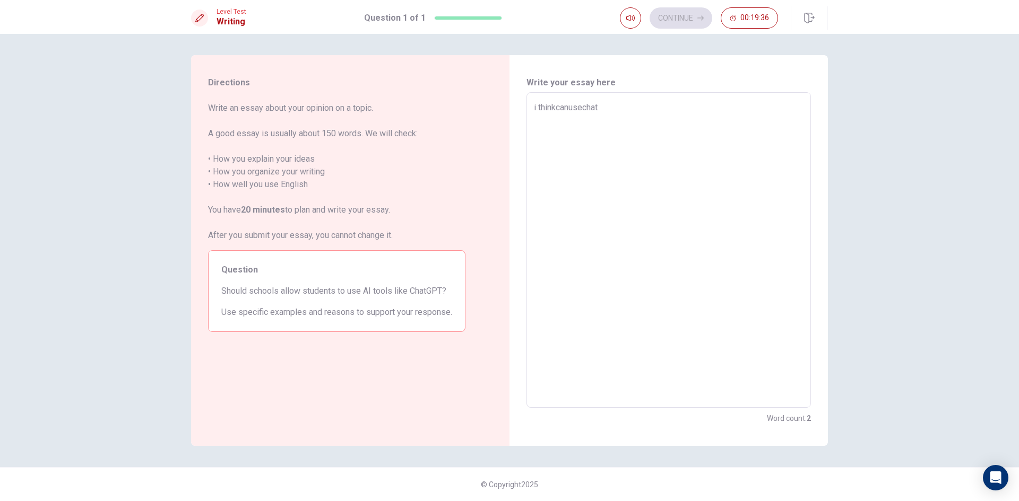
type textarea "i thinkcanusechat"
type textarea "x"
type textarea "i thinkcanusechat g"
type textarea "x"
type textarea "i thinkcanusechat gp"
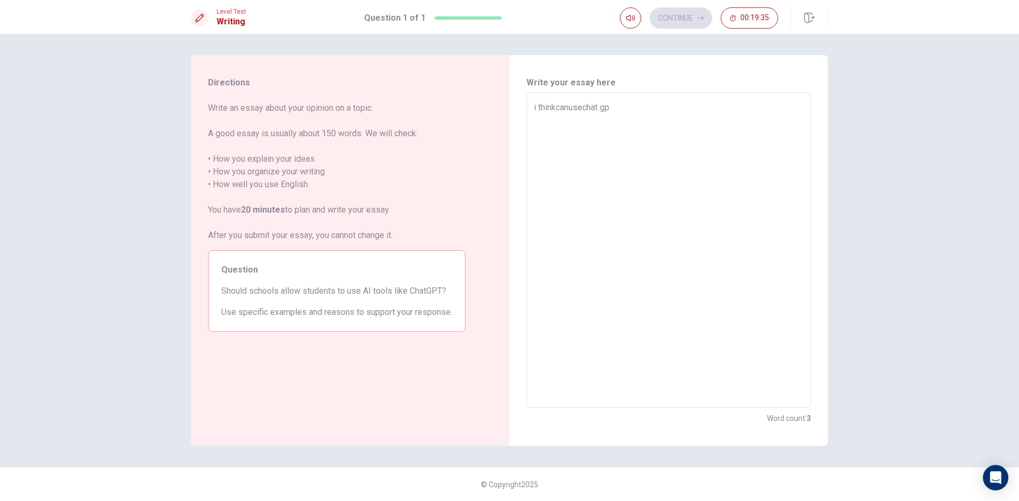
type textarea "x"
type textarea "i thinkcanusechat gpt"
type textarea "x"
type textarea "i thinkcanusechat gpt"
type textarea "x"
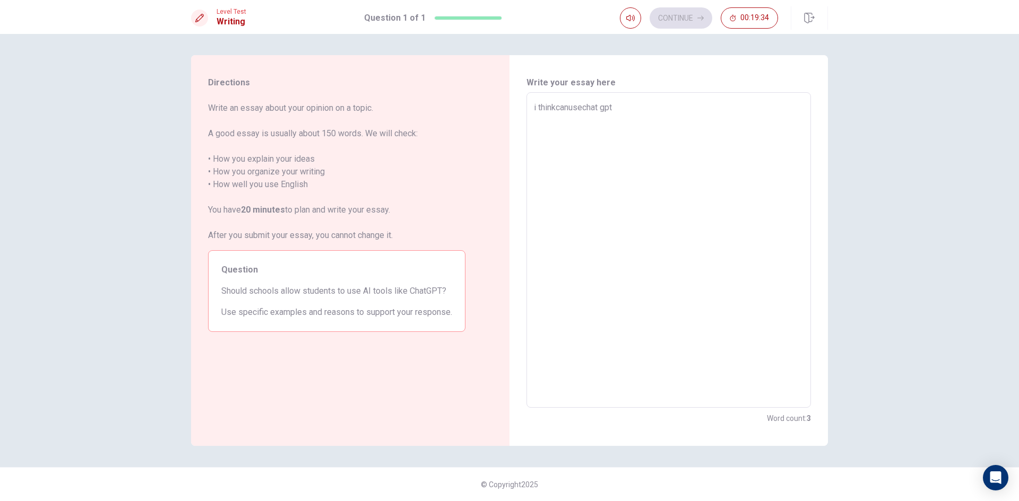
type textarea "i thinkcanusechat gpt o"
type textarea "x"
type textarea "i thinkcanusechat gpt on"
type textarea "x"
type textarea "i thinkcanusechat gpt onl"
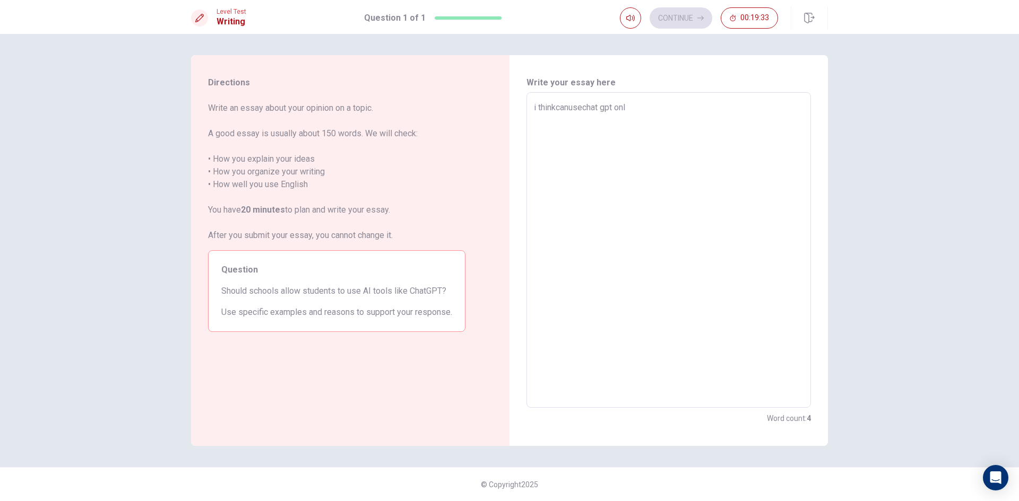
type textarea "x"
type textarea "i thinkcanusechat gpt only"
type textarea "x"
type textarea "i thinkcanusechat gpt only"
type textarea "x"
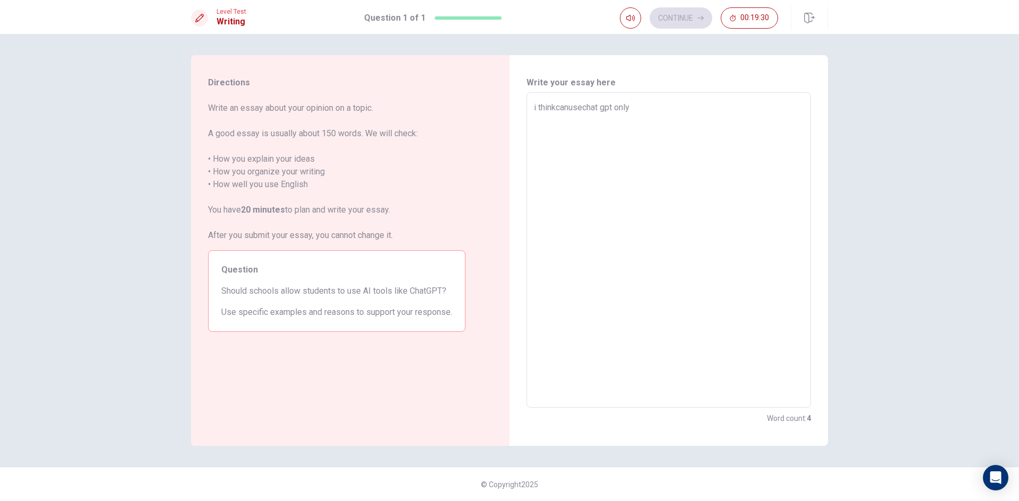
type textarea "i thinkcanusechat gpt only s"
type textarea "x"
type textarea "i thinkcanusechat gpt only so"
type textarea "x"
type textarea "i thinkcanusechat gpt only som"
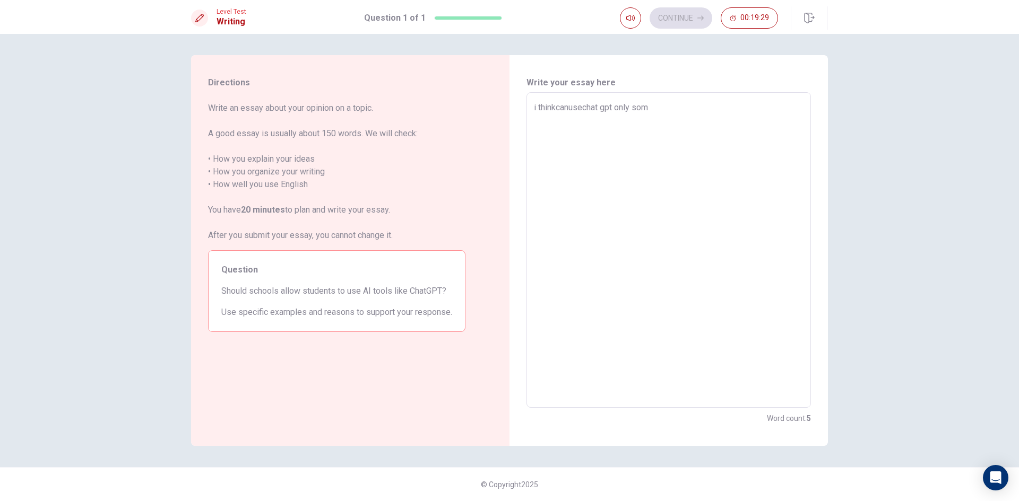
type textarea "x"
type textarea "i thinkcanusechat gpt only some"
type textarea "x"
type textarea "i thinkcanusechat gpt only some"
type textarea "x"
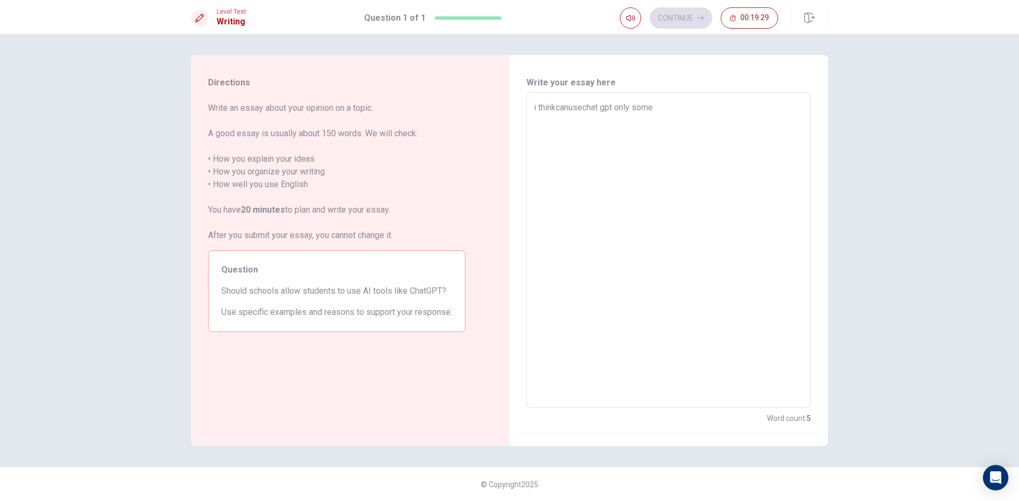
type textarea "i thinkcanusechat gpt only some s"
type textarea "x"
type textarea "i thinkcanusechat gpt only some su"
type textarea "x"
type textarea "i thinkcanusechat gpt only some sub"
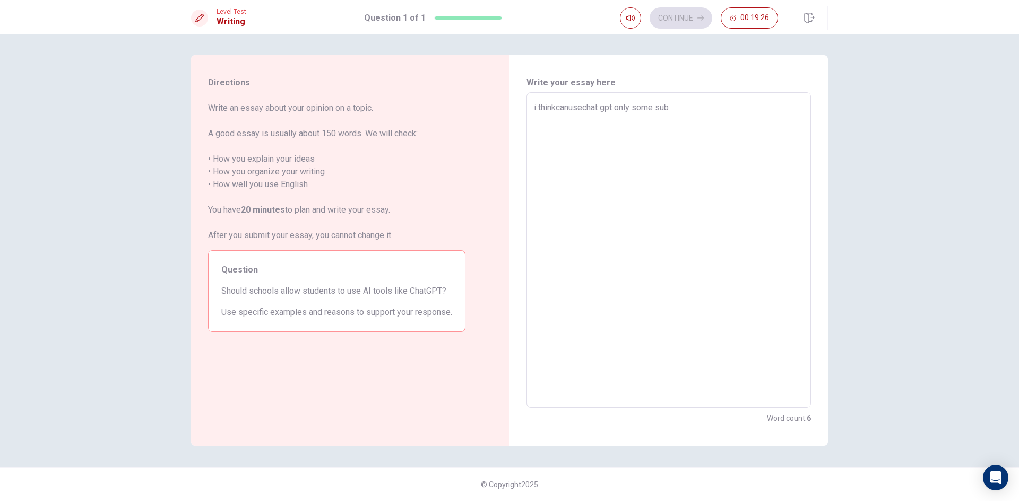
type textarea "x"
type textarea "i thinkcanusechat gpt only some subj"
type textarea "x"
type textarea "i thinkcanusechat gpt only some subje"
type textarea "x"
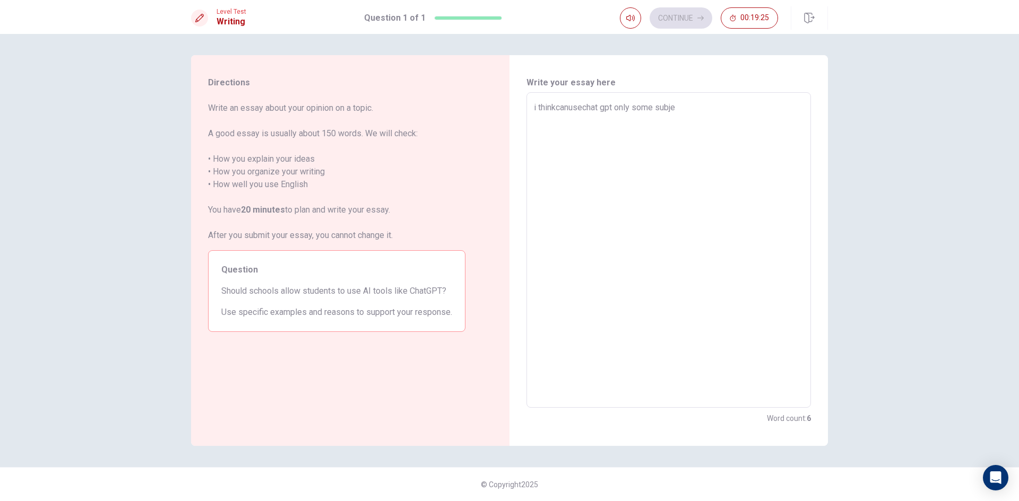
type textarea "i thinkcanusechat gpt only some subjec"
type textarea "x"
type textarea "i thinkcanusechat gpt only some subject"
type textarea "x"
type textarea "i thinkcanusechat gpt only some subject"
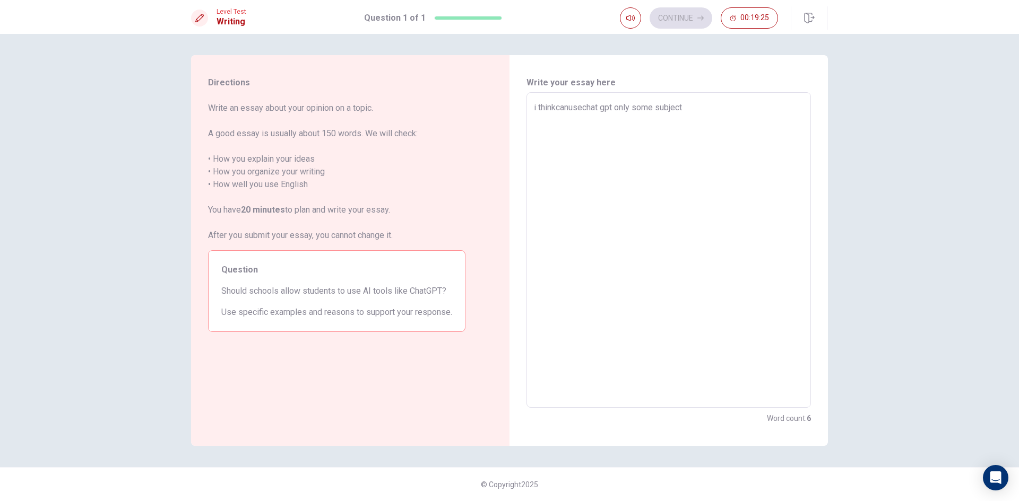
type textarea "x"
type textarea "i thinkcanusechat gpt only some subject c"
type textarea "x"
type textarea "i thinkcanusechat gpt only some subject ca"
type textarea "x"
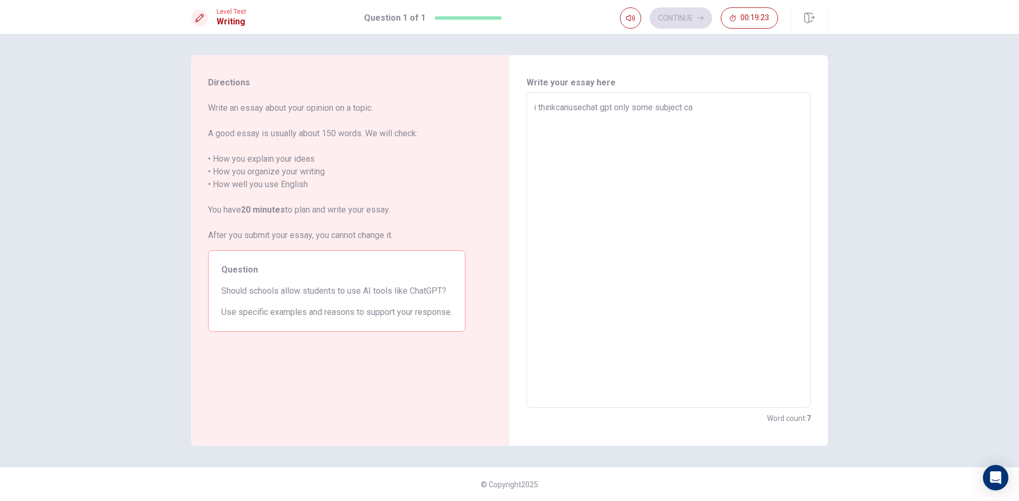
type textarea "i thinkcanusechat gpt only some subject cau"
type textarea "x"
type textarea "i thinkcanusechat gpt only some subject caus"
type textarea "x"
type textarea "i thinkcanusechat gpt only some subject cause"
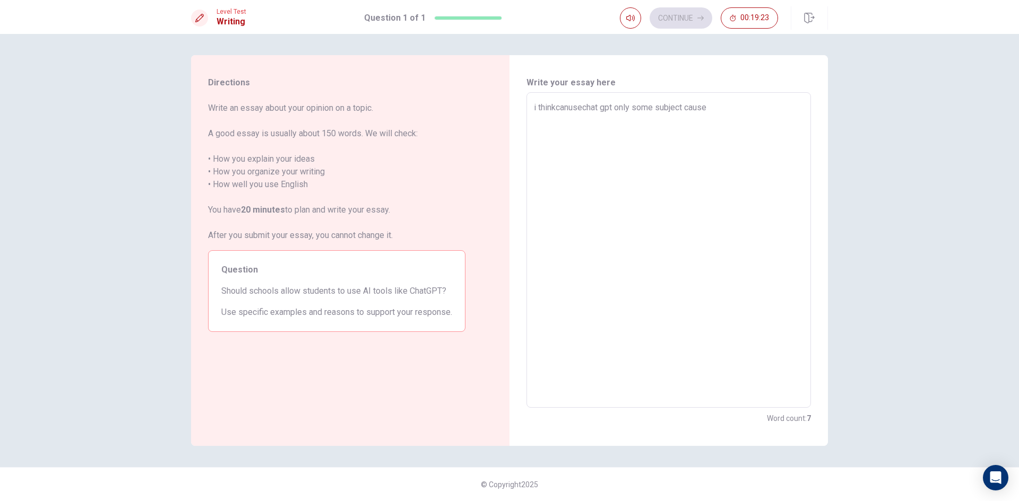
type textarea "x"
type textarea "i thinkcanusechat gpt only some subject cause"
type textarea "x"
type textarea "i thinkcanusechat gpt only some subject cause s"
type textarea "x"
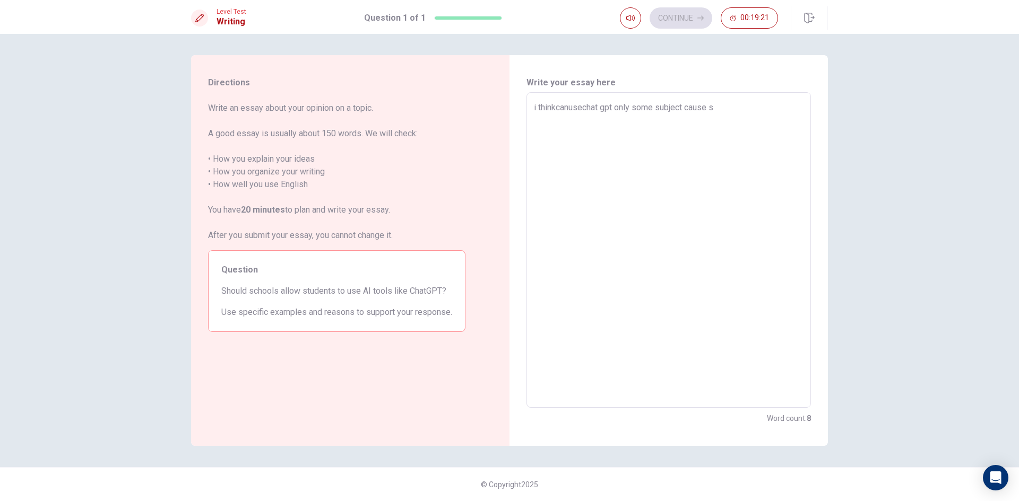
type textarea "i thinkcanusechat gpt only some subject cause st"
type textarea "x"
type textarea "i thinkcanusechat gpt only some subject cause stu"
type textarea "x"
type textarea "i thinkcanusechat gpt only some subject cause stud"
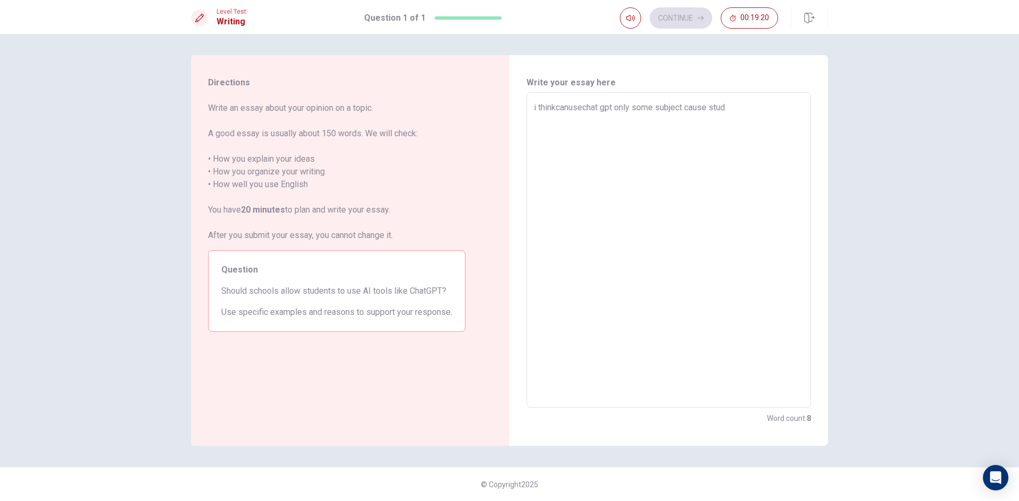
type textarea "x"
type textarea "i thinkcanusechat gpt only some subject cause stude"
type textarea "x"
type textarea "i thinkcanusechat gpt only some subject cause studen"
type textarea "x"
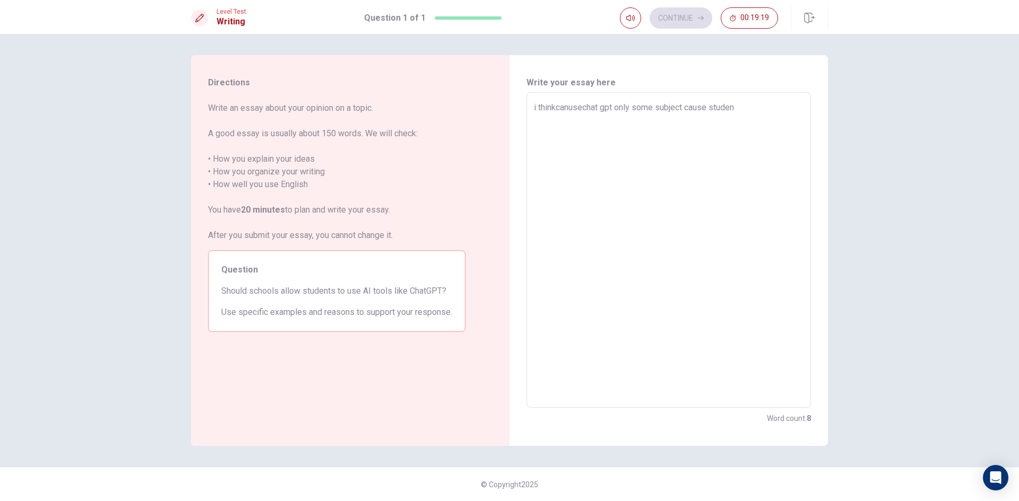
type textarea "i thinkcanusechat gpt only some subject cause student"
type textarea "x"
type textarea "i thinkcanusechat gpt only some subject cause students"
type textarea "x"
type textarea "i thinkcanusechat gpt only some subject cause students"
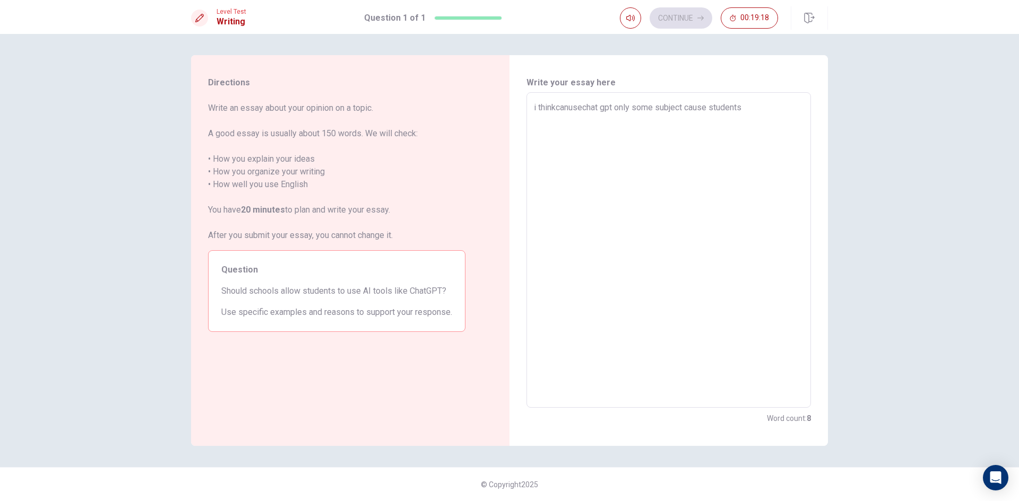
type textarea "x"
type textarea "i thinkcanusechat gpt only some subject cause students n"
type textarea "x"
type textarea "i thinkcanusechat gpt only some subject cause students ne"
type textarea "x"
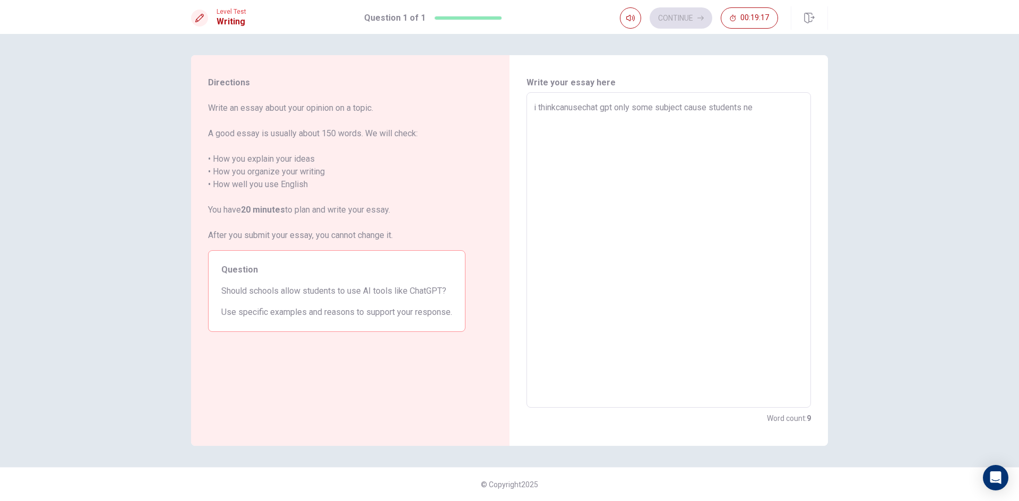
type textarea "i thinkcanusechat gpt only some subject cause students nee"
type textarea "x"
type textarea "i thinkcanusechat gpt only some subject cause students need"
type textarea "x"
type textarea "i thinkcanusechat gpt only some subject cause students needa"
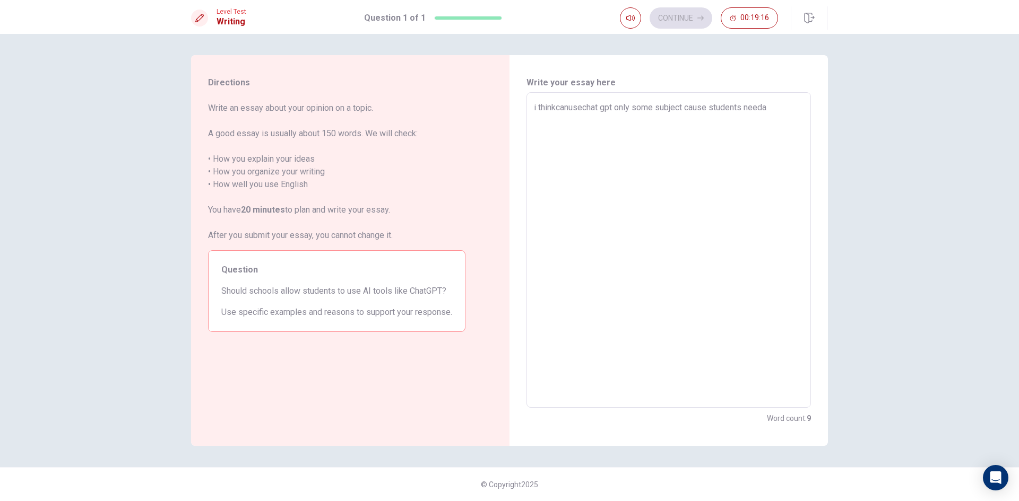
type textarea "x"
type textarea "i thinkcanusechat gpt only some subject cause students needai"
type textarea "x"
type textarea "i thinkcanusechat gpt only some subject cause students needa"
type textarea "x"
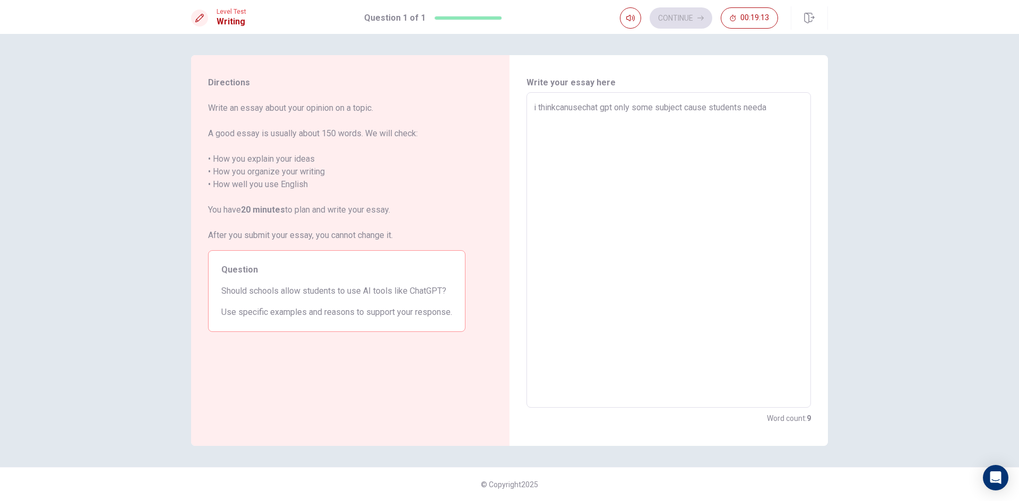
type textarea "i thinkcanusechat gpt only some subject cause students need"
type textarea "x"
type textarea "i thinkcanusechat gpt only some subject cause students needm"
type textarea "x"
type textarea "i thinkcanusechat gpt only some subject cause students need"
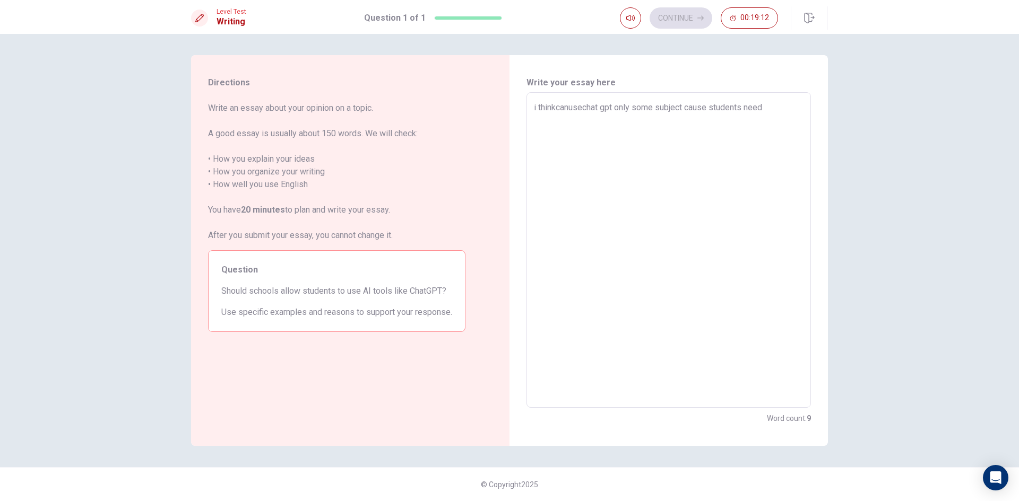
type textarea "x"
type textarea "i thinkcanusechat gpt only some subject cause students need"
type textarea "x"
type textarea "i thinkcanusechat gpt only some subject cause students need a"
type textarea "x"
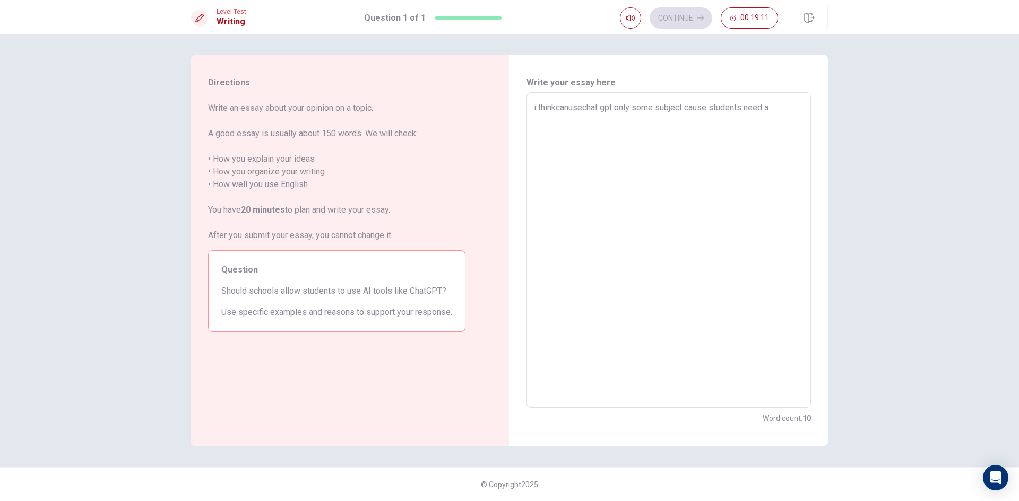
type textarea "i thinkcanusechat gpt only some subject cause students need ai"
type textarea "x"
type textarea "i thinkcanusechat gpt only some subject cause students need ai"
type textarea "x"
type textarea "i thinkcanusechat gpt only some subject cause students need ai f"
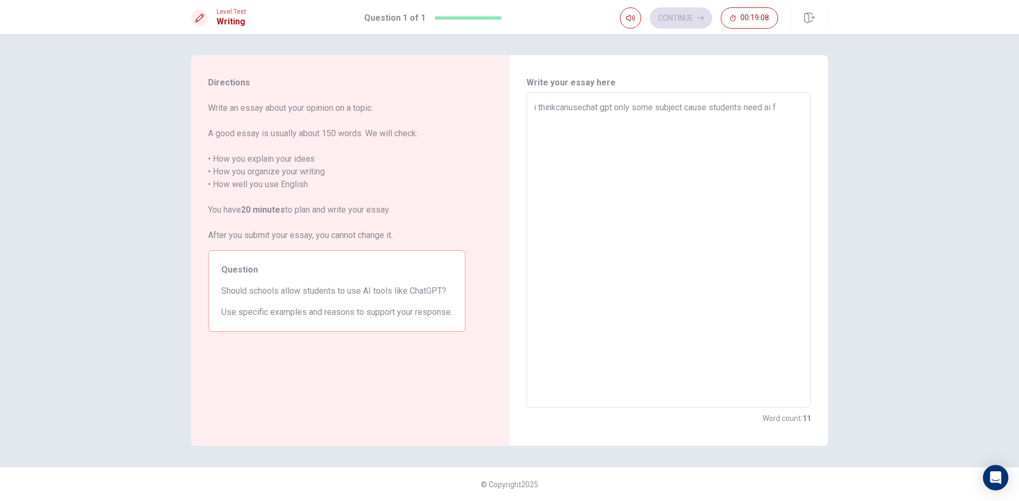
type textarea "x"
type textarea "i thinkcanusechat gpt only some subject cause students need ai fo"
type textarea "x"
type textarea "i thinkcanusechat gpt only some subject cause students need ai foe"
type textarea "x"
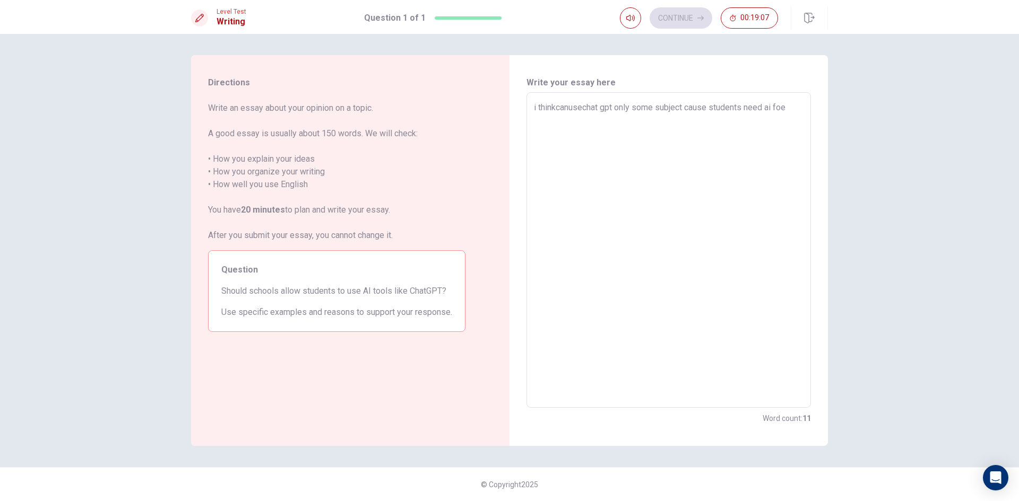
type textarea "i thinkcanusechat gpt only some subject cause students need ai fo"
type textarea "x"
type textarea "i thinkcanusechat gpt only some subject cause students need ai for"
type textarea "x"
type textarea "i thinkcanusechat gpt only some subject cause students need ai fors"
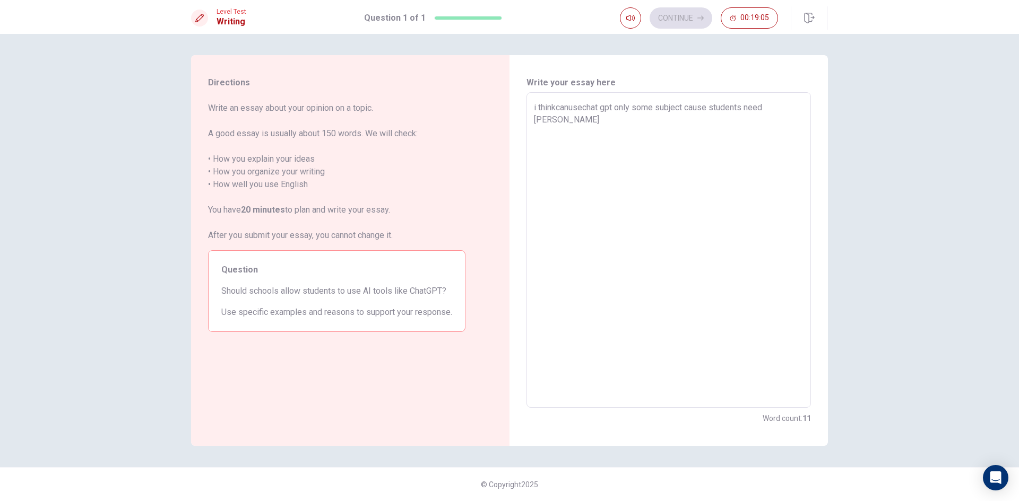
type textarea "x"
type textarea "i thinkcanusechat gpt only some subject cause students need ai forso"
type textarea "x"
type textarea "i thinkcanusechat gpt only some subject cause students need ai forsom"
type textarea "x"
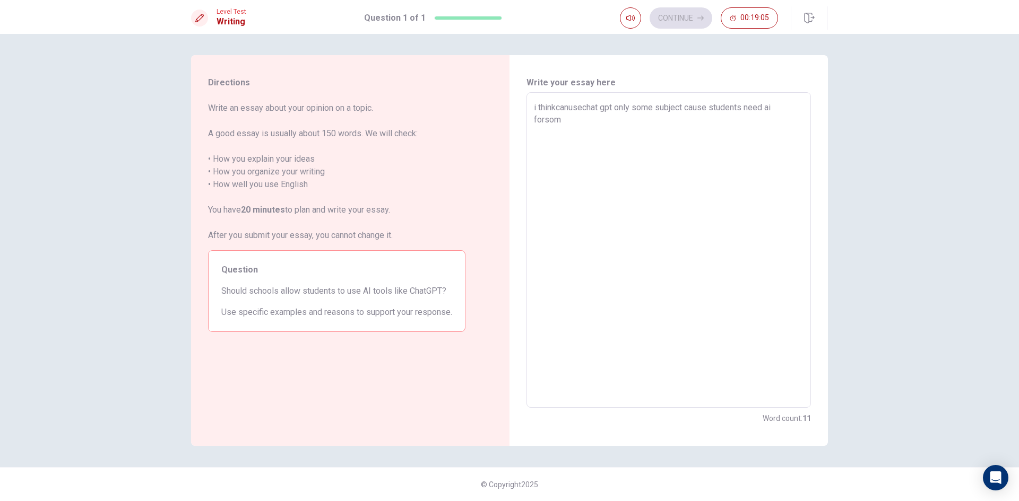
type textarea "i thinkcanusechat gpt only some subject cause students need ai forsome"
type textarea "x"
type textarea "i thinkcanusechat gpt only some subject cause students need ai forsome"
type textarea "x"
type textarea "i thinkcanusechat gpt only some subject cause students need ai forsome h"
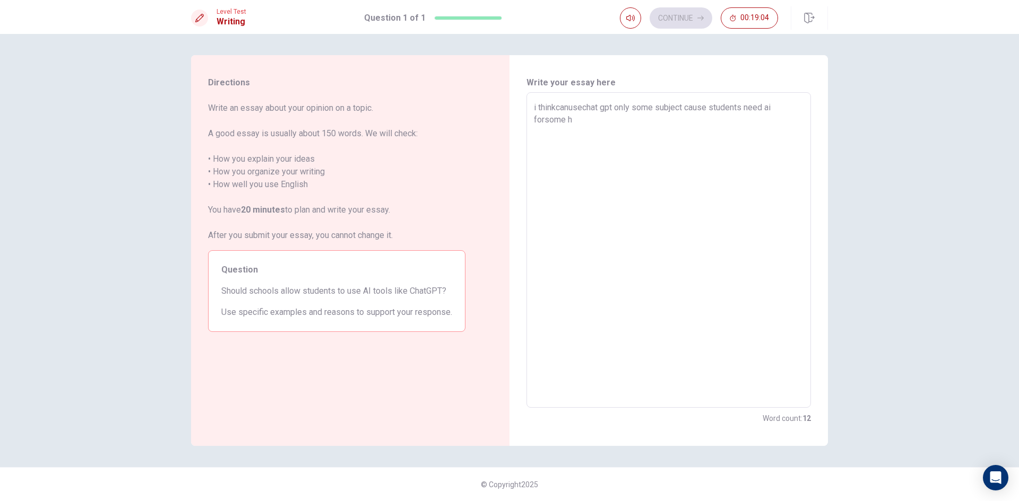
type textarea "x"
type textarea "i thinkcanusechat gpt only some subject cause students need ai forsome he"
type textarea "x"
type textarea "i thinkcanusechat gpt only some subject cause students need ai forsome hel"
type textarea "x"
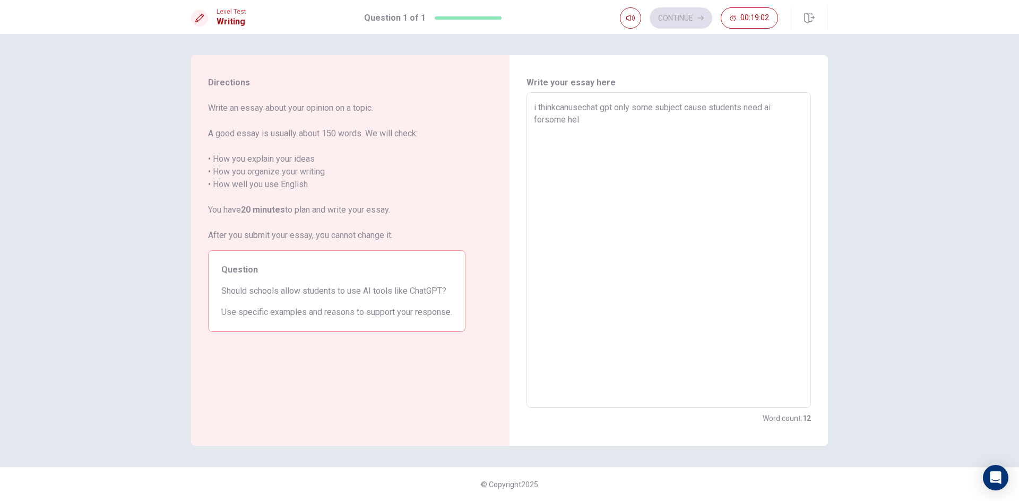
type textarea "i thinkcanusechat gpt only some subject cause students need ai forsome help"
click at [554, 108] on textarea "i thinkcanusechat gpt only some subject cause students need ai forsome help" at bounding box center [669, 250] width 270 height 298
click at [554, 109] on textarea "i thinkcanusechat gpt only some subject cause students need ai forsome help" at bounding box center [669, 250] width 270 height 298
click at [558, 106] on textarea "i thinkcanusechat gpt only some subject cause students need ai forsome help" at bounding box center [669, 250] width 270 height 298
type textarea "x"
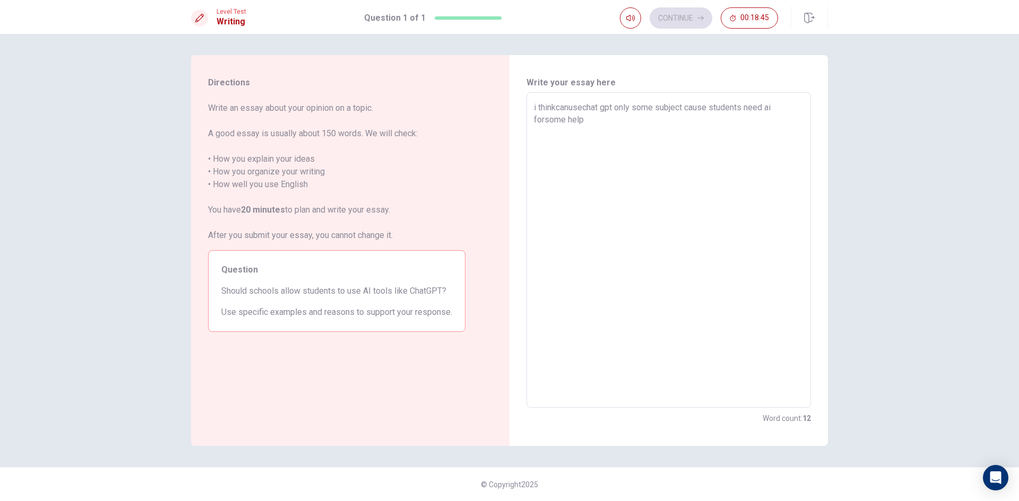
type textarea "i think canusechat gpt only some subject cause students need ai forsome help"
type textarea "x"
click at [572, 108] on textarea "i think canusechat gpt only some subject cause students need ai forsome help" at bounding box center [669, 250] width 270 height 298
type textarea "i think can usechat gpt only some subject cause students need ai forsome help"
type textarea "x"
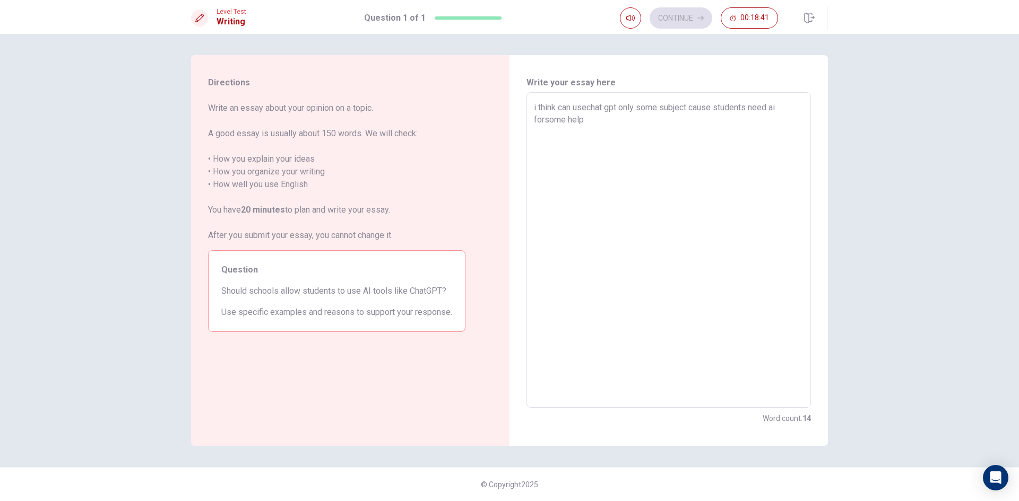
click at [586, 107] on textarea "i think can usechat gpt only some subject cause students need ai forsome help" at bounding box center [669, 250] width 270 height 298
type textarea "i think can use chat gpt only some subject cause students need ai forsome help"
click at [609, 108] on textarea "i think can use chat gpt only some subject cause students need ai forsome help" at bounding box center [669, 250] width 270 height 298
type textarea "x"
type textarea "i think can use chatgpt only some subject cause students need ai forsome help"
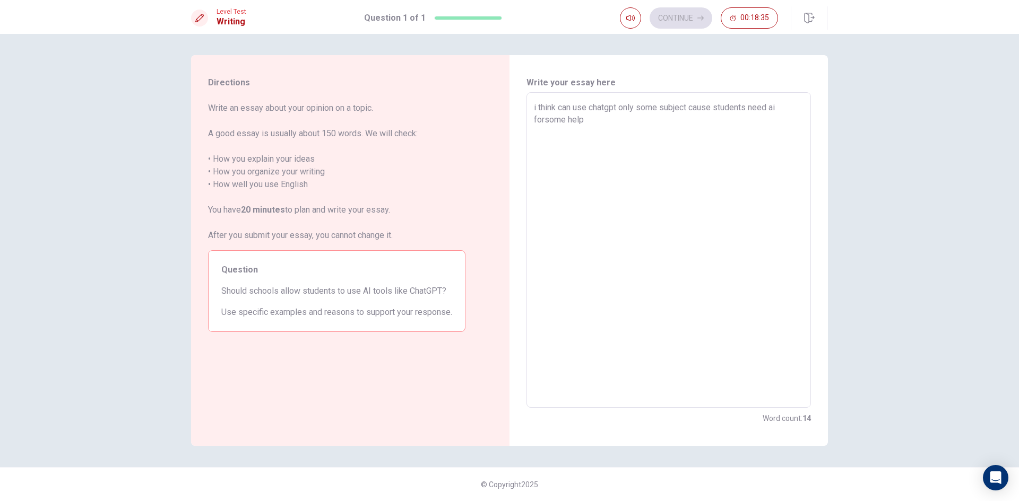
click at [624, 124] on textarea "i think can use chatgpt only some subject cause students need ai forsome help" at bounding box center [669, 250] width 270 height 298
type textarea "x"
click at [544, 122] on textarea "i think can use chatgpt only some subject cause students need ai forsome help" at bounding box center [669, 250] width 270 height 298
type textarea "i think can use chatgpt only some subject cause students need ai for some help"
click at [591, 122] on textarea "i think can use chatgpt only some subject cause students need ai for some help" at bounding box center [669, 250] width 270 height 298
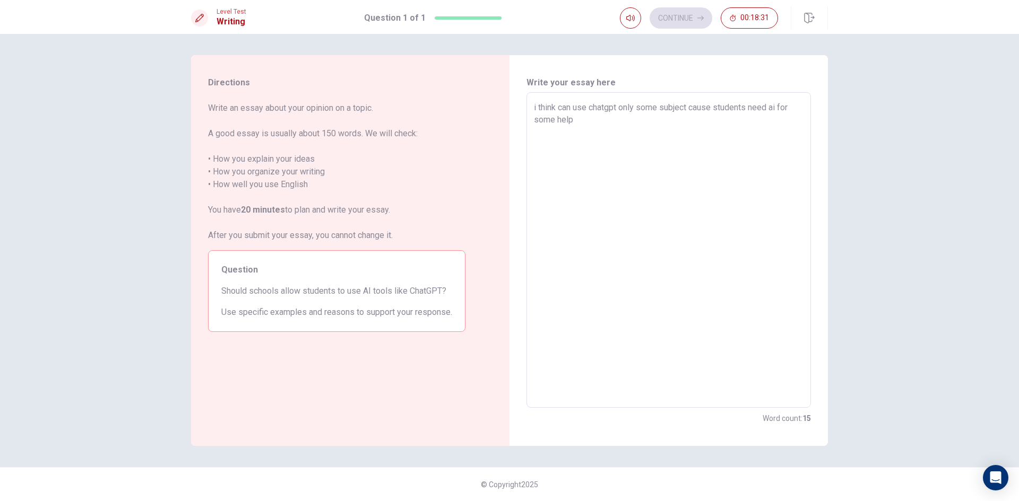
type textarea "x"
type textarea "i think can use chatgpt only some subject cause students need ai for some help"
type textarea "x"
type textarea "i think can use chatgpt only some subject cause students need ai for some help"
type textarea "x"
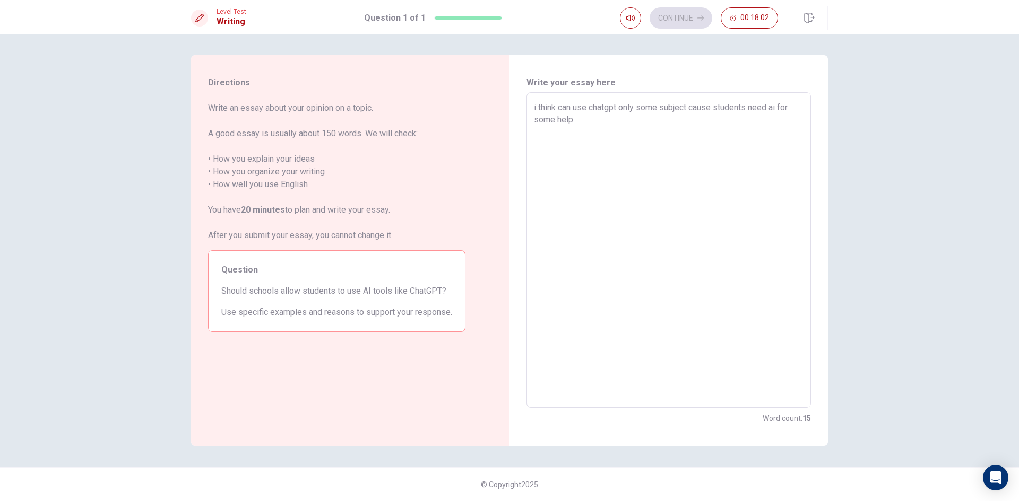
type textarea "i think can use chatgpt only some subject cause students need ai for some help"
type textarea "x"
type textarea "i think can use chatgpt only some subject cause students need ai for some help t"
type textarea "x"
type textarea "i think can use chatgpt only some subject cause students need ai for some help …"
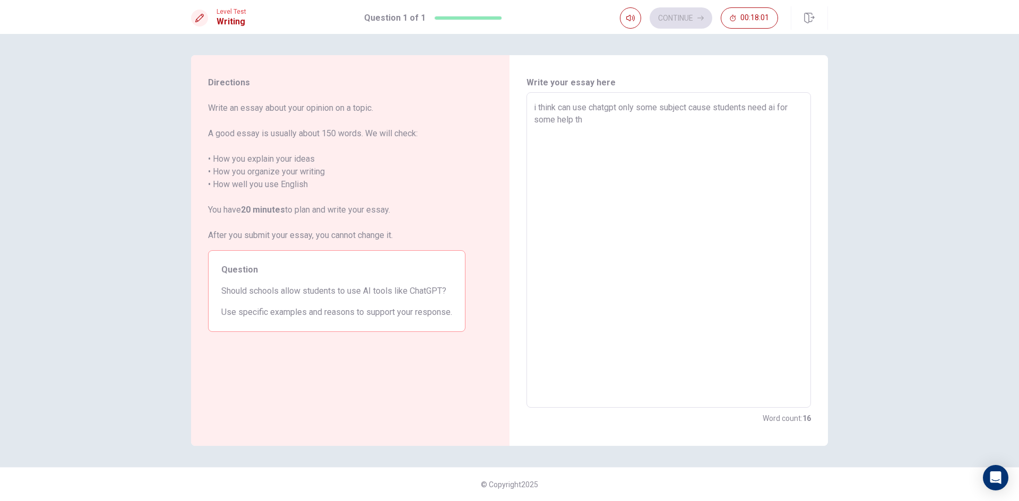
type textarea "x"
type textarea "i think can use chatgpt only some subject cause students need ai for some help …"
type textarea "x"
type textarea "i think can use chatgpt only some subject cause students need ai for some help …"
type textarea "x"
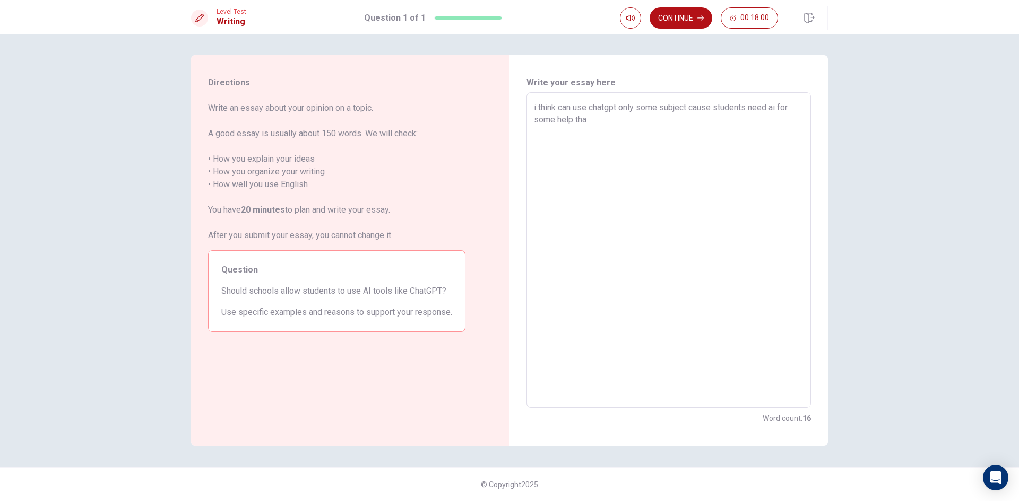
type textarea "i think can use chatgpt only some subject cause students need ai for some help …"
type textarea "x"
type textarea "i think can use chatgpt only some subject cause students need ai for some help …"
type textarea "x"
type textarea "i think can use chatgpt only some subject cause students need ai for some help …"
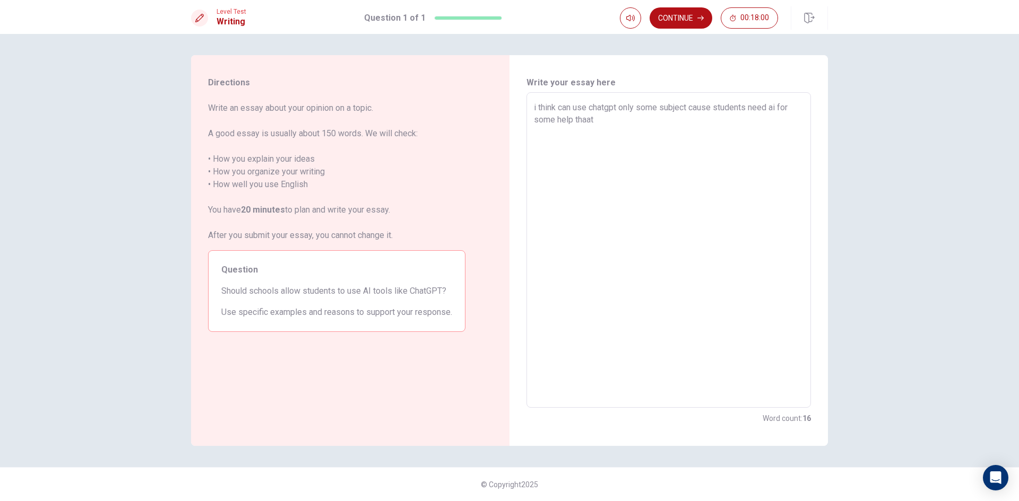
type textarea "x"
type textarea "i think can use chatgpt only some subject cause students need ai for some help …"
type textarea "x"
type textarea "i think can use chatgpt only some subject cause students need ai for some help …"
type textarea "x"
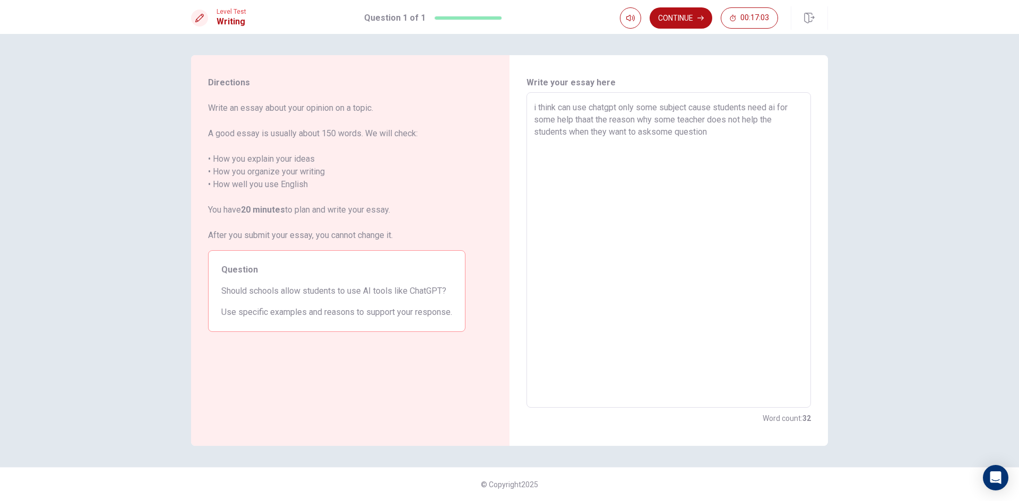
click at [653, 132] on textarea "i think can use chatgpt only some subject cause students need ai for some help …" at bounding box center [669, 250] width 270 height 298
click at [785, 131] on textarea "i think can use chatgpt only some subject cause students need ai for some help …" at bounding box center [669, 250] width 270 height 298
click at [650, 147] on textarea "i think can use chatgpt only some subject cause students need ai for some help …" at bounding box center [669, 250] width 270 height 298
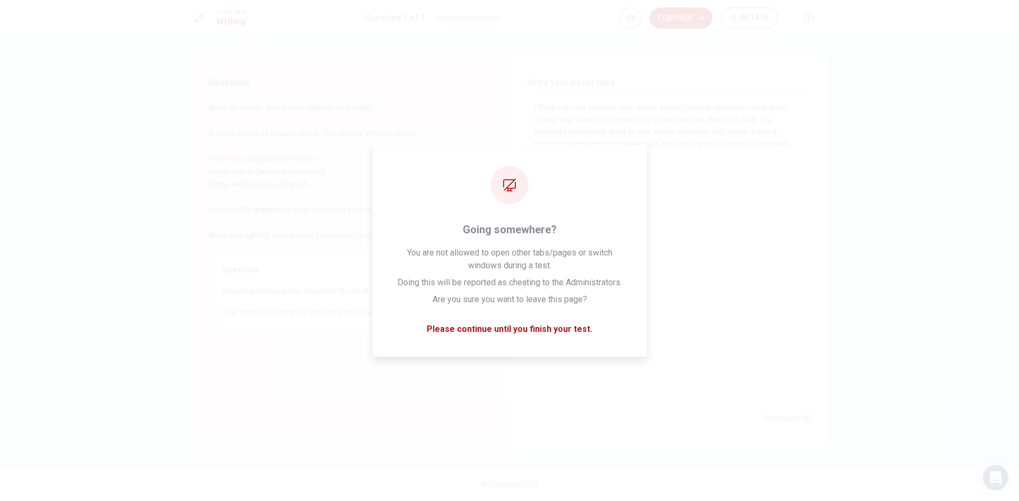
drag, startPoint x: 574, startPoint y: 202, endPoint x: 716, endPoint y: 201, distance: 142.8
click at [716, 201] on textarea "i think can use chatgpt only some subject cause students need ai for some help …" at bounding box center [669, 250] width 270 height 298
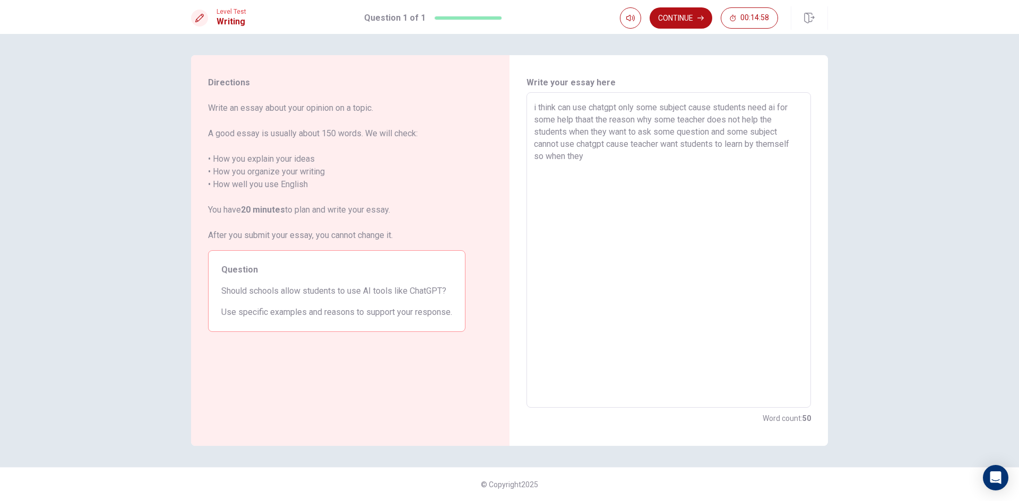
click at [716, 201] on textarea "i think can use chatgpt only some subject cause students need ai for some help …" at bounding box center [669, 250] width 270 height 298
click at [604, 164] on textarea "i think can use chatgpt only some subject cause students need ai for some help …" at bounding box center [669, 250] width 270 height 298
click at [677, 13] on button "Continue" at bounding box center [681, 17] width 63 height 21
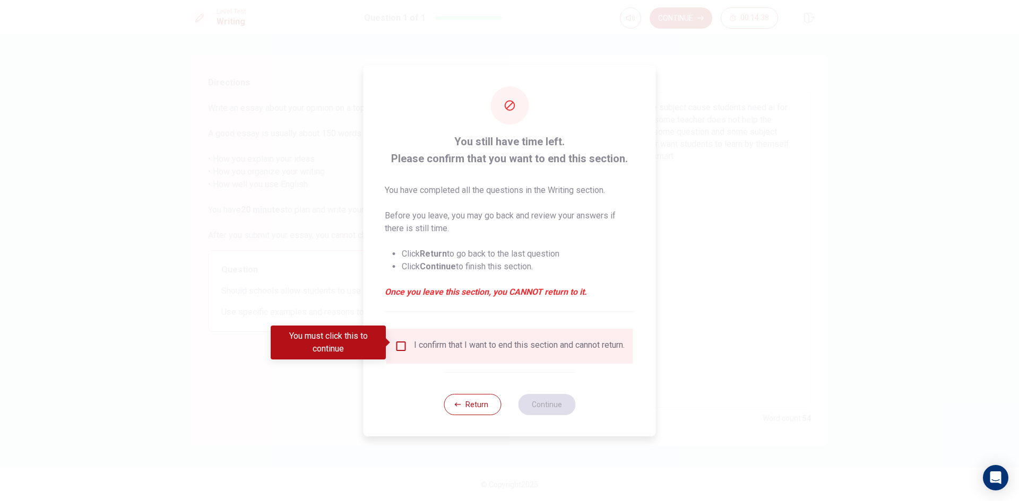
click at [419, 349] on div "I confirm that I want to end this section and cannot return." at bounding box center [519, 346] width 211 height 13
click at [402, 341] on input "You must click this to continue" at bounding box center [401, 346] width 13 height 13
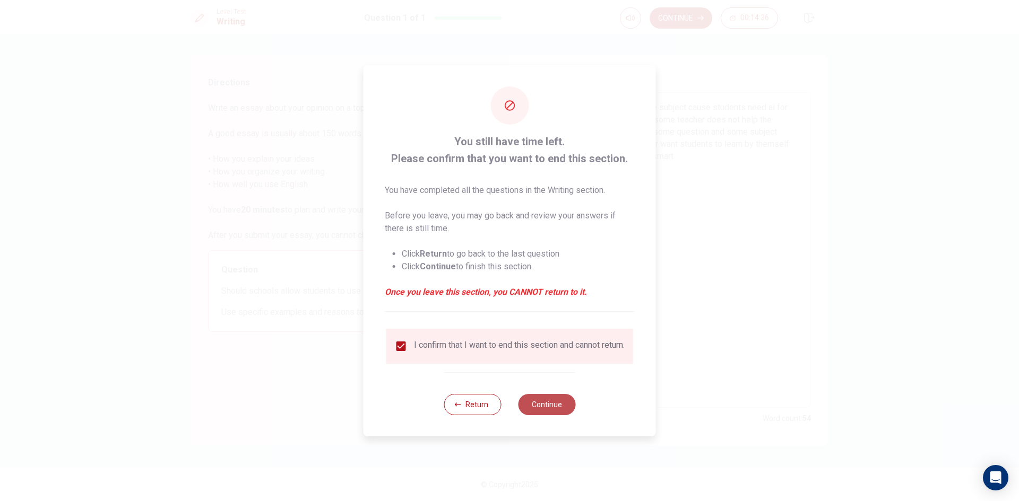
click at [534, 404] on button "Continue" at bounding box center [546, 404] width 57 height 21
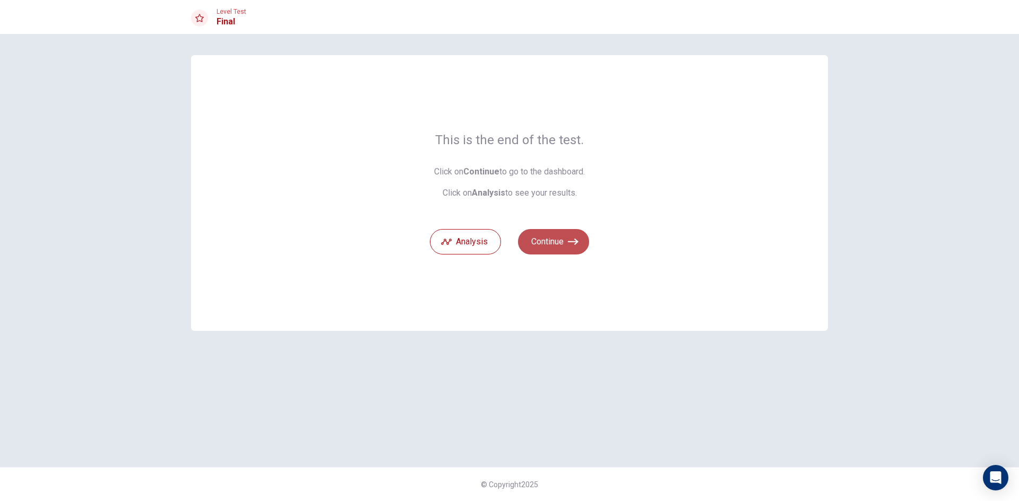
click at [571, 242] on icon "button" at bounding box center [573, 242] width 11 height 6
